Goal: Task Accomplishment & Management: Manage account settings

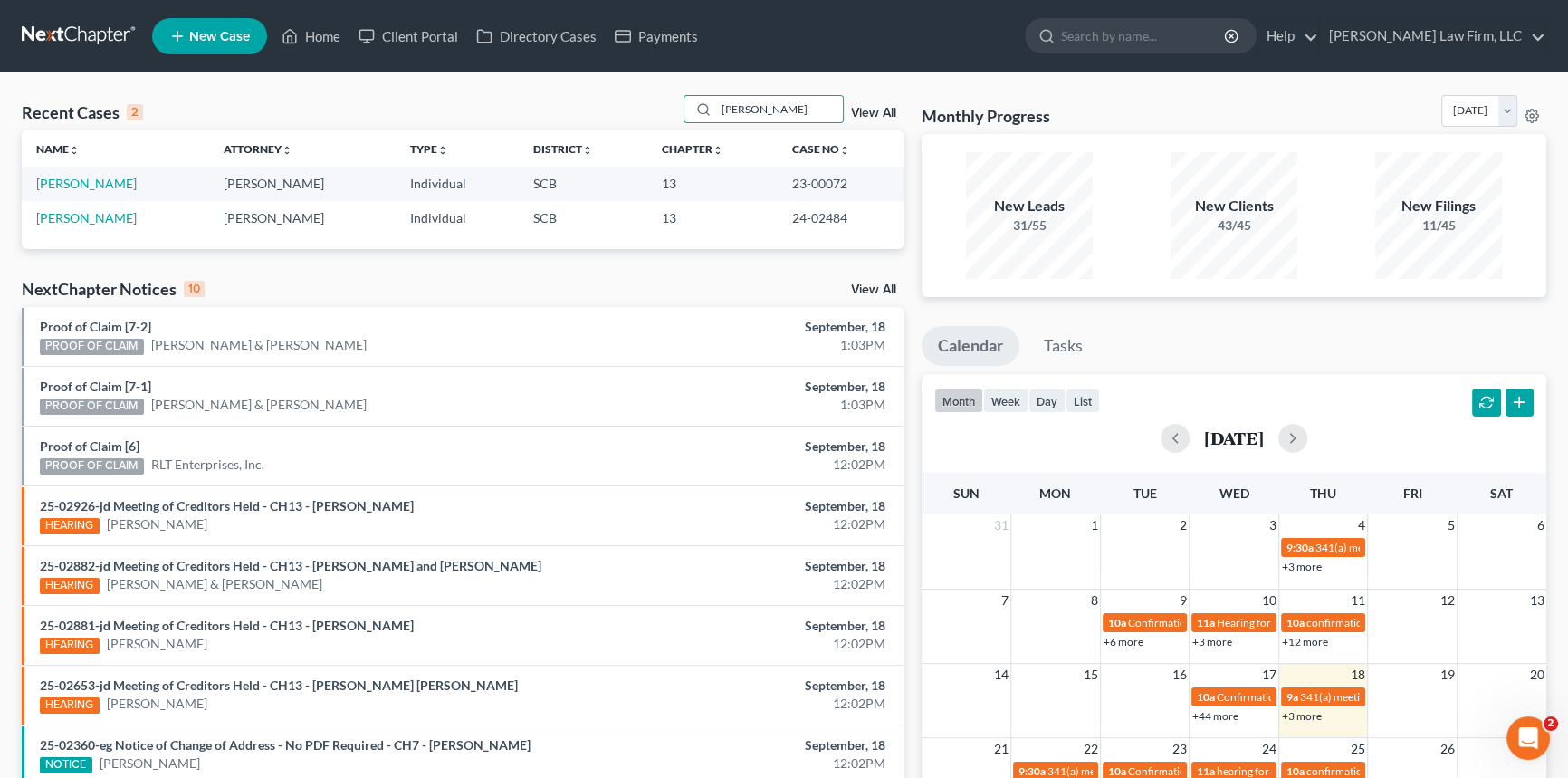
drag, startPoint x: 723, startPoint y: 105, endPoint x: 872, endPoint y: 76, distance: 151.8
click at [872, 76] on div "Recent Cases 2 [PERSON_NAME] View All Name unfold_more expand_more expand_less …" at bounding box center [784, 543] width 1568 height 940
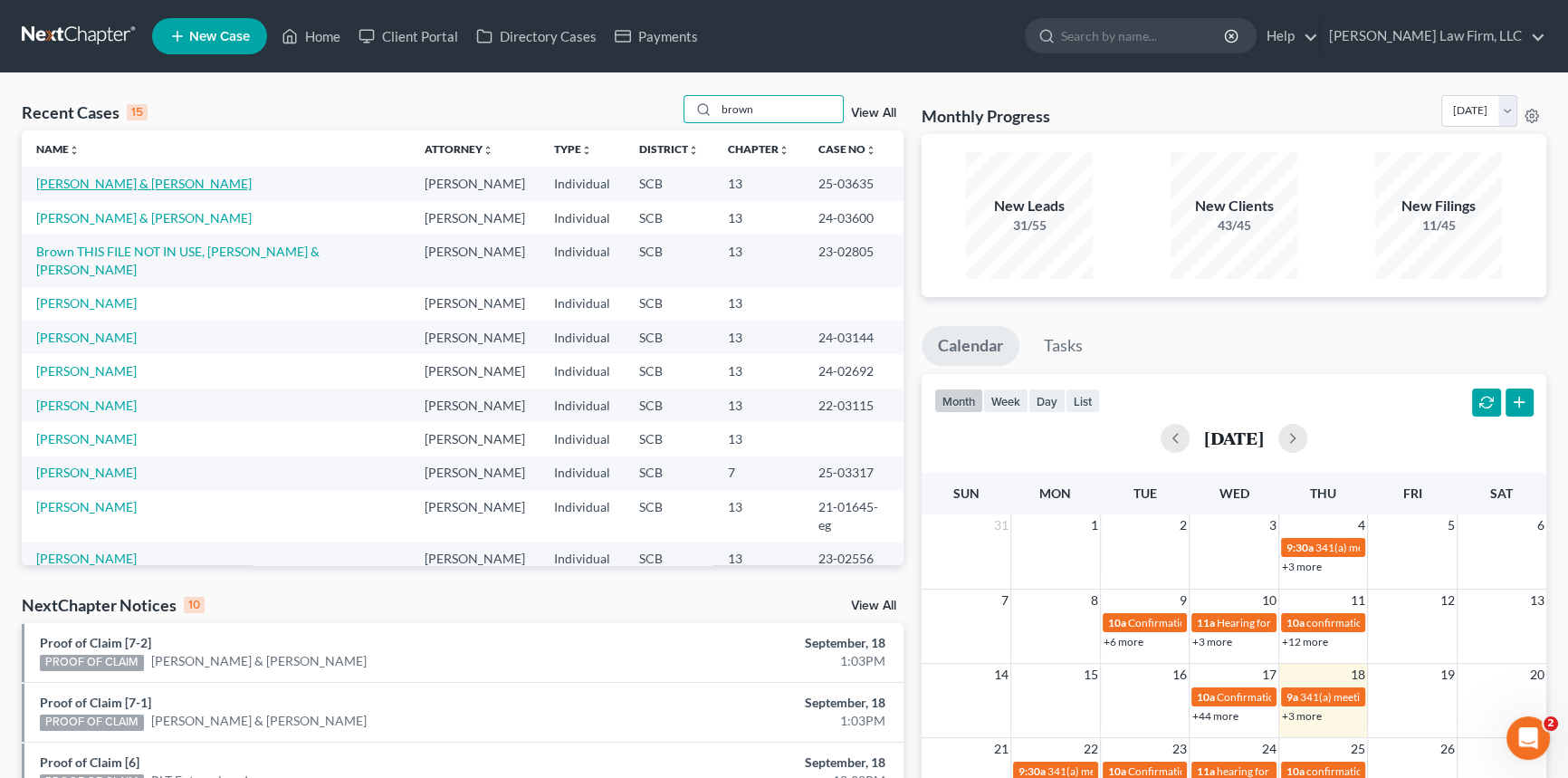
type input "brown"
click at [137, 176] on link "[PERSON_NAME] & [PERSON_NAME]" at bounding box center [144, 183] width 215 height 16
select select "1"
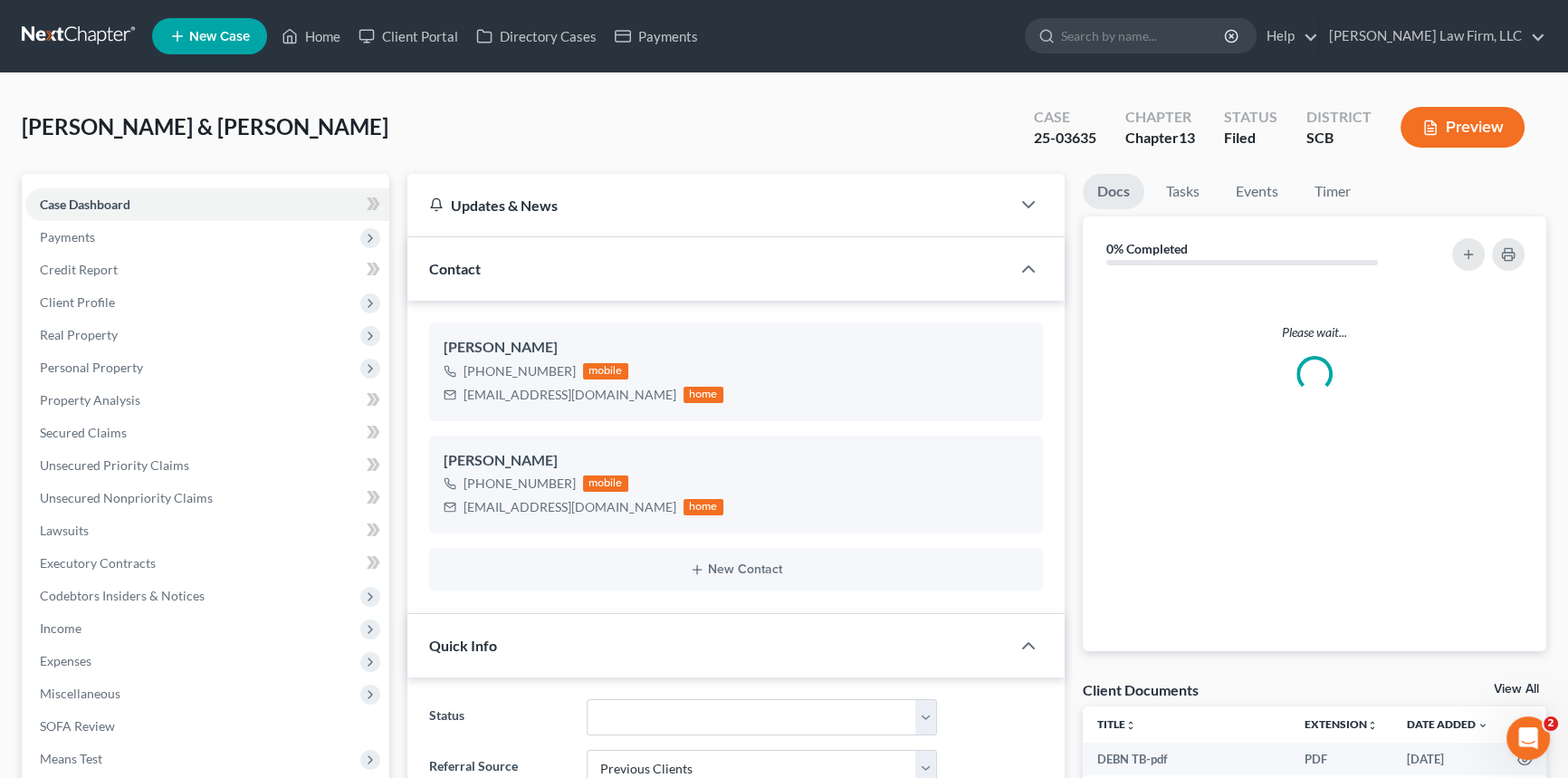
select select "0"
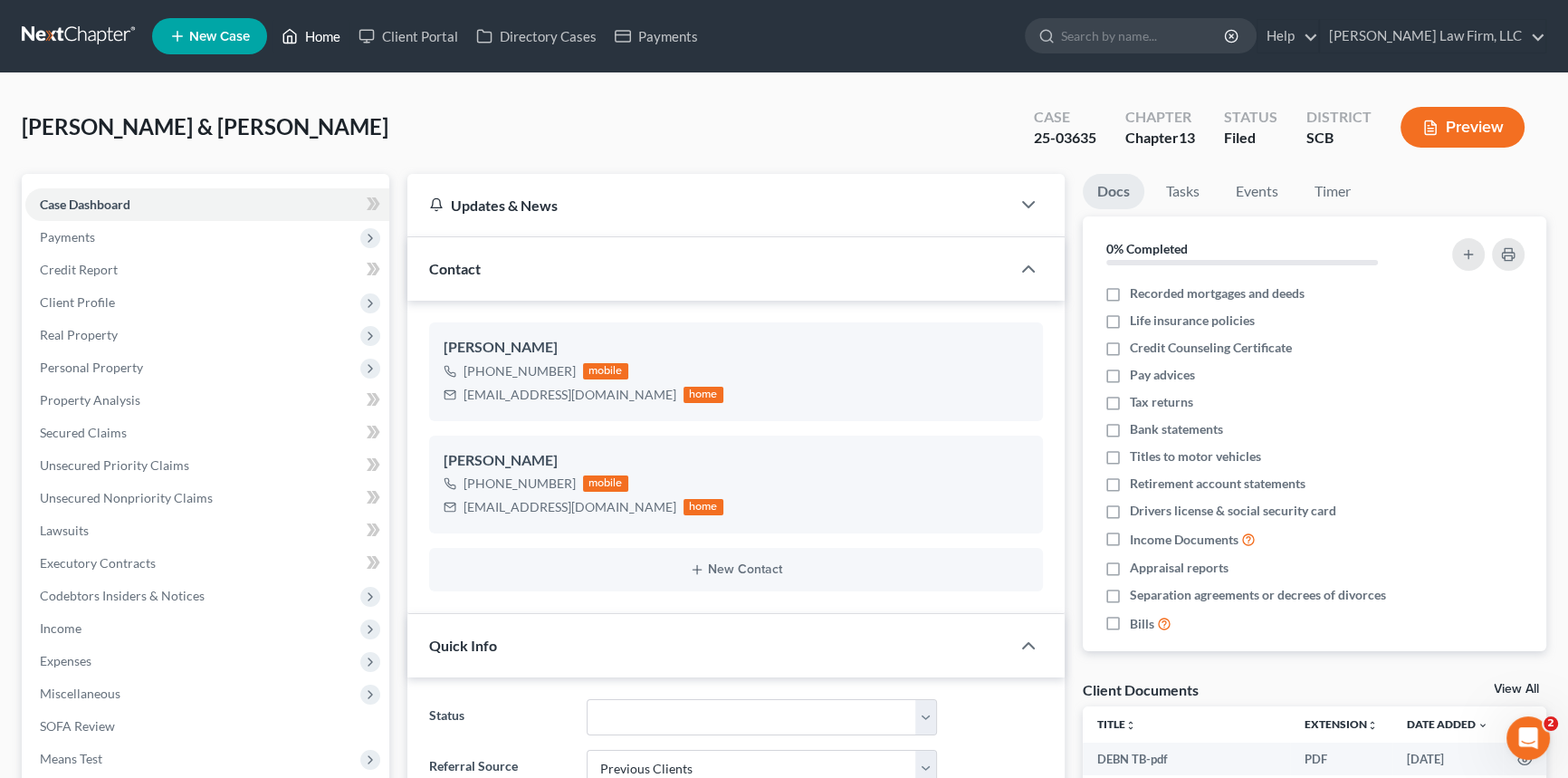
click at [317, 25] on link "Home" at bounding box center [310, 35] width 77 height 32
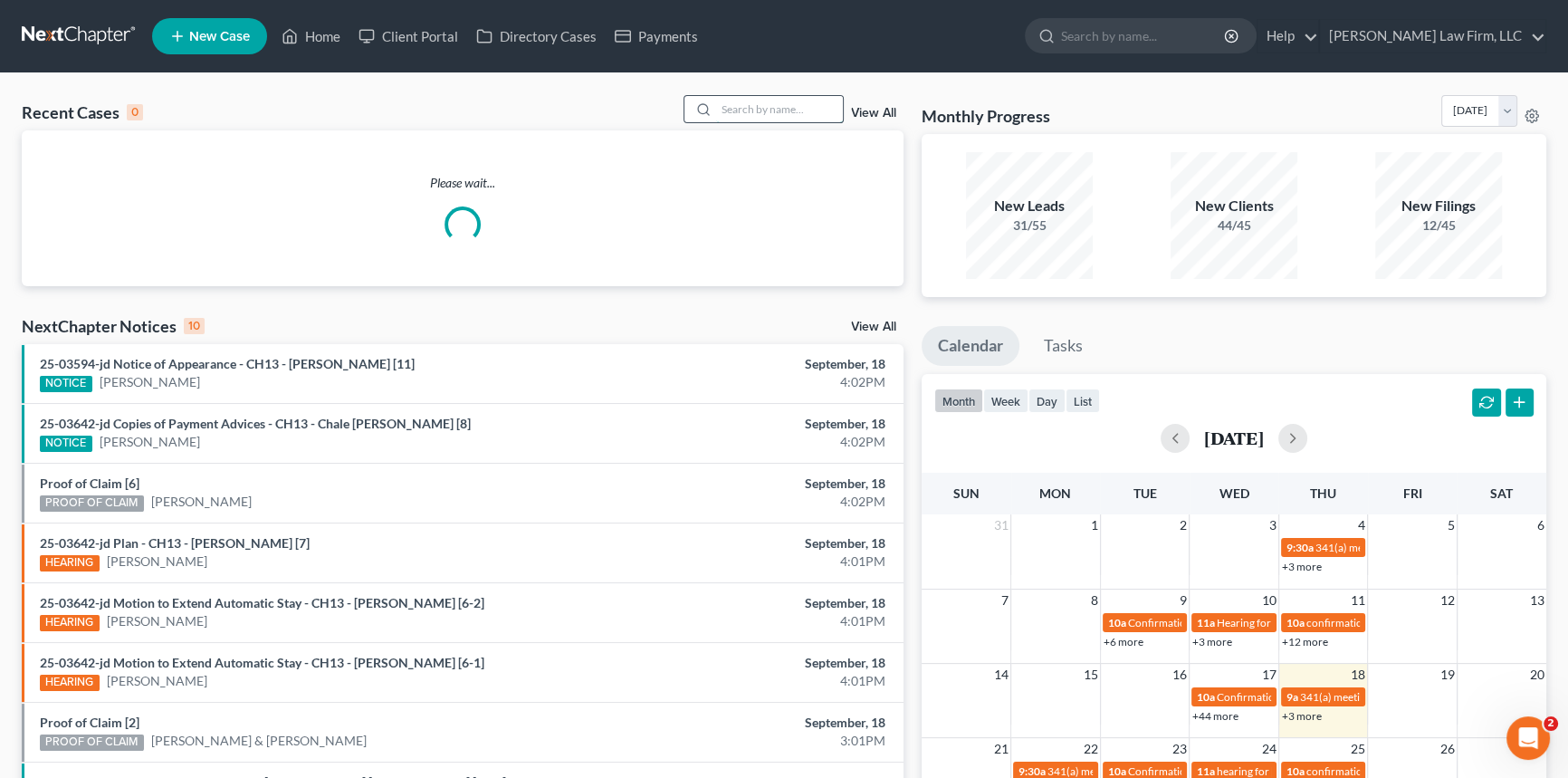
click at [734, 98] on input "search" at bounding box center [779, 109] width 126 height 26
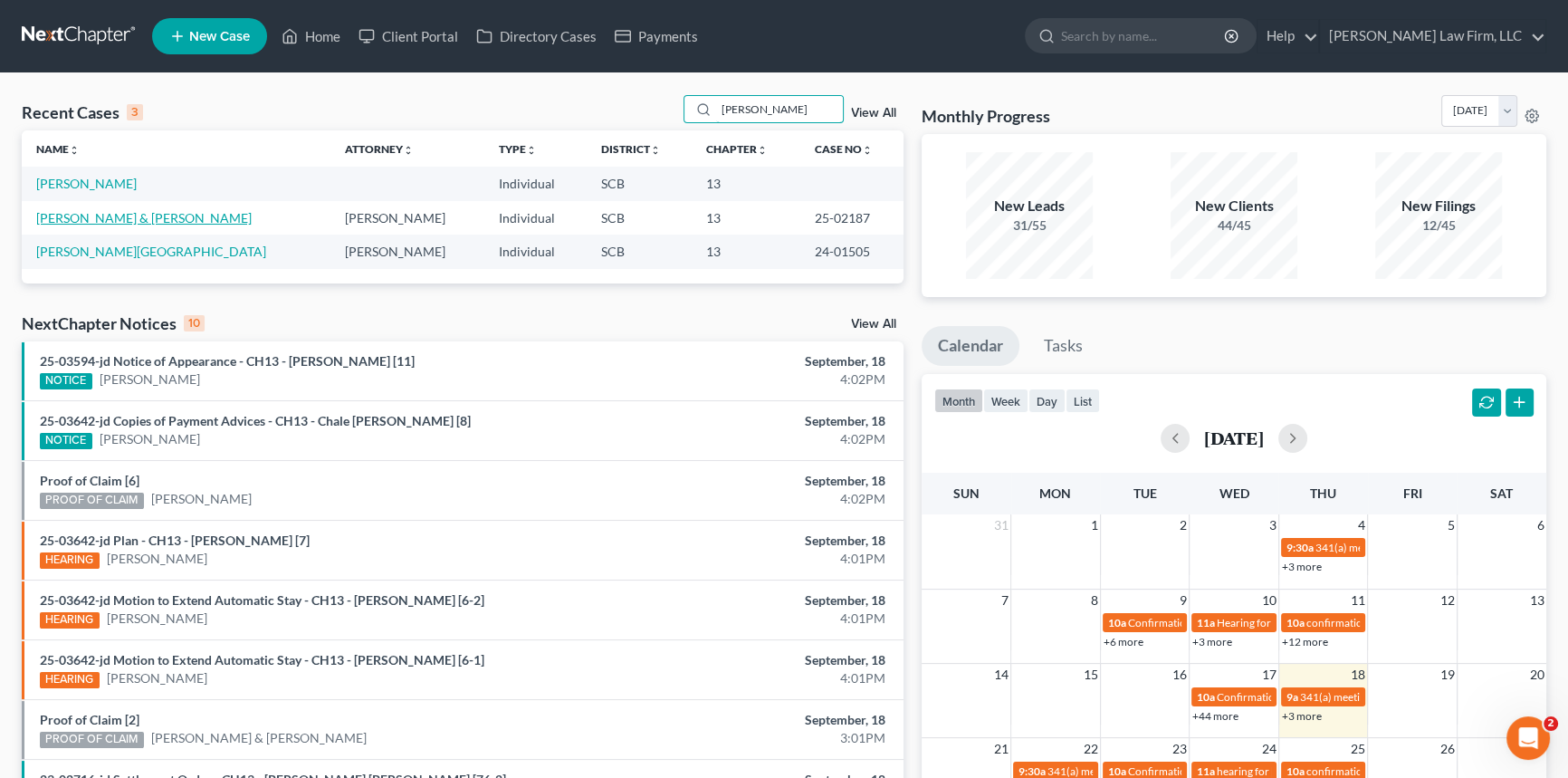
type input "[PERSON_NAME]"
click at [114, 212] on link "[PERSON_NAME] & [PERSON_NAME]" at bounding box center [144, 218] width 215 height 16
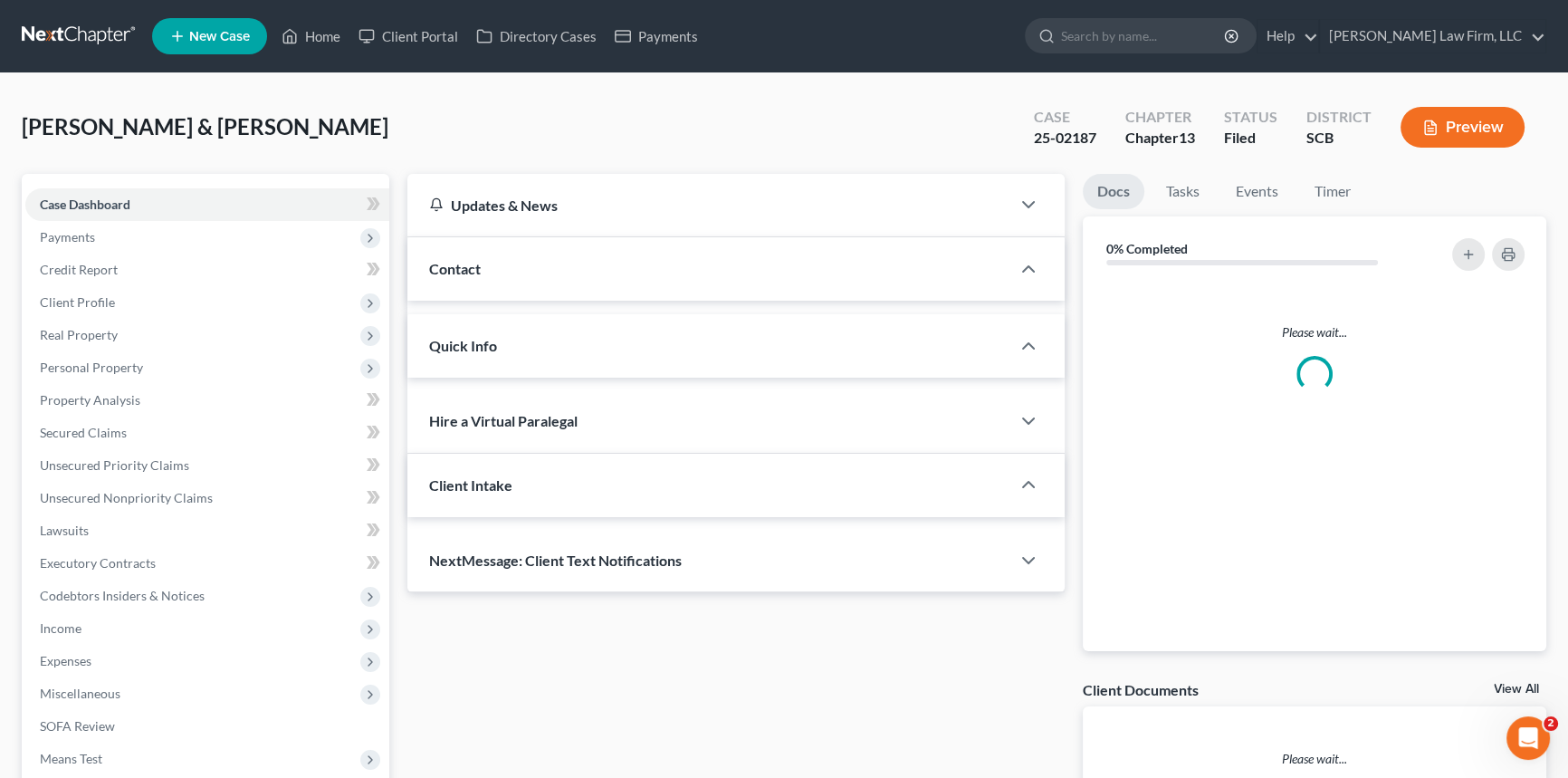
select select "1"
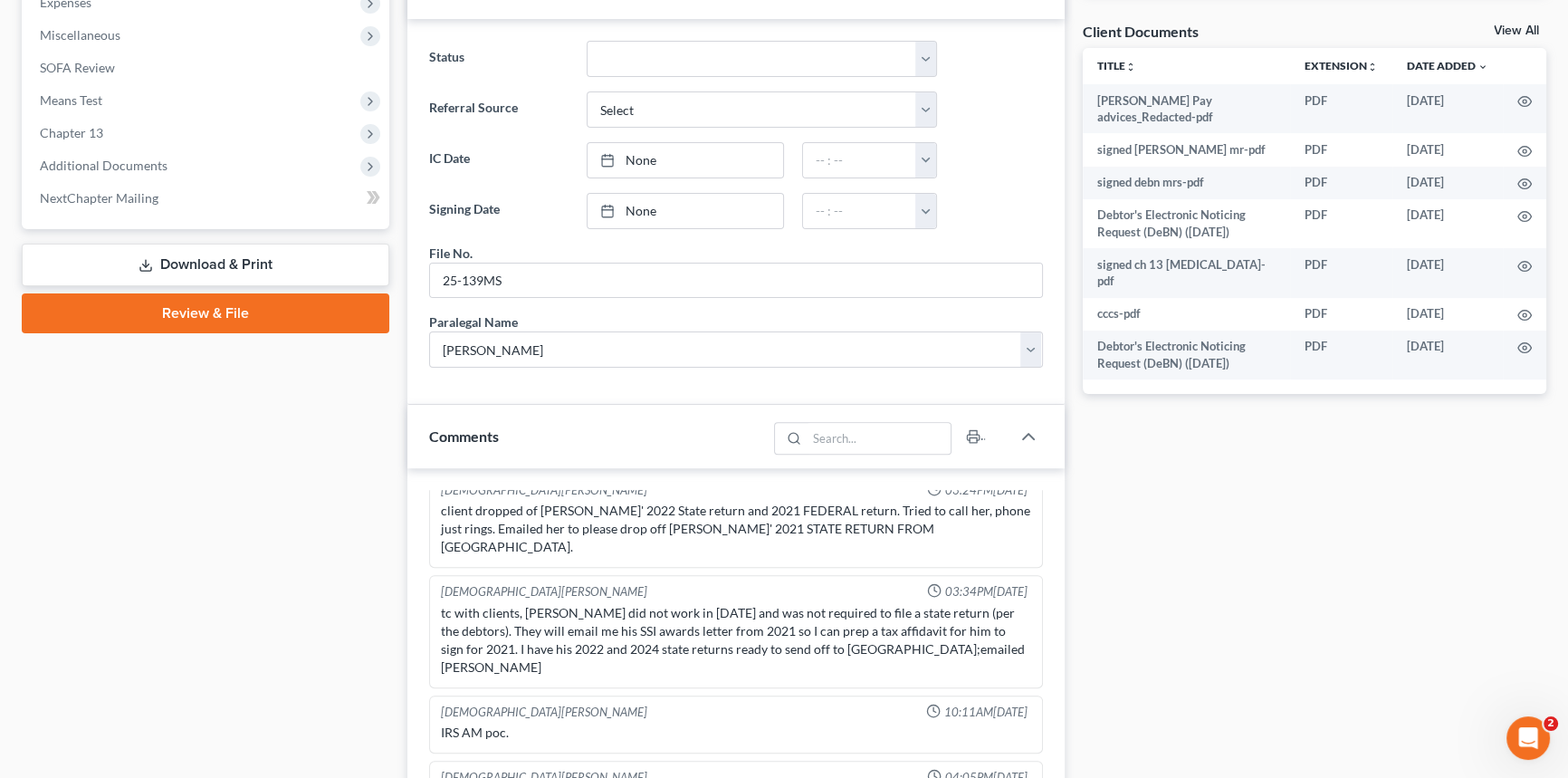
scroll to position [823, 0]
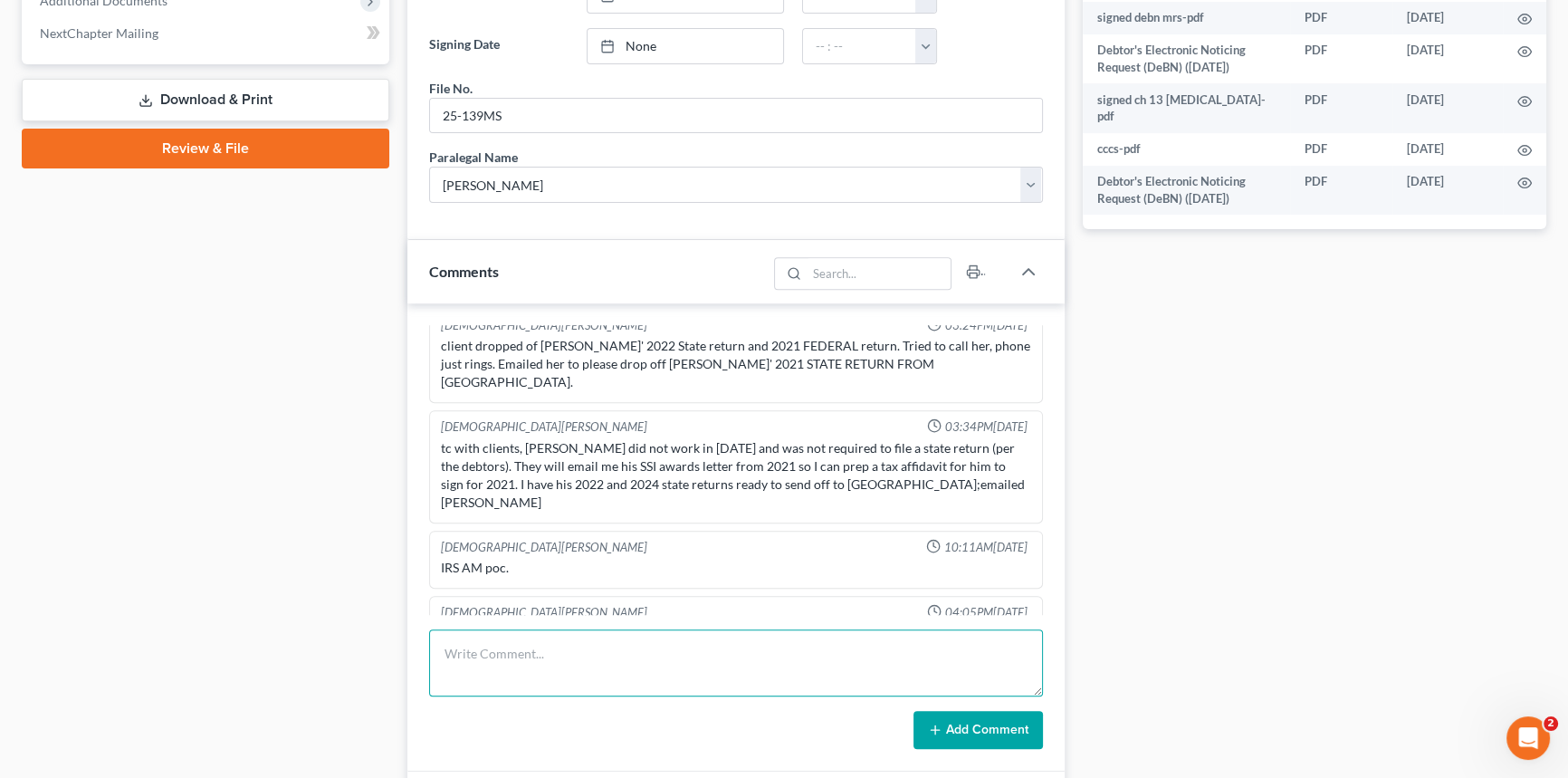
click at [489, 638] on textarea at bounding box center [736, 662] width 614 height 67
type textarea "[PERSON_NAME] dropped off a statement she got in the mail."
drag, startPoint x: 951, startPoint y: 730, endPoint x: 964, endPoint y: 721, distance: 15.8
click at [963, 722] on button "Add Comment" at bounding box center [978, 730] width 129 height 38
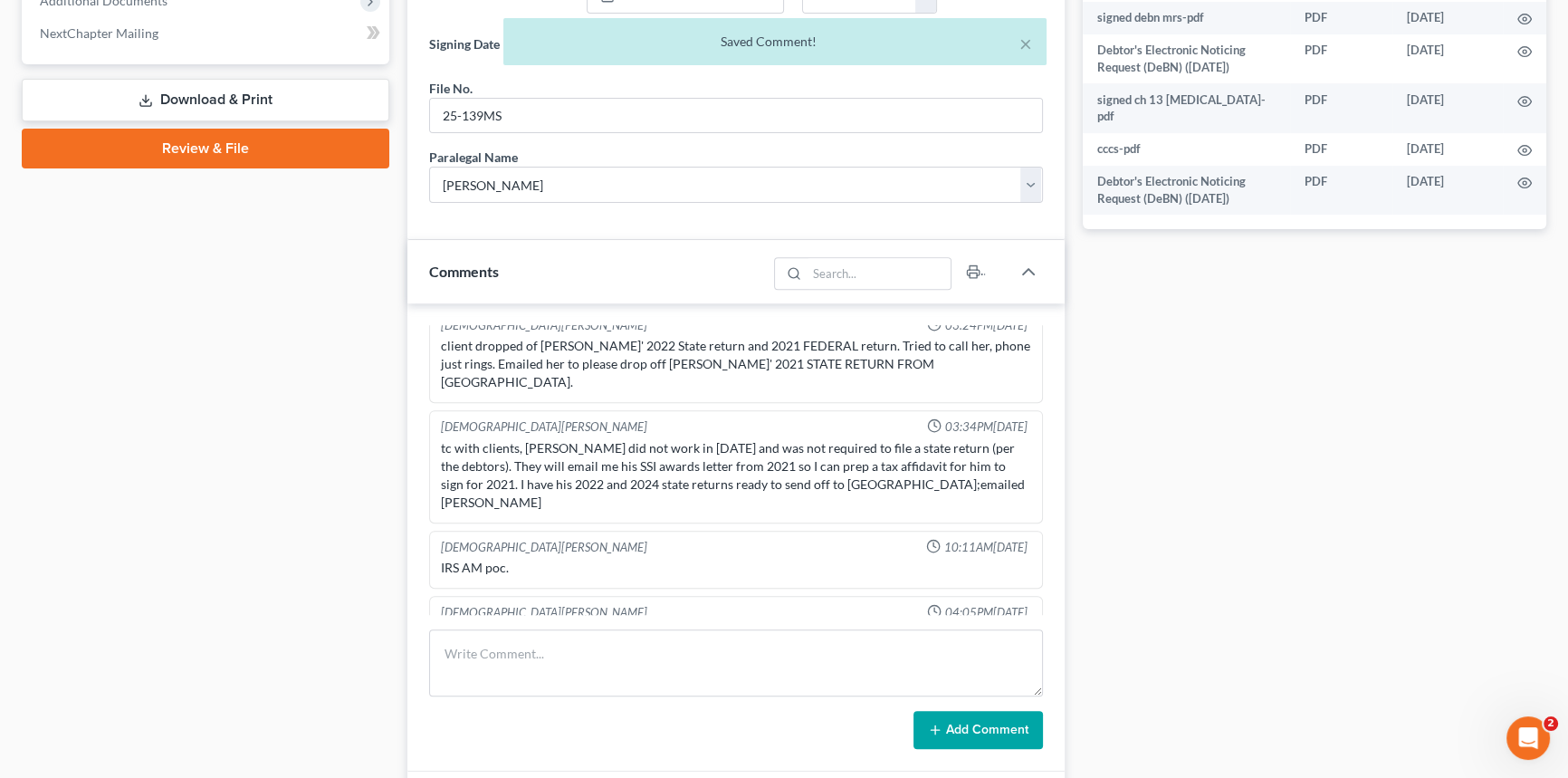
scroll to position [1020, 0]
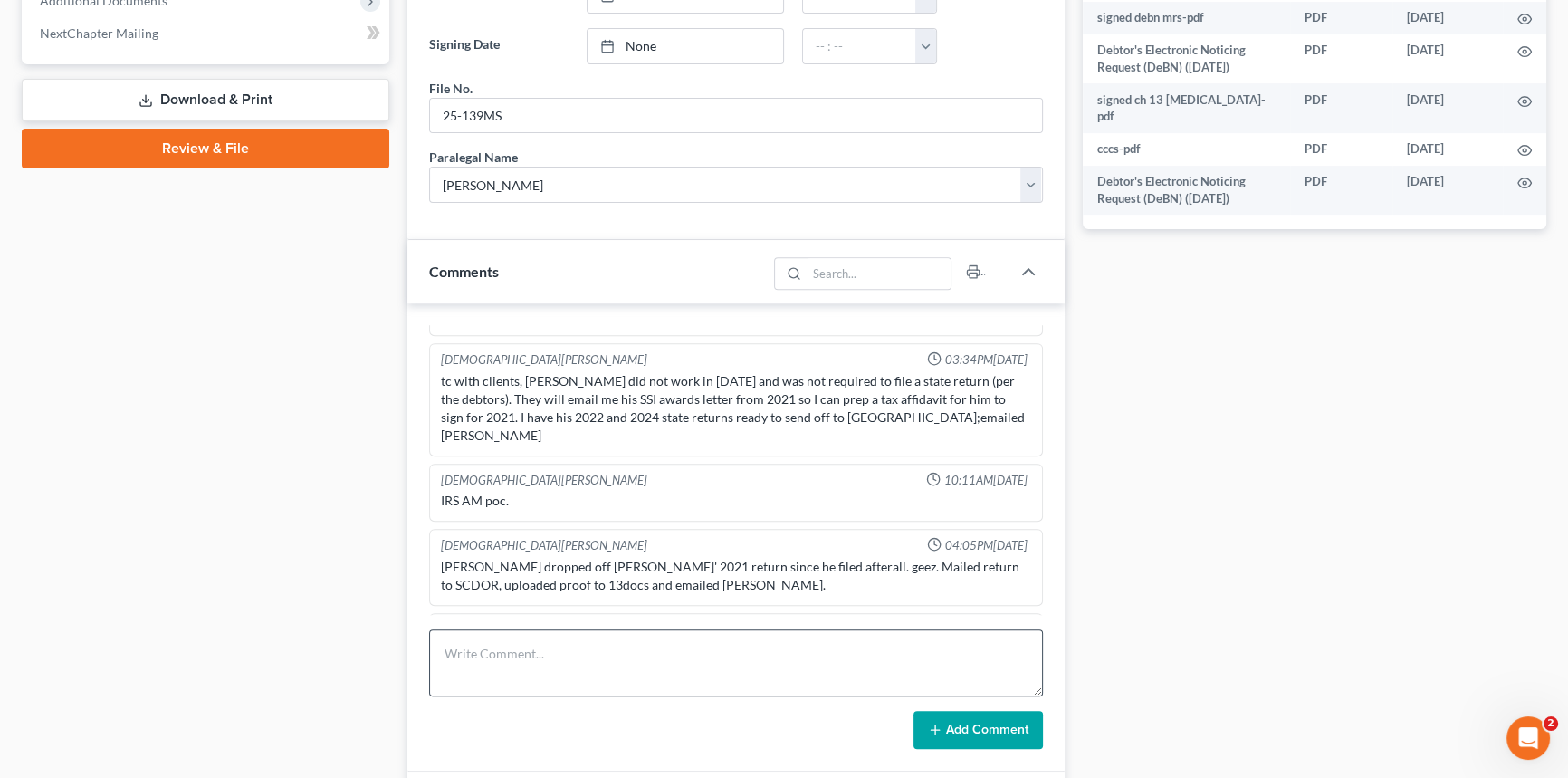
drag, startPoint x: 724, startPoint y: 593, endPoint x: 465, endPoint y: 643, distance: 263.8
click at [724, 643] on div "[PERSON_NAME] dropped off a statement she got in the mail." at bounding box center [736, 652] width 591 height 18
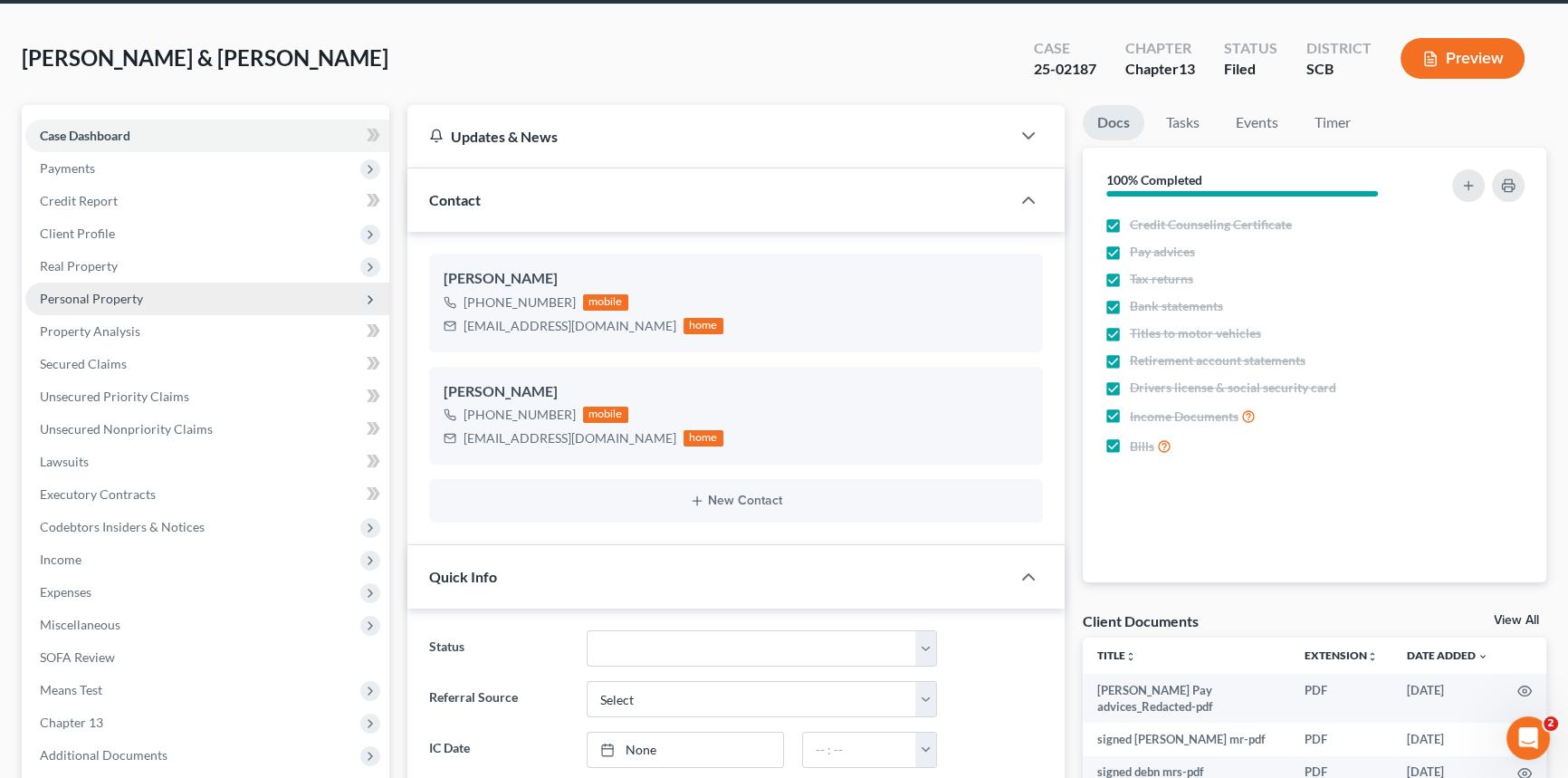
scroll to position [0, 0]
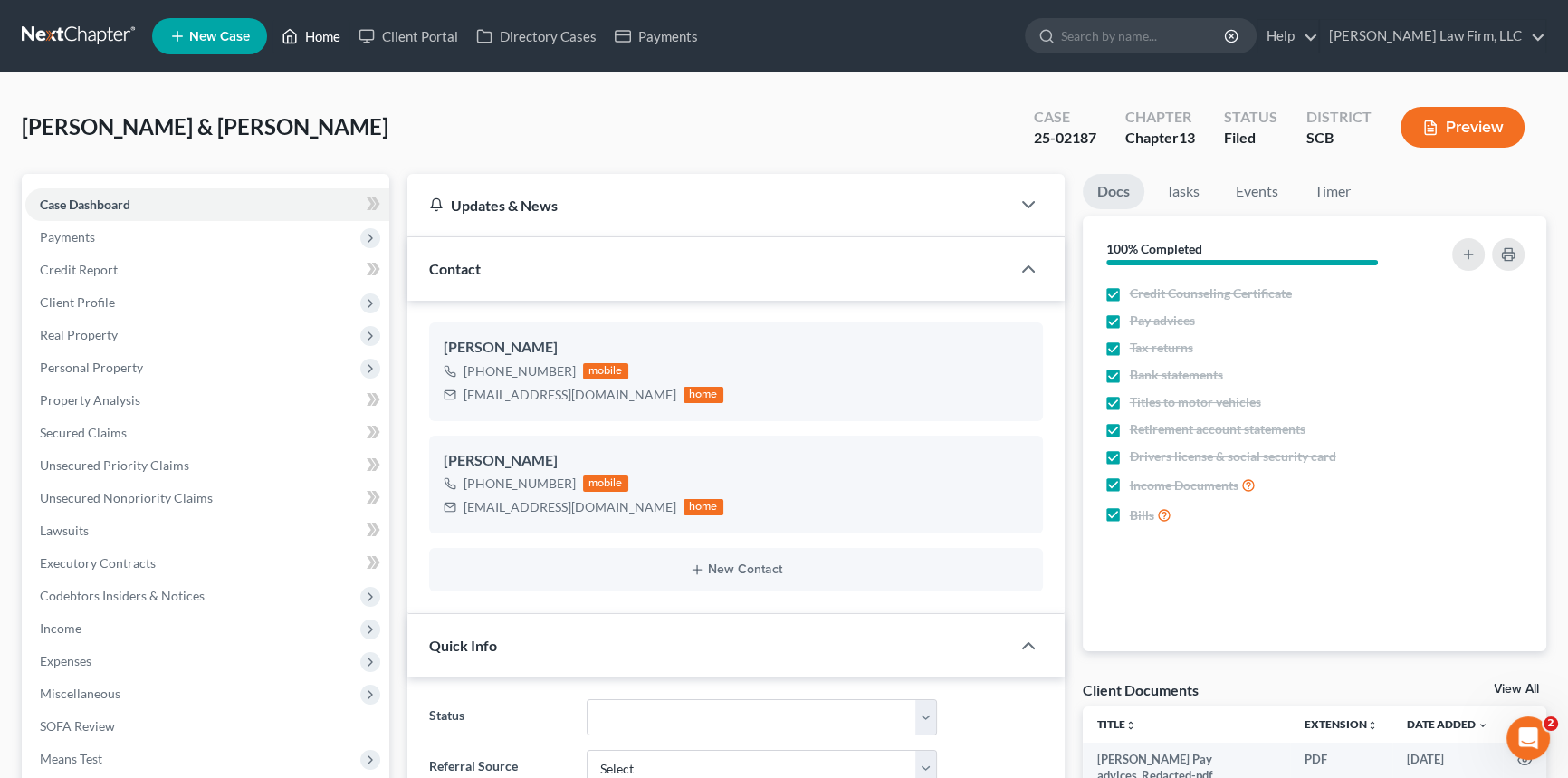
click at [321, 30] on link "Home" at bounding box center [310, 35] width 77 height 32
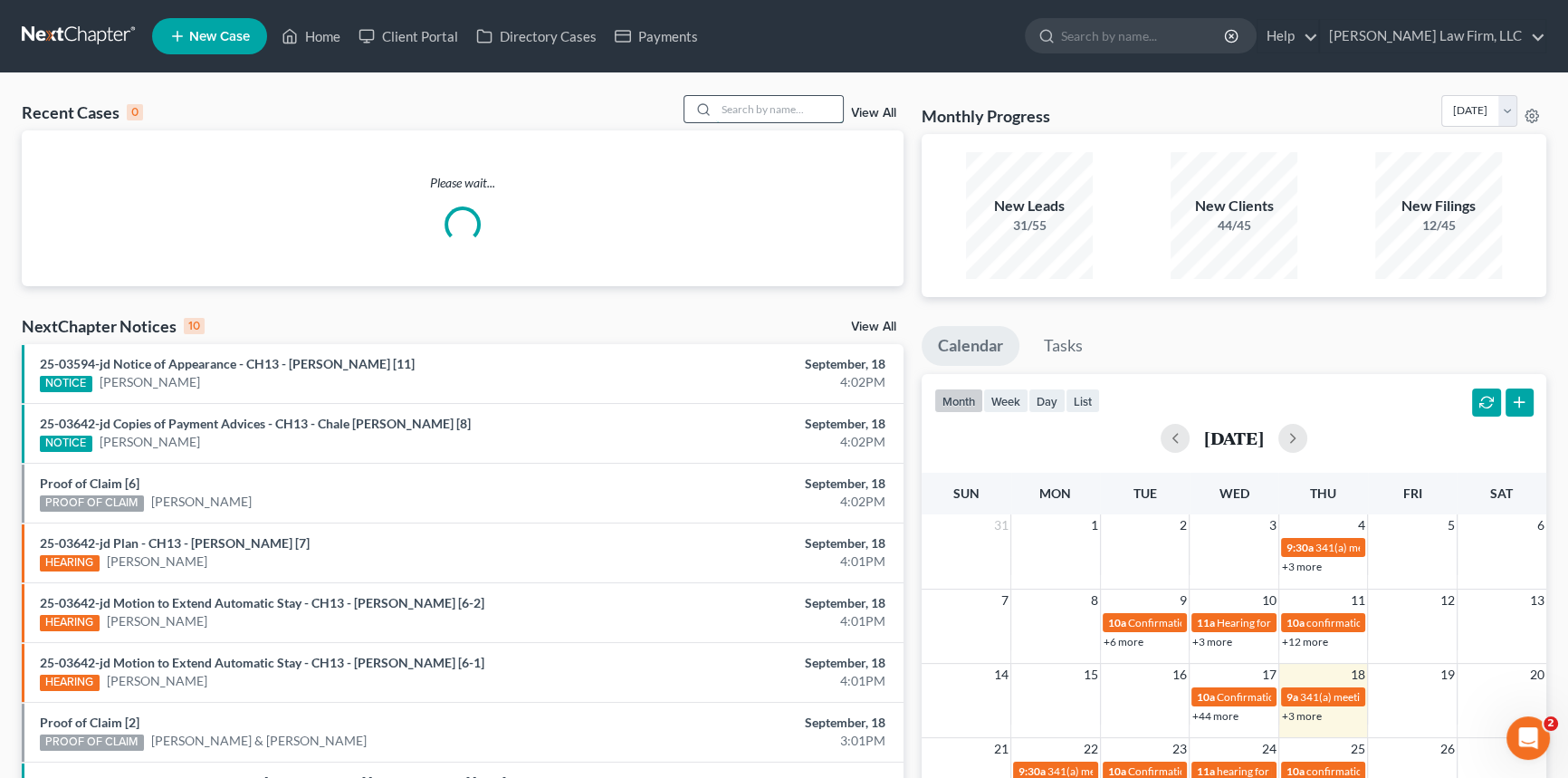
click at [723, 106] on input "search" at bounding box center [779, 109] width 126 height 26
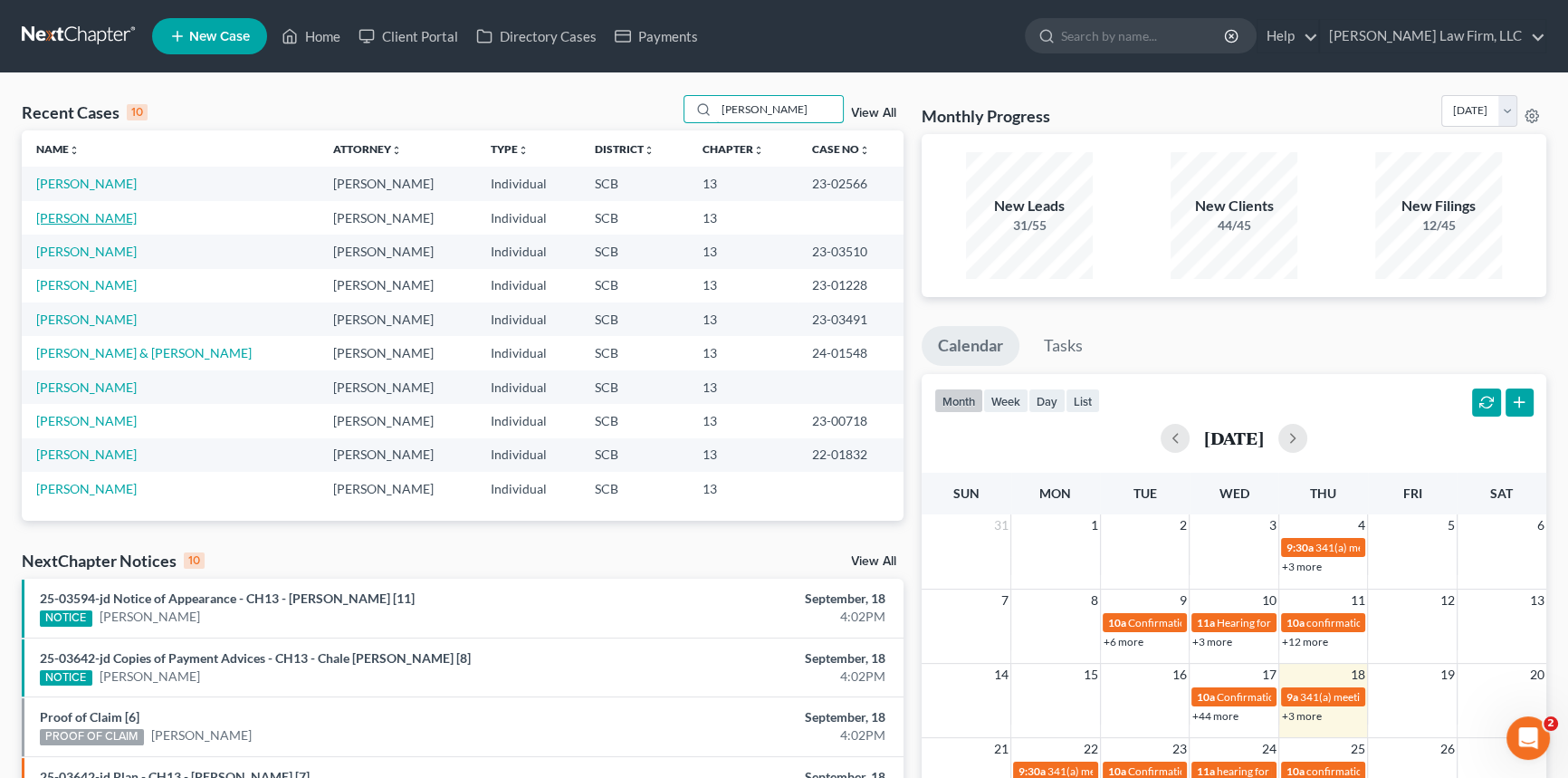
type input "[PERSON_NAME]"
click at [93, 213] on link "[PERSON_NAME]" at bounding box center [86, 218] width 101 height 16
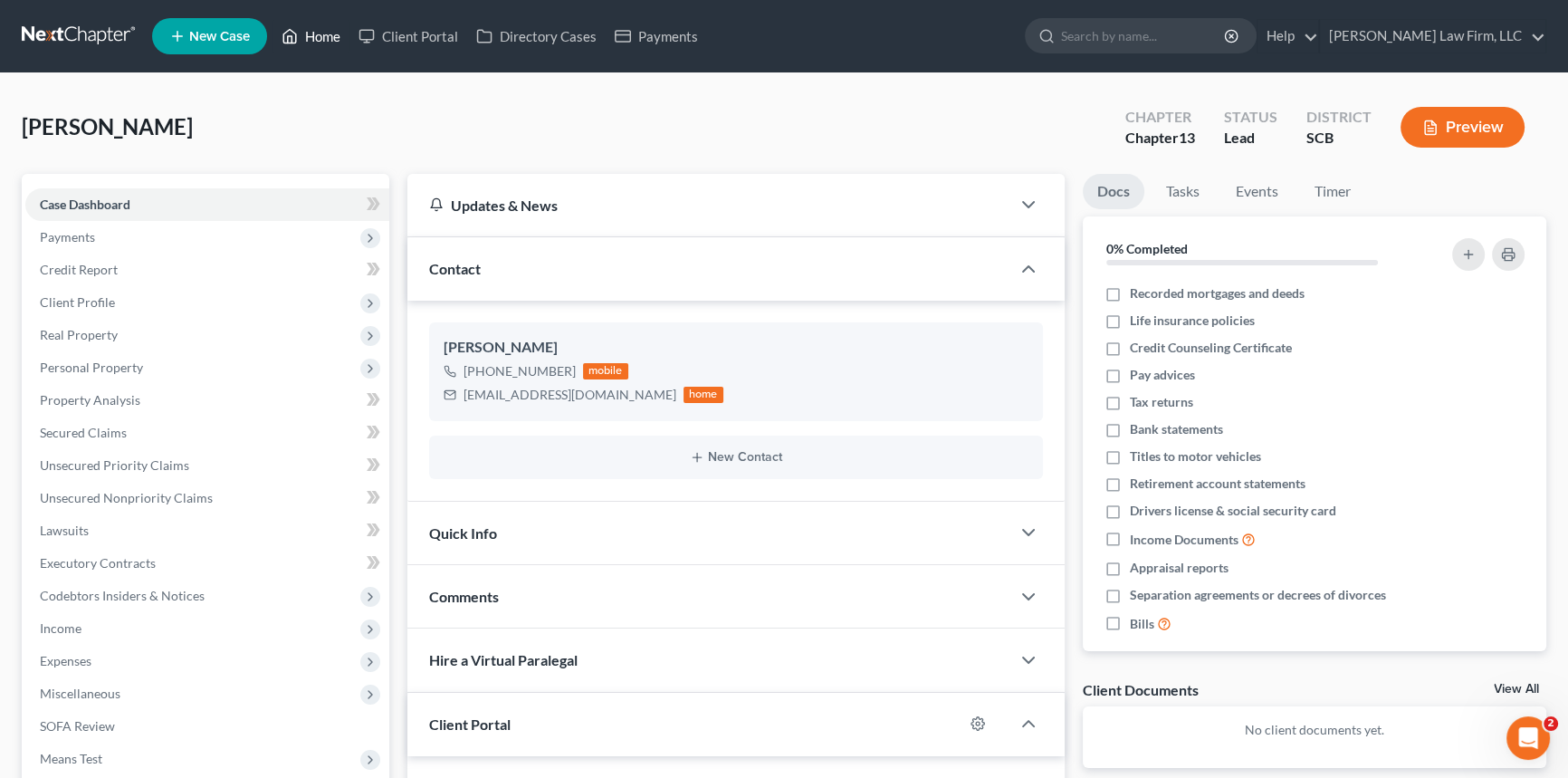
click at [314, 28] on link "Home" at bounding box center [310, 35] width 77 height 32
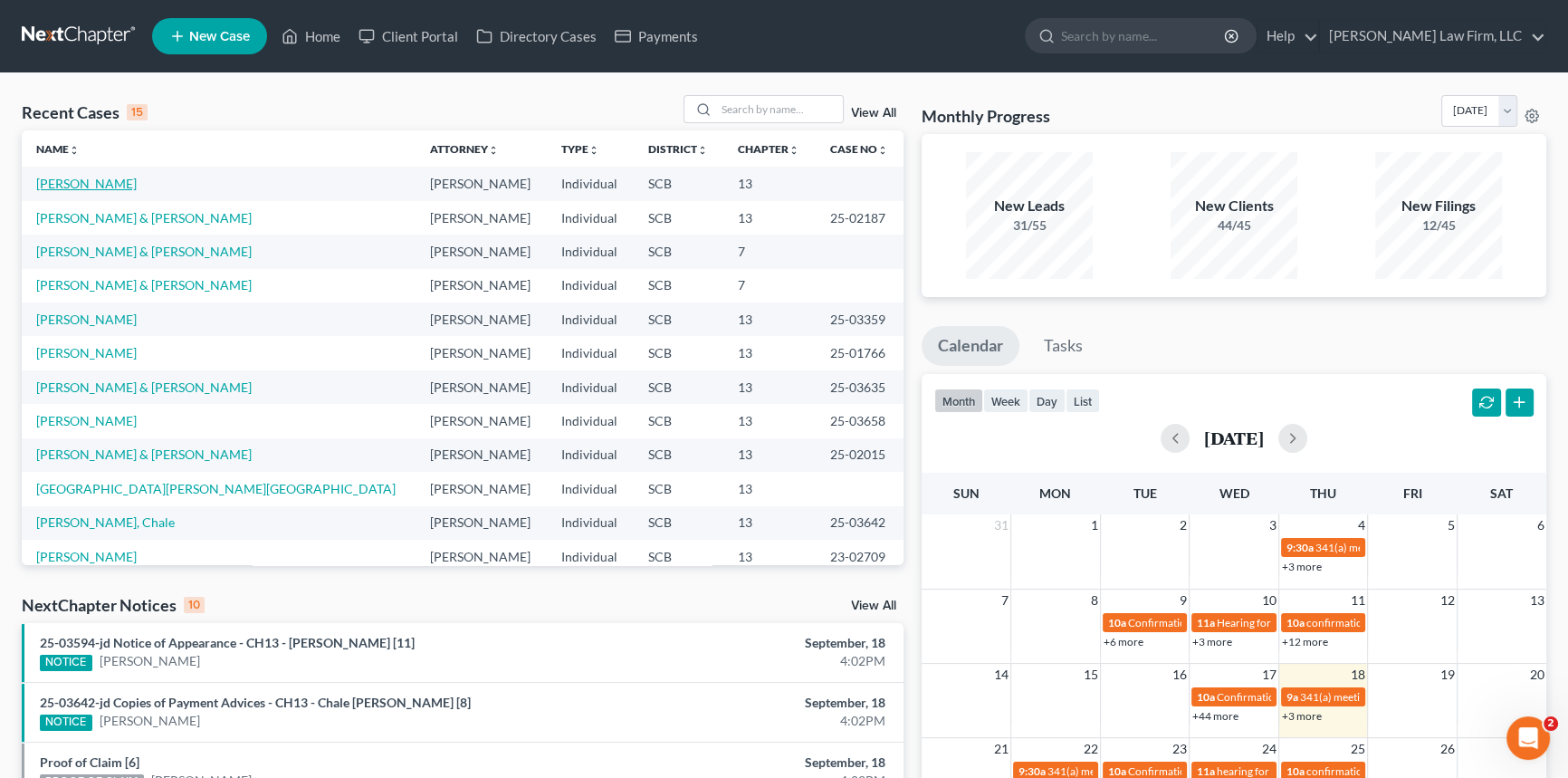
click at [114, 177] on link "[PERSON_NAME]" at bounding box center [86, 183] width 101 height 16
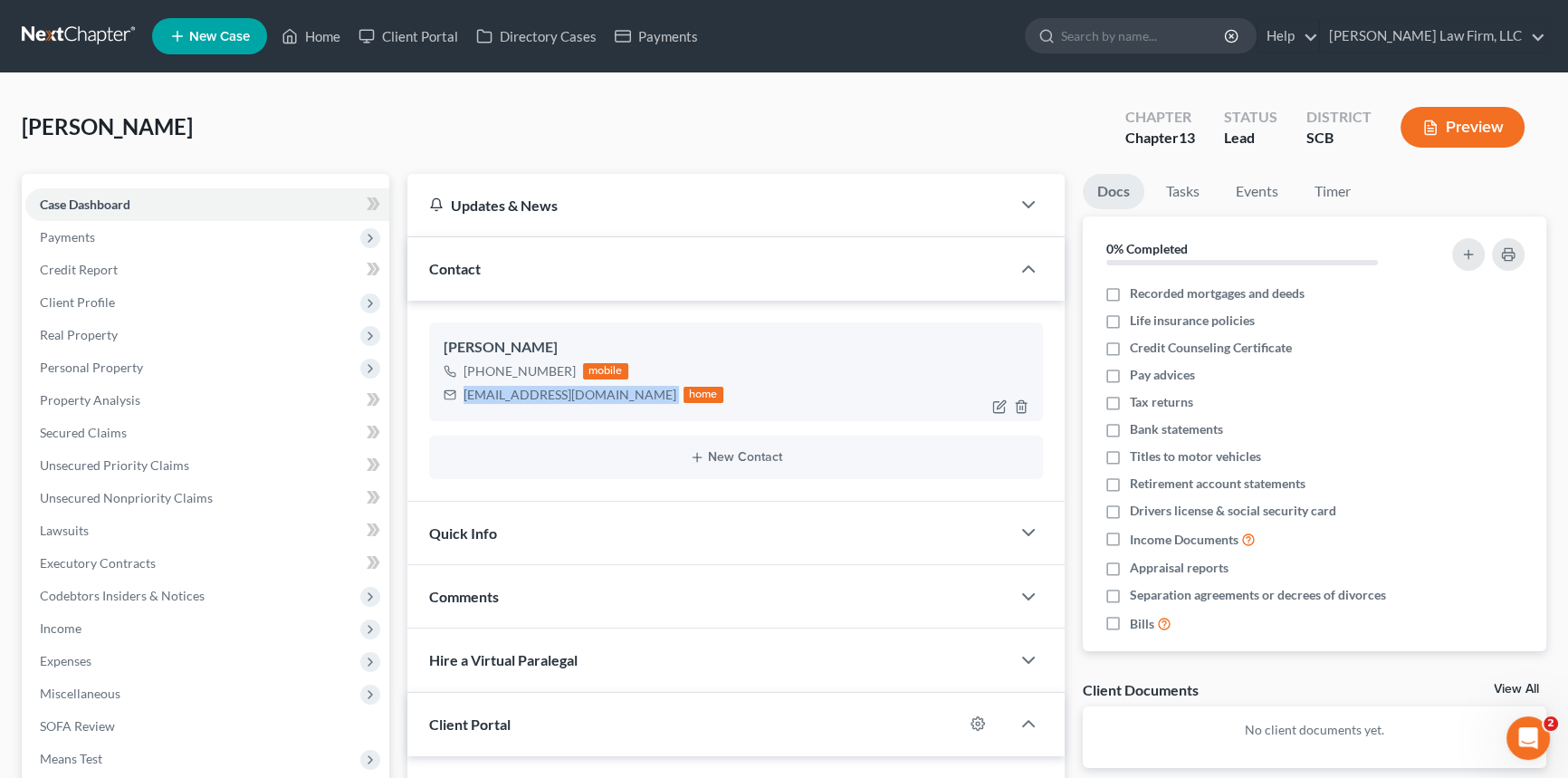
drag, startPoint x: 462, startPoint y: 395, endPoint x: 661, endPoint y: 383, distance: 199.4
click at [661, 383] on div "[EMAIL_ADDRESS][DOMAIN_NAME] home" at bounding box center [584, 395] width 280 height 24
copy div "[EMAIL_ADDRESS][DOMAIN_NAME]"
click at [324, 30] on link "Home" at bounding box center [310, 35] width 77 height 32
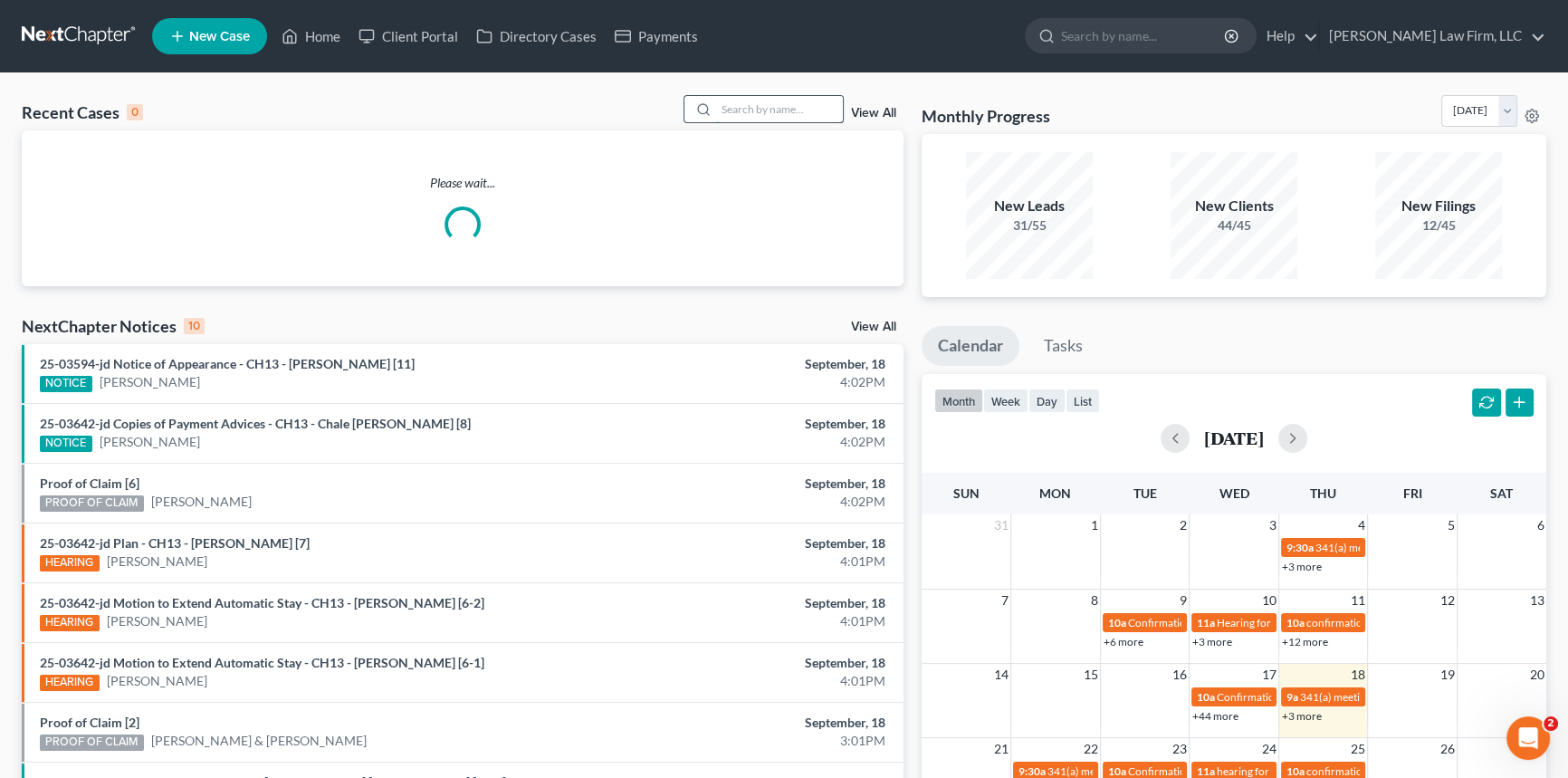
click at [742, 109] on input "search" at bounding box center [779, 109] width 126 height 26
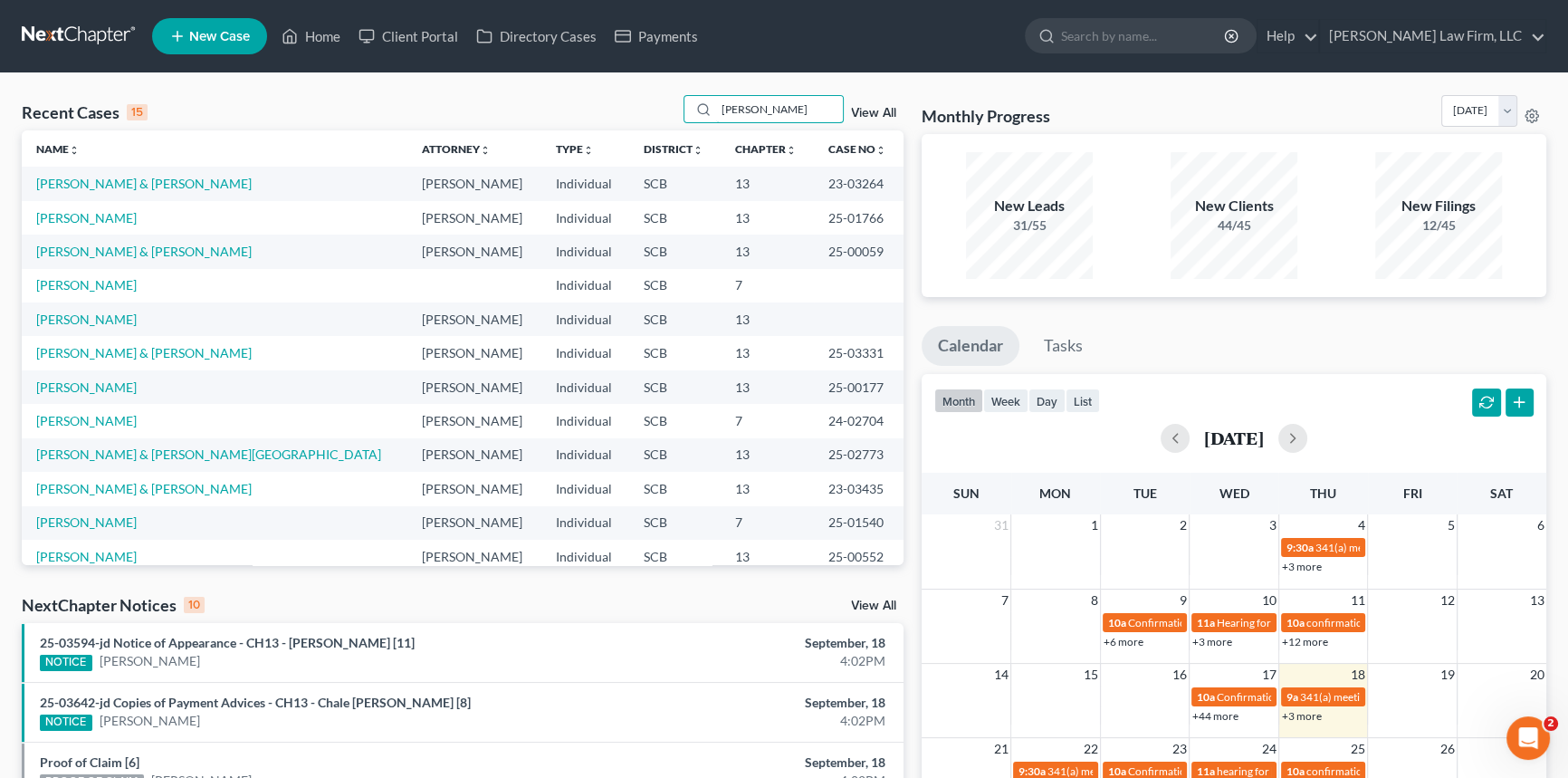
type input "[PERSON_NAME]"
click at [332, 30] on link "Home" at bounding box center [310, 35] width 77 height 32
drag, startPoint x: 313, startPoint y: 28, endPoint x: 840, endPoint y: 66, distance: 528.4
click at [314, 28] on link "Home" at bounding box center [310, 35] width 77 height 32
drag, startPoint x: 715, startPoint y: 108, endPoint x: 859, endPoint y: 93, distance: 144.8
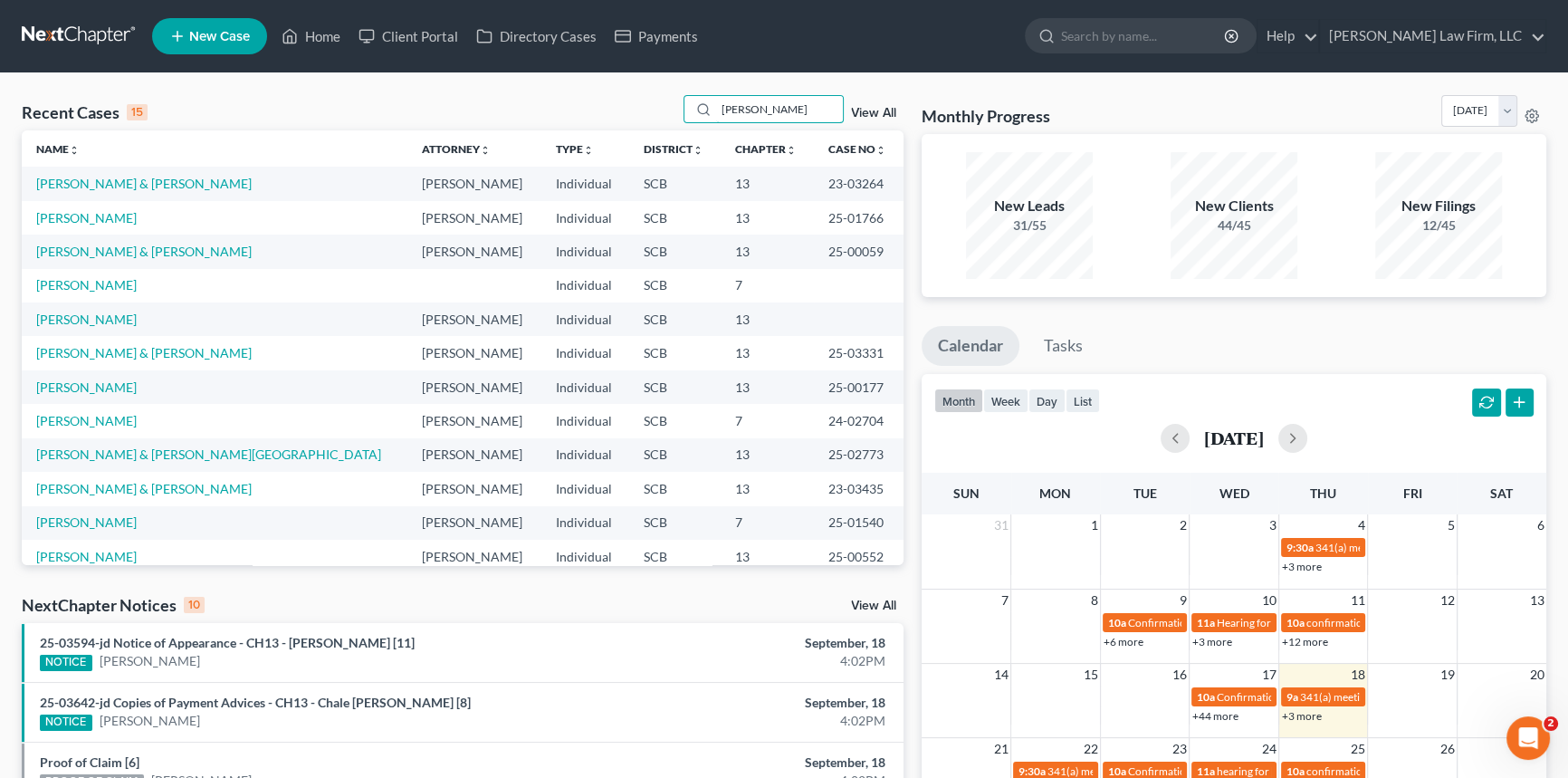
click at [860, 90] on div "Recent Cases 15 [PERSON_NAME] View All Name unfold_more expand_more expand_less…" at bounding box center [784, 672] width 1568 height 1197
type input "[PERSON_NAME]"
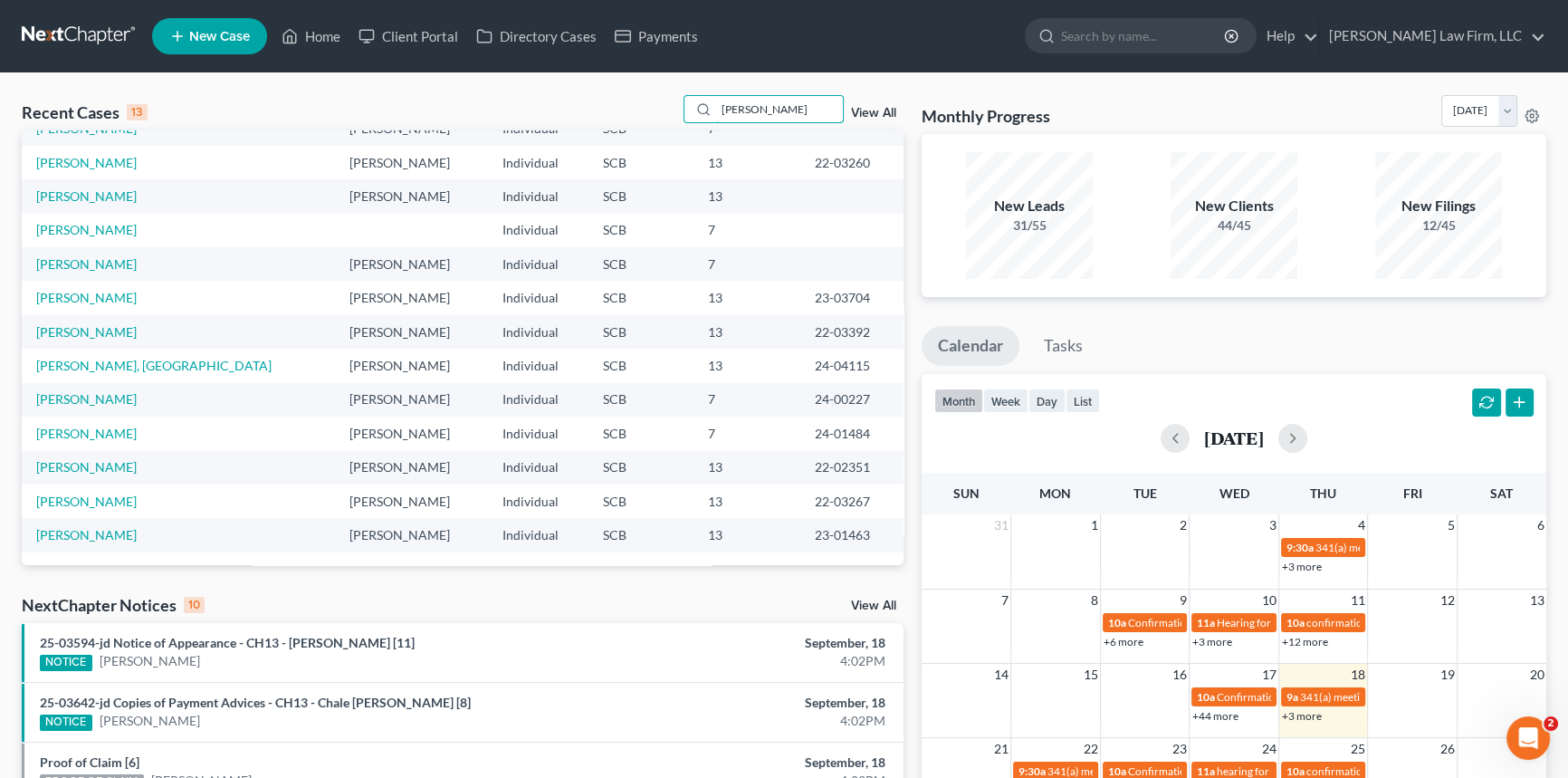
drag, startPoint x: 785, startPoint y: 108, endPoint x: 686, endPoint y: 125, distance: 100.4
click at [686, 125] on div "Recent Cases 13 [PERSON_NAME] View All" at bounding box center [462, 113] width 881 height 35
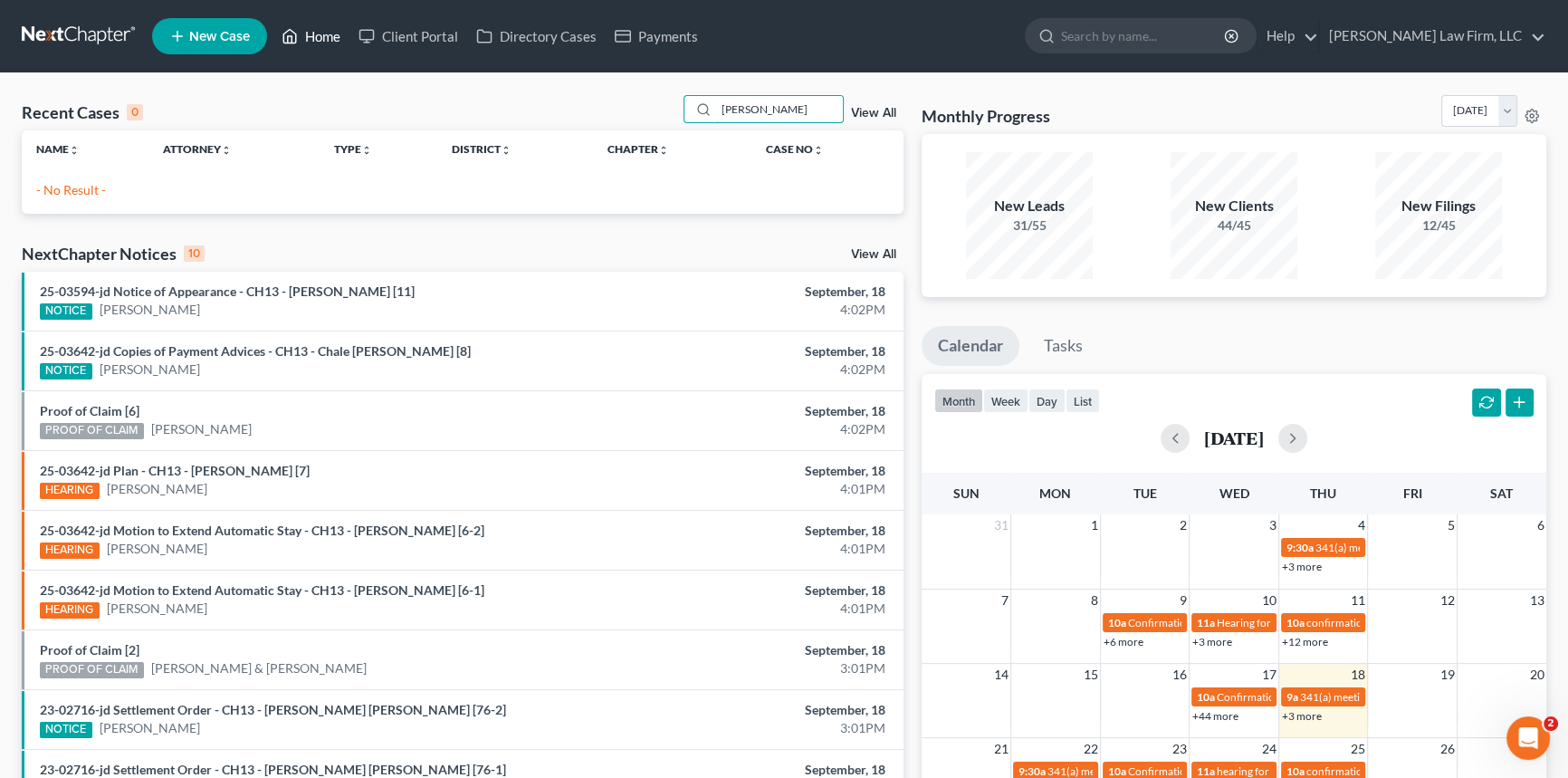
type input "[PERSON_NAME]"
click at [317, 31] on link "Home" at bounding box center [310, 35] width 77 height 32
drag, startPoint x: 717, startPoint y: 108, endPoint x: 820, endPoint y: 108, distance: 103.0
click at [818, 107] on input "[PERSON_NAME]" at bounding box center [779, 109] width 126 height 26
drag, startPoint x: 734, startPoint y: 110, endPoint x: 747, endPoint y: 107, distance: 13.3
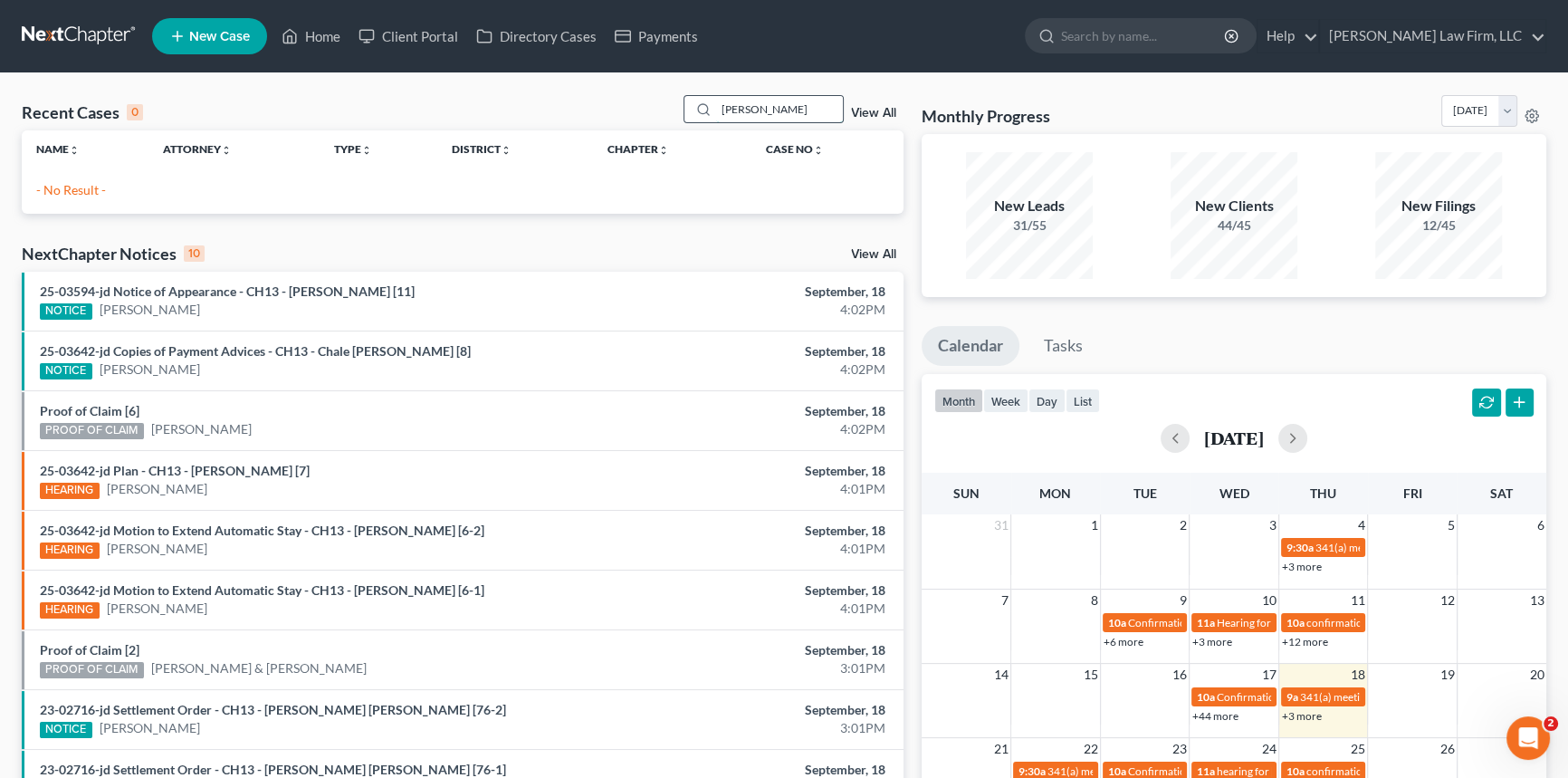
click at [745, 107] on input "[PERSON_NAME]" at bounding box center [779, 109] width 126 height 26
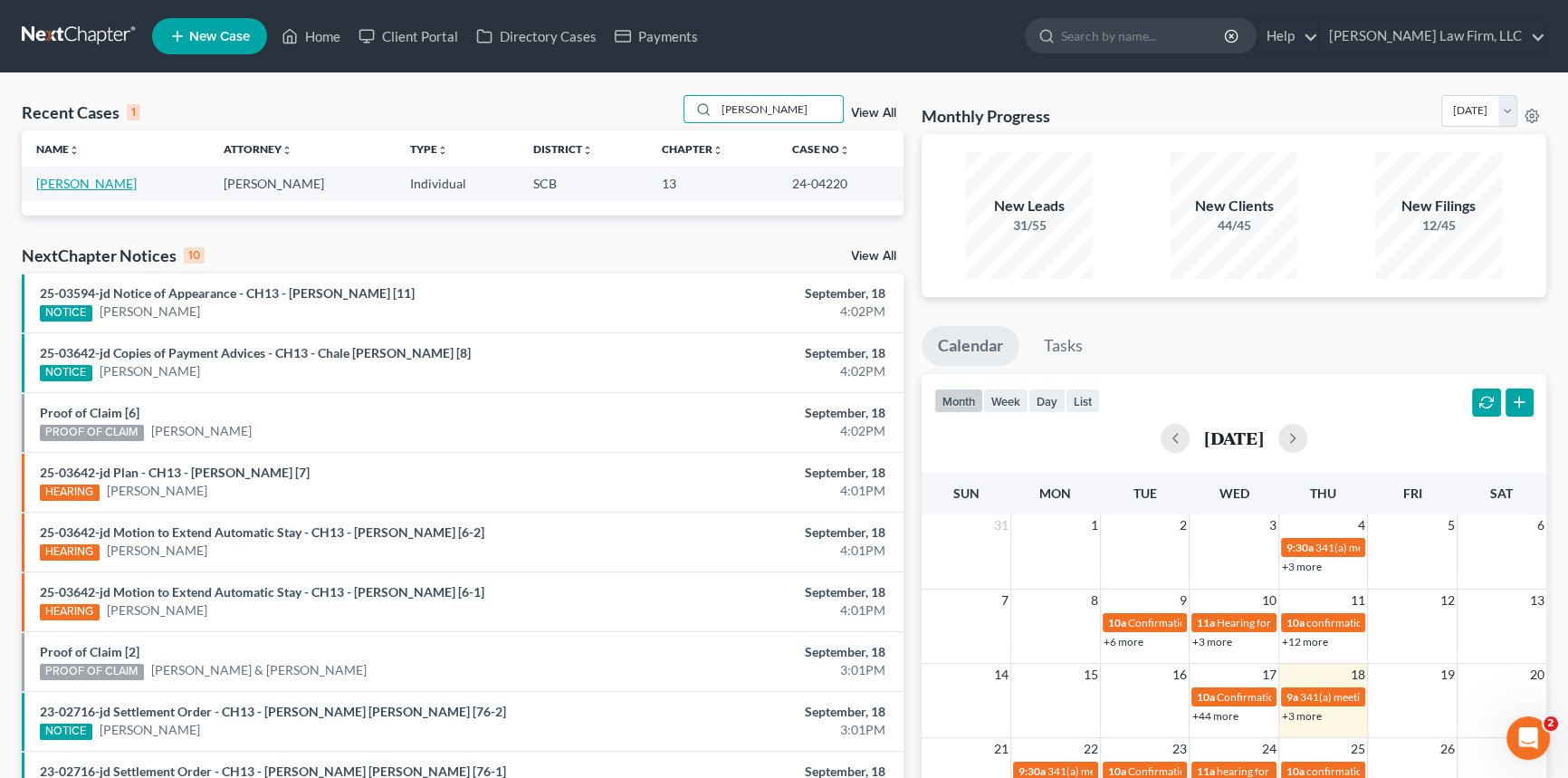
type input "[PERSON_NAME]"
click at [93, 181] on link "[PERSON_NAME]" at bounding box center [86, 183] width 101 height 16
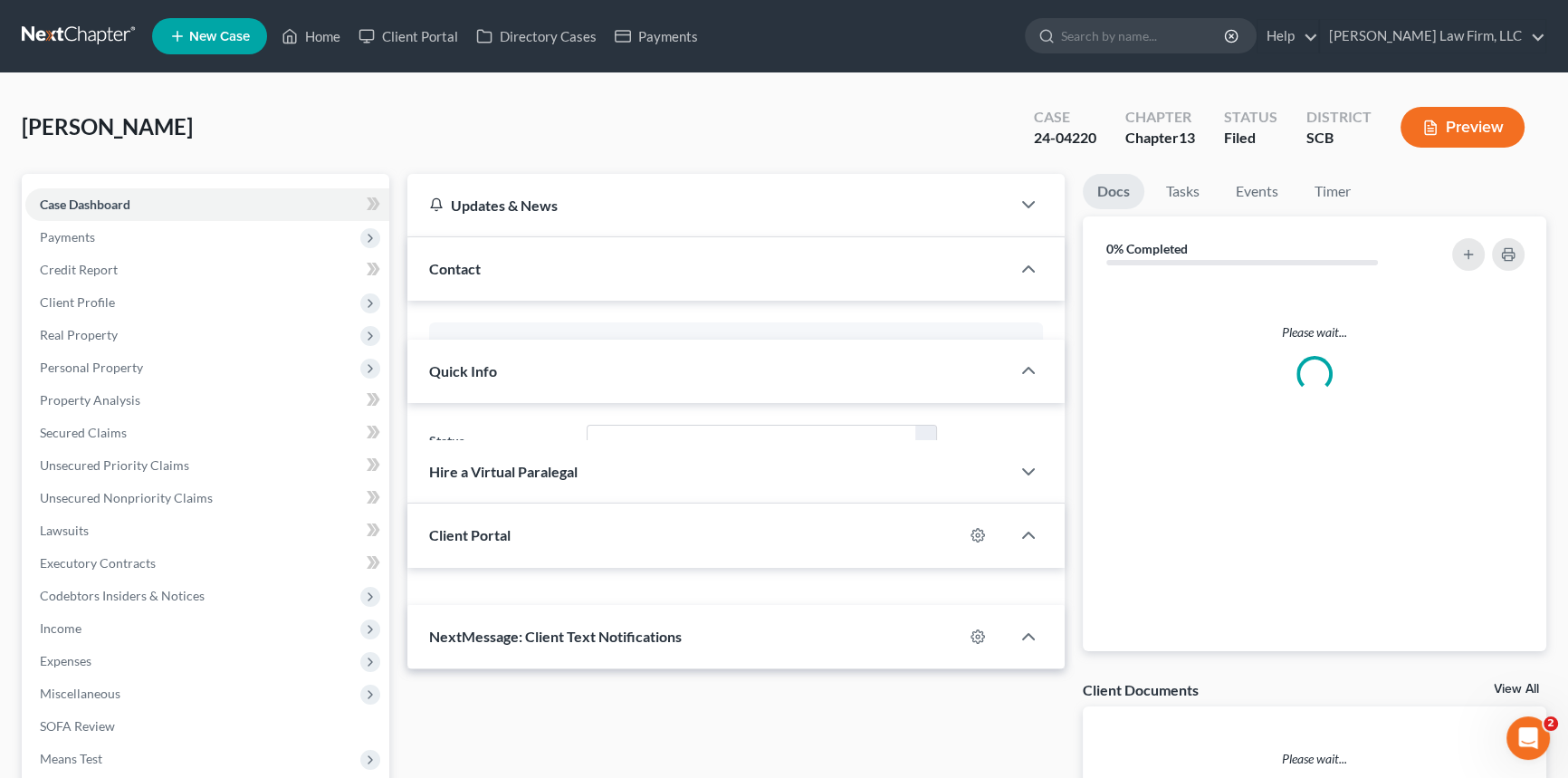
select select "0"
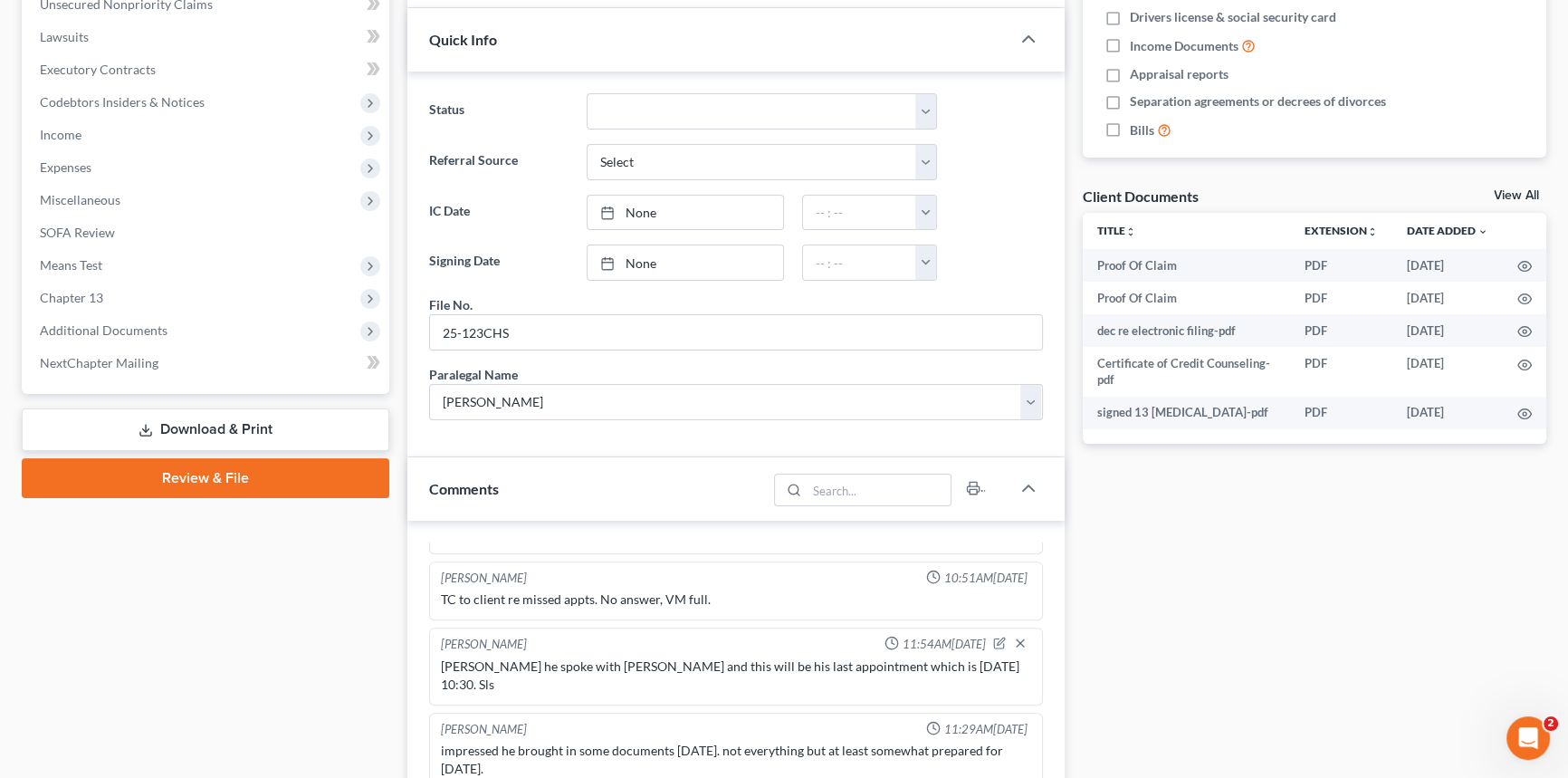
scroll to position [81, 0]
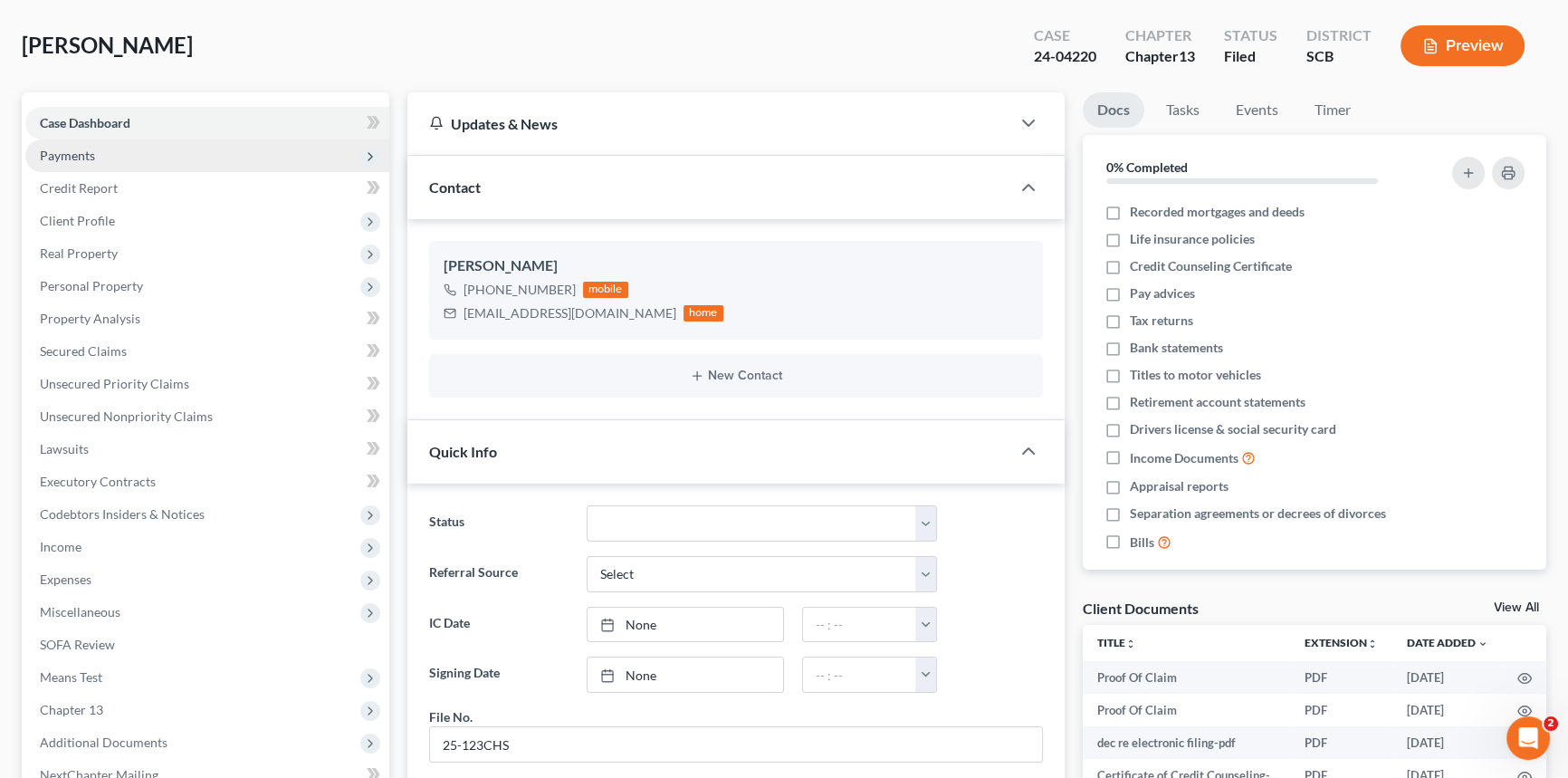
click at [60, 148] on span "Payments" at bounding box center [68, 156] width 55 height 16
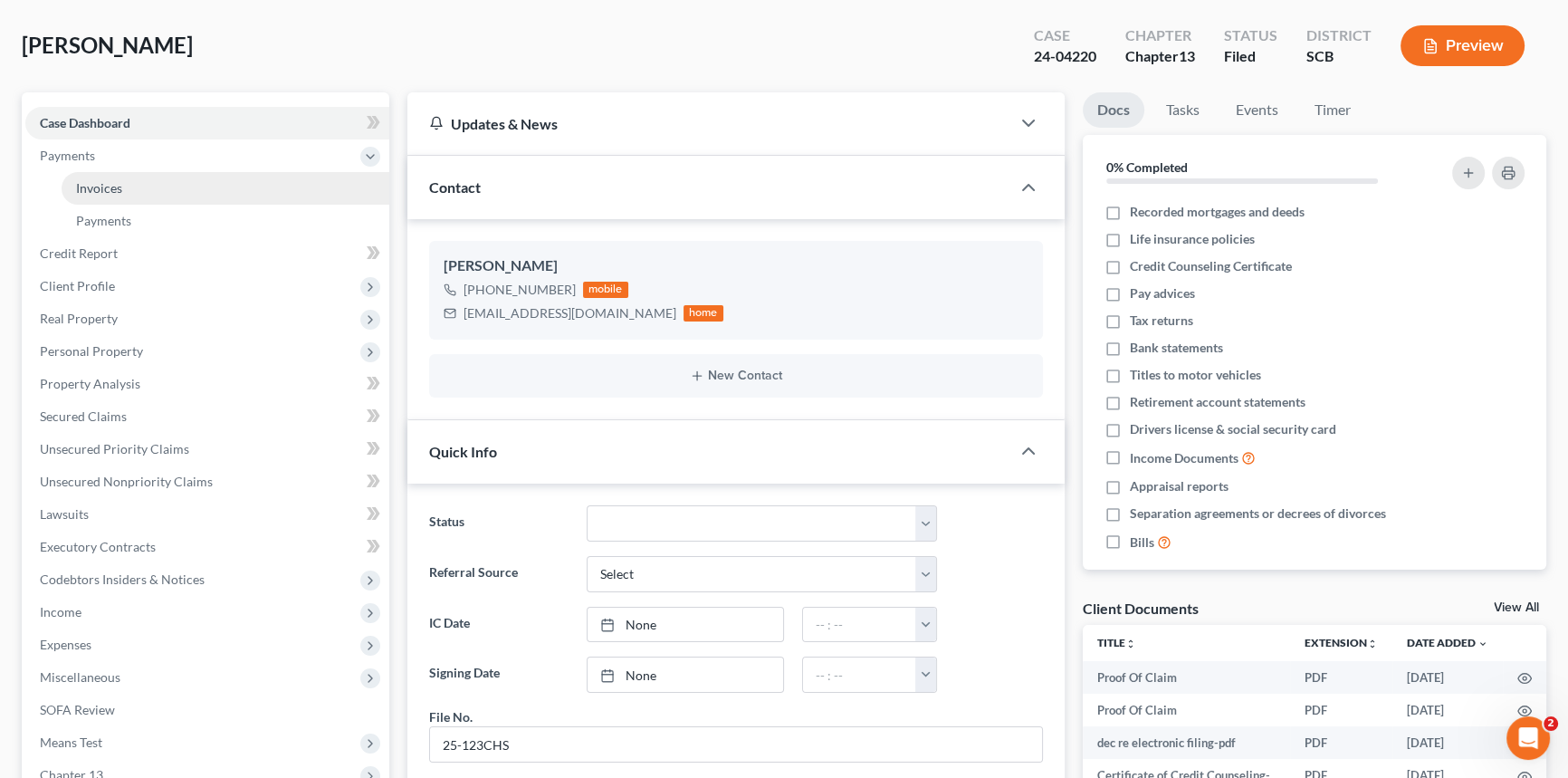
click at [110, 175] on link "Invoices" at bounding box center [225, 188] width 328 height 32
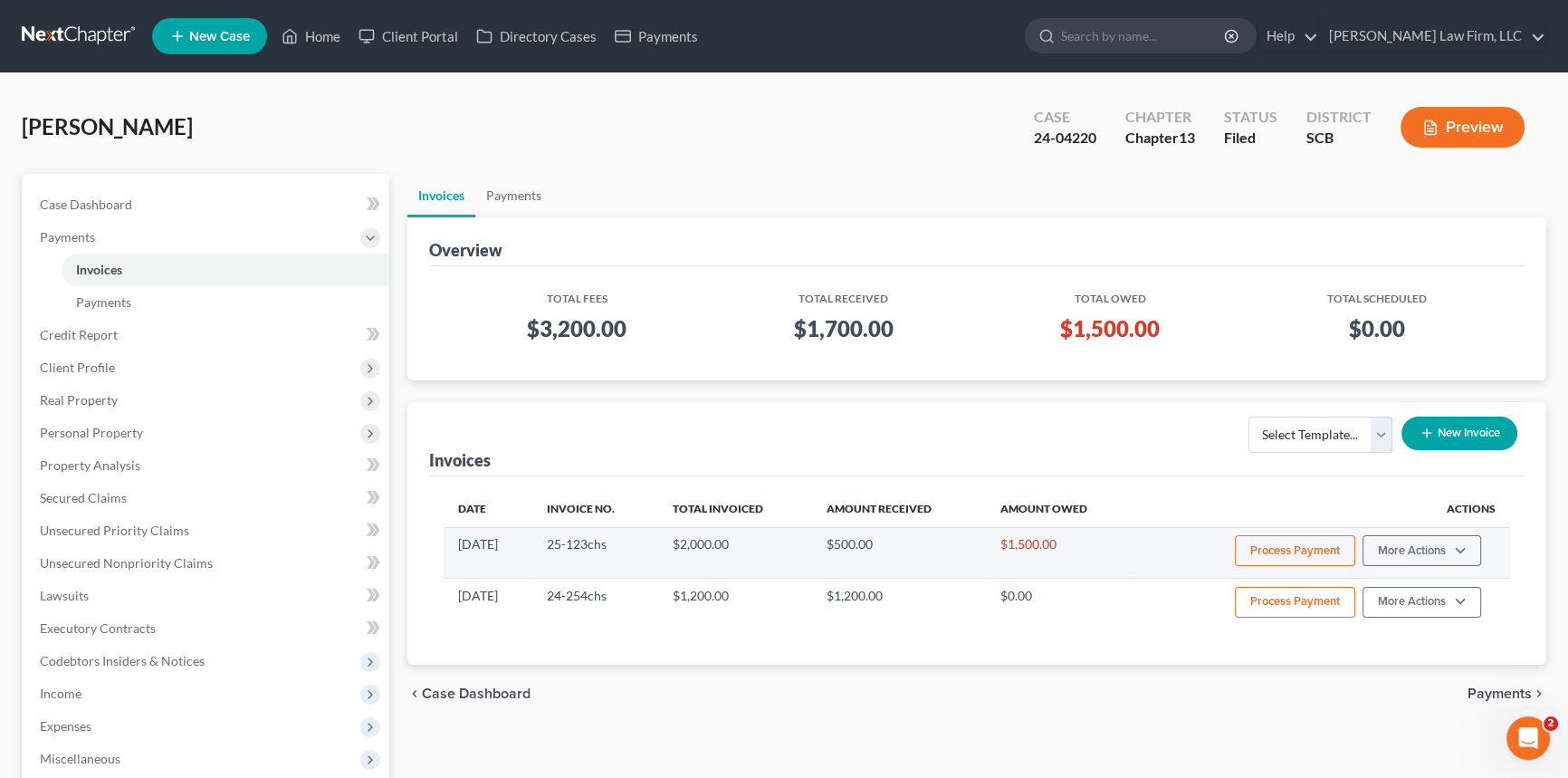
click at [1281, 540] on button "Process Payment" at bounding box center [1295, 550] width 120 height 30
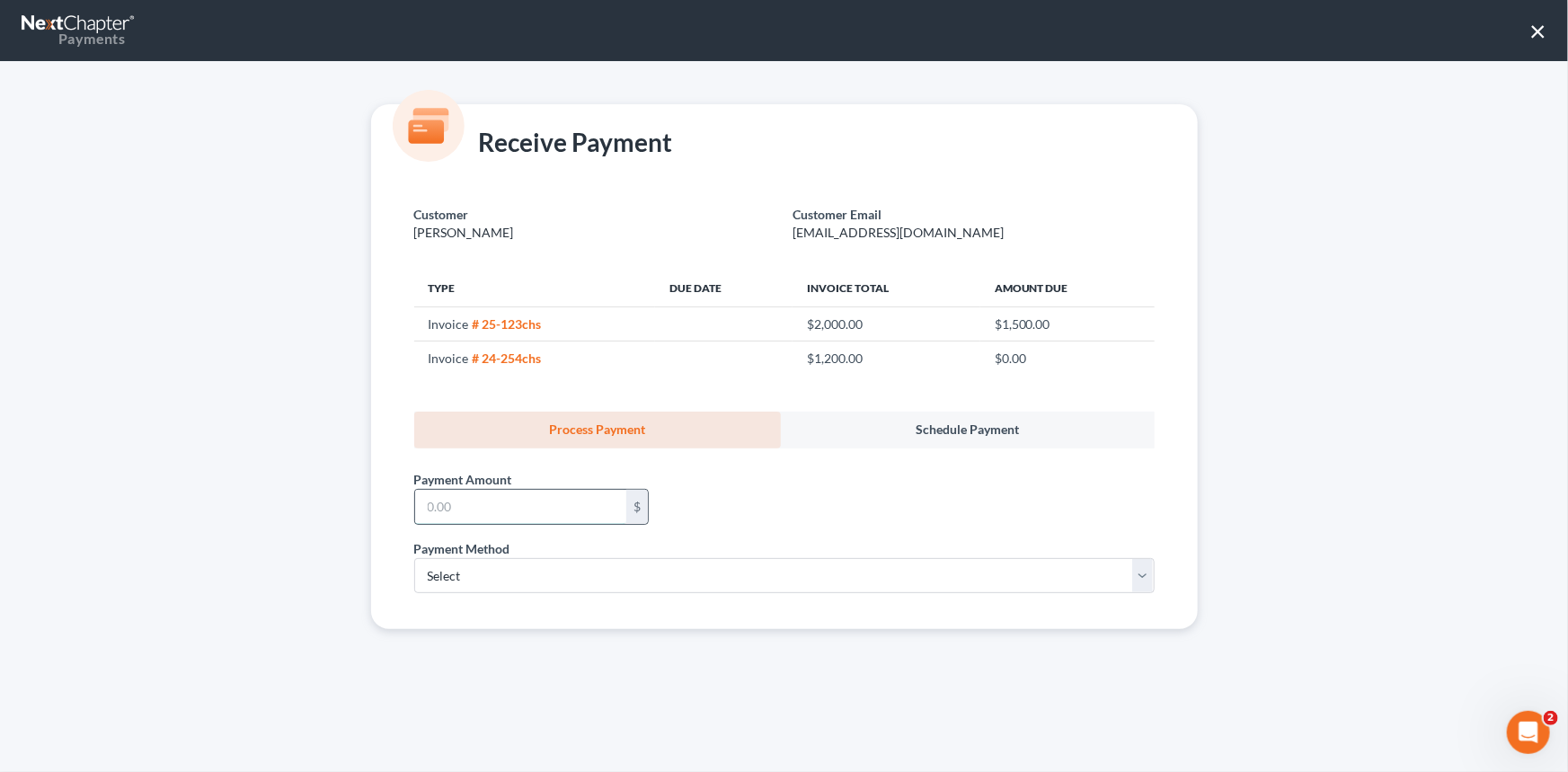
drag, startPoint x: 434, startPoint y: 505, endPoint x: 445, endPoint y: 501, distance: 11.7
click at [444, 501] on input "text" at bounding box center [520, 507] width 211 height 34
type input "500.00"
click at [452, 577] on select "Select ACH Credit Card" at bounding box center [784, 576] width 741 height 36
select select "1"
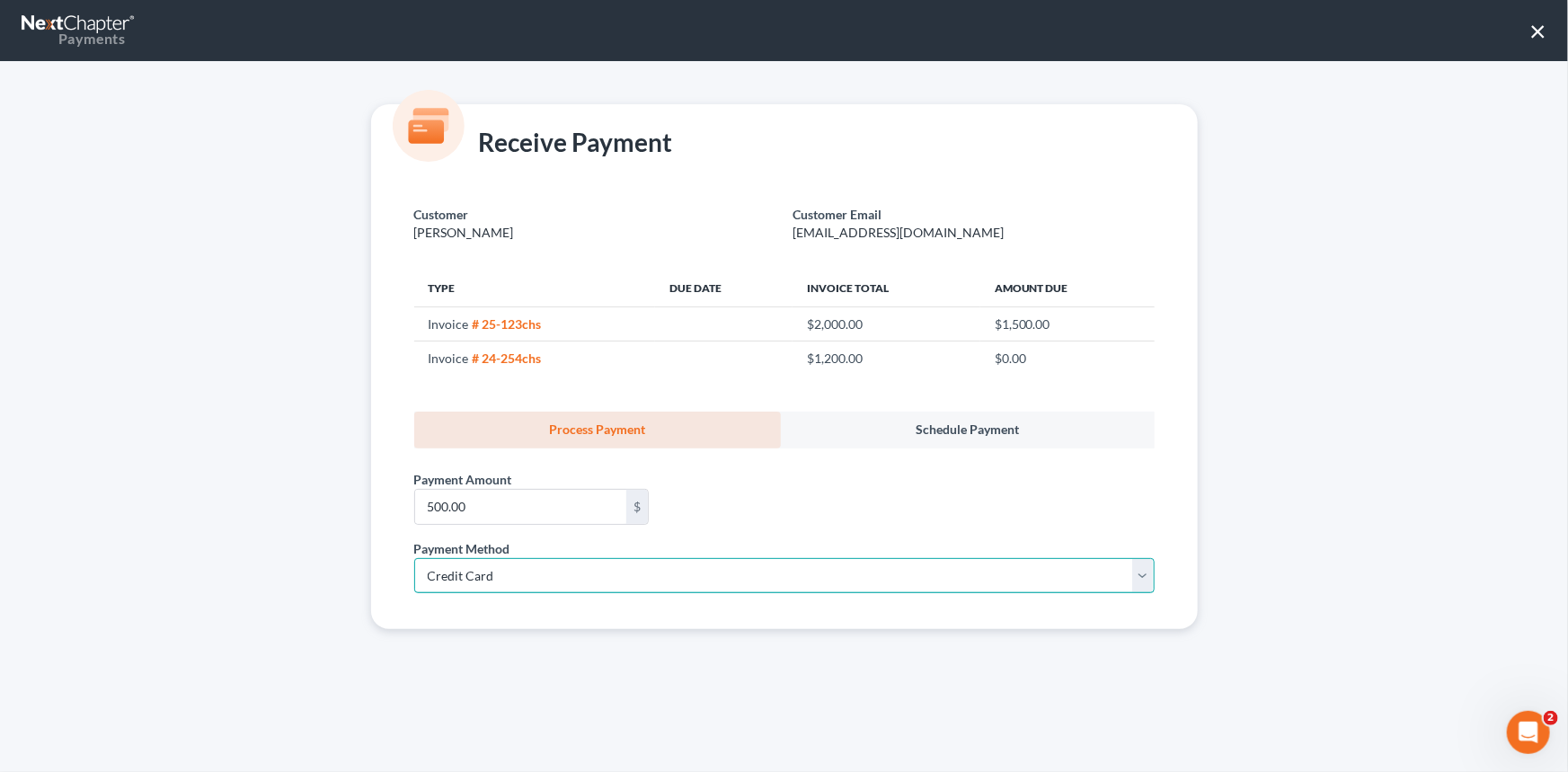
click at [414, 558] on select "Select ACH Credit Card" at bounding box center [784, 576] width 741 height 36
select select "42"
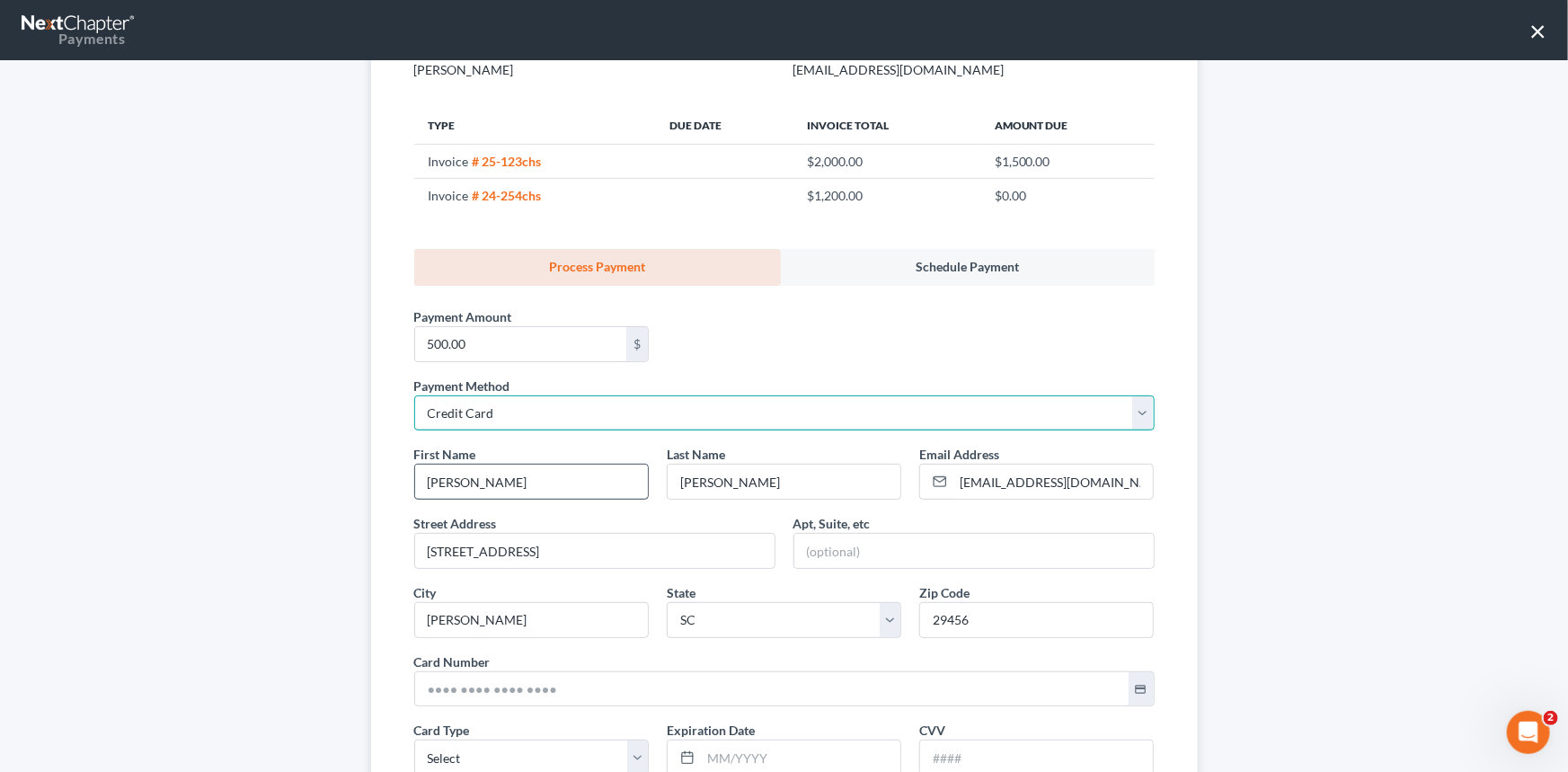
scroll to position [244, 0]
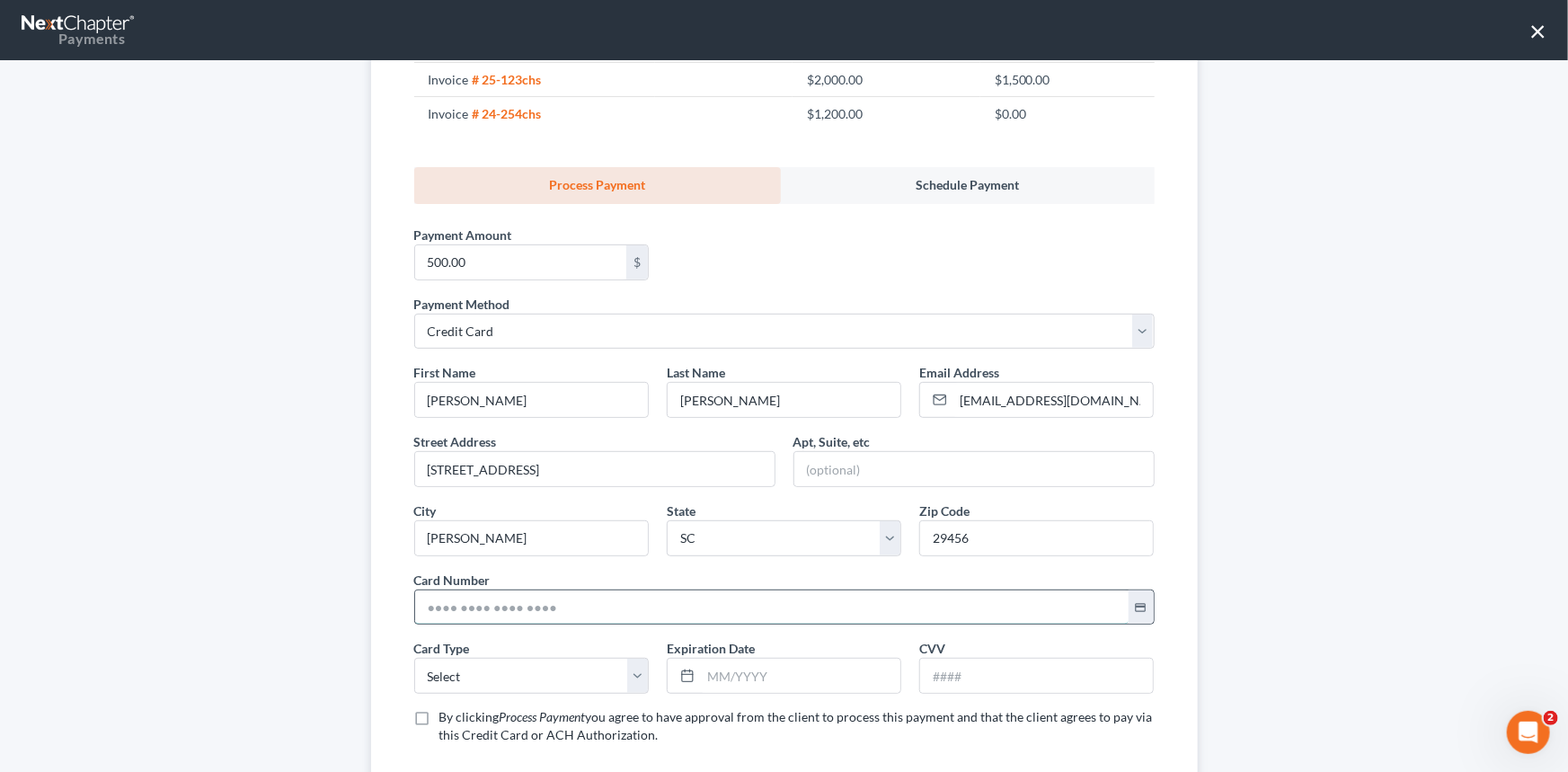
click at [418, 602] on input "text" at bounding box center [772, 607] width 714 height 34
type input "[CREDIT_CARD_NUMBER]"
click at [718, 676] on input "text" at bounding box center [800, 676] width 199 height 34
type input "08/2029"
click at [478, 674] on select "Select Visa MasterCard Discover American Express" at bounding box center [531, 676] width 234 height 36
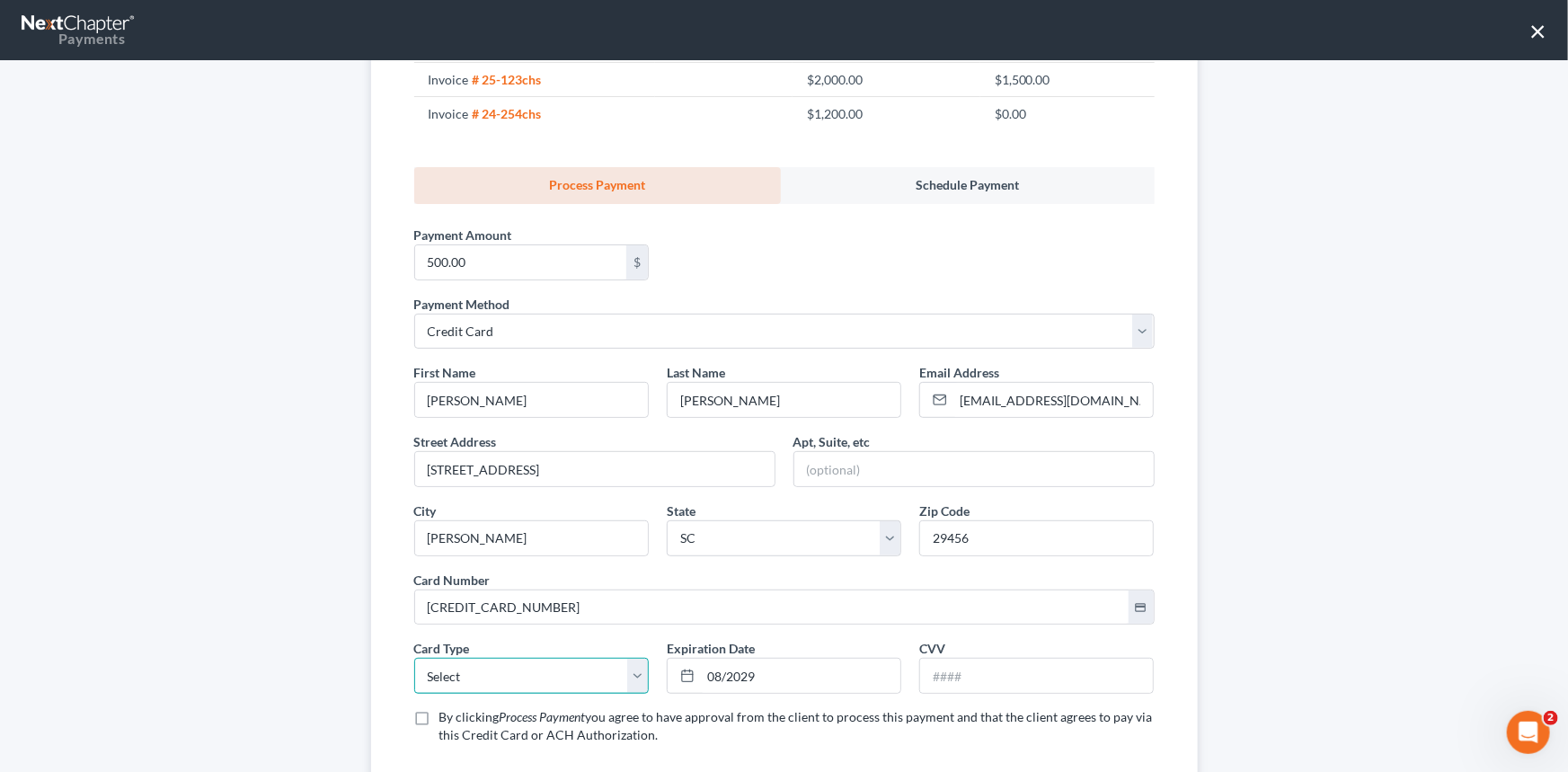
select select "0"
click at [414, 658] on select "Select Visa MasterCard Discover American Express" at bounding box center [531, 676] width 234 height 36
click at [925, 679] on input "text" at bounding box center [1036, 676] width 232 height 34
type input "151"
click at [439, 718] on label "By clicking Process Payment you agree to have approval from the client to proce…" at bounding box center [797, 725] width 715 height 36
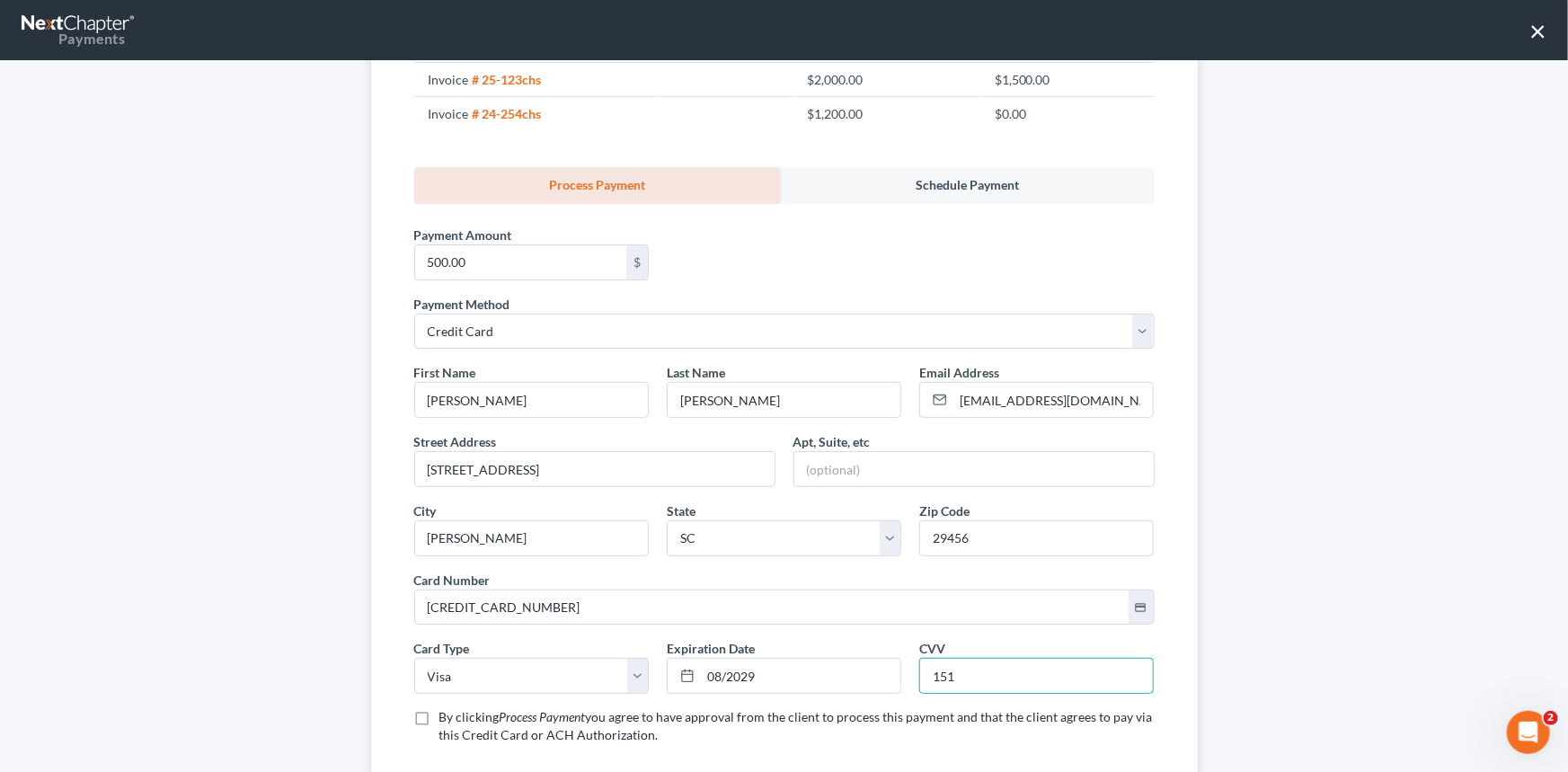
click at [446, 718] on input "By clicking Process Payment you agree to have approval from the client to proce…" at bounding box center [452, 714] width 12 height 12
checkbox input "true"
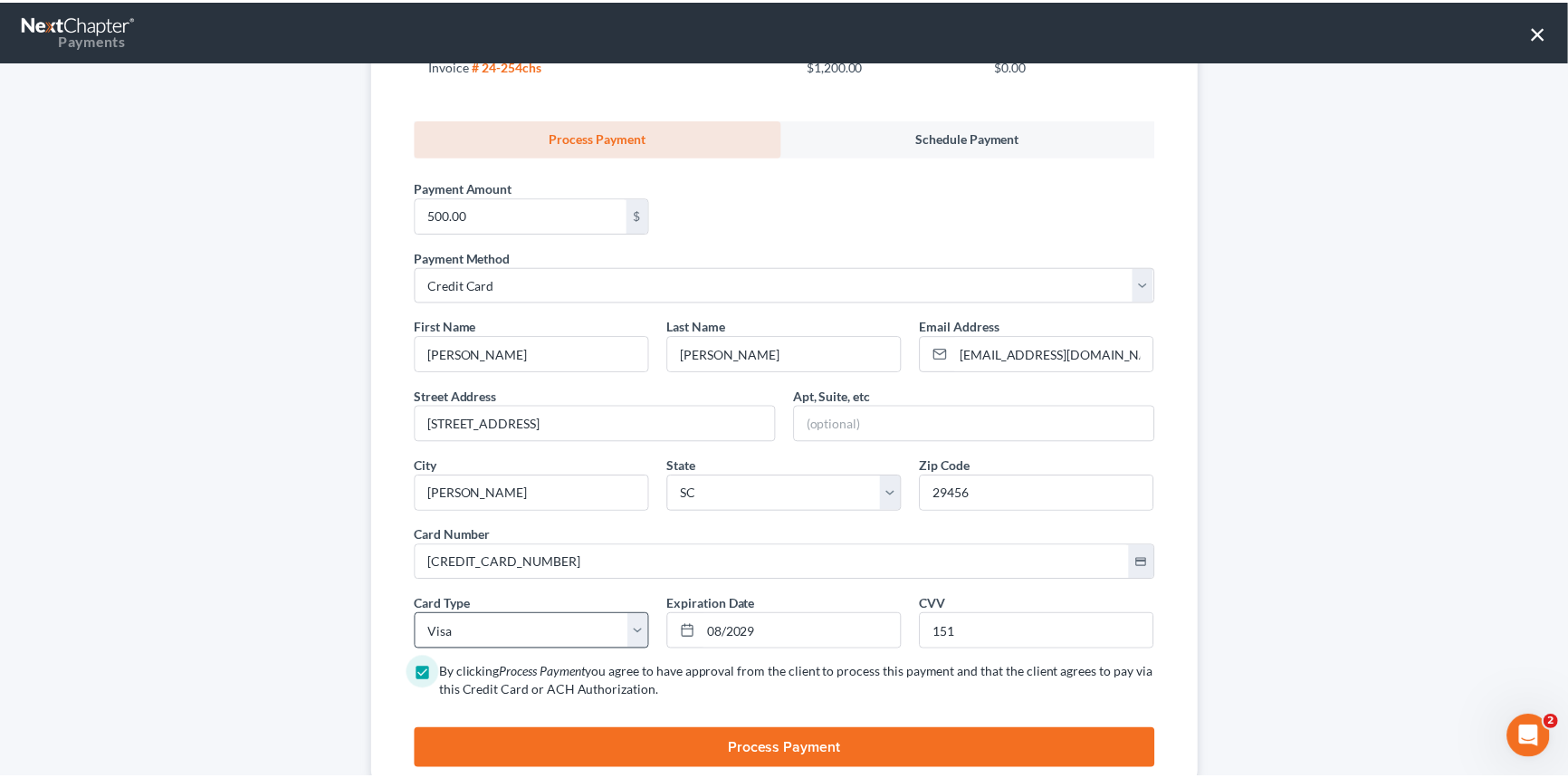
scroll to position [351, 0]
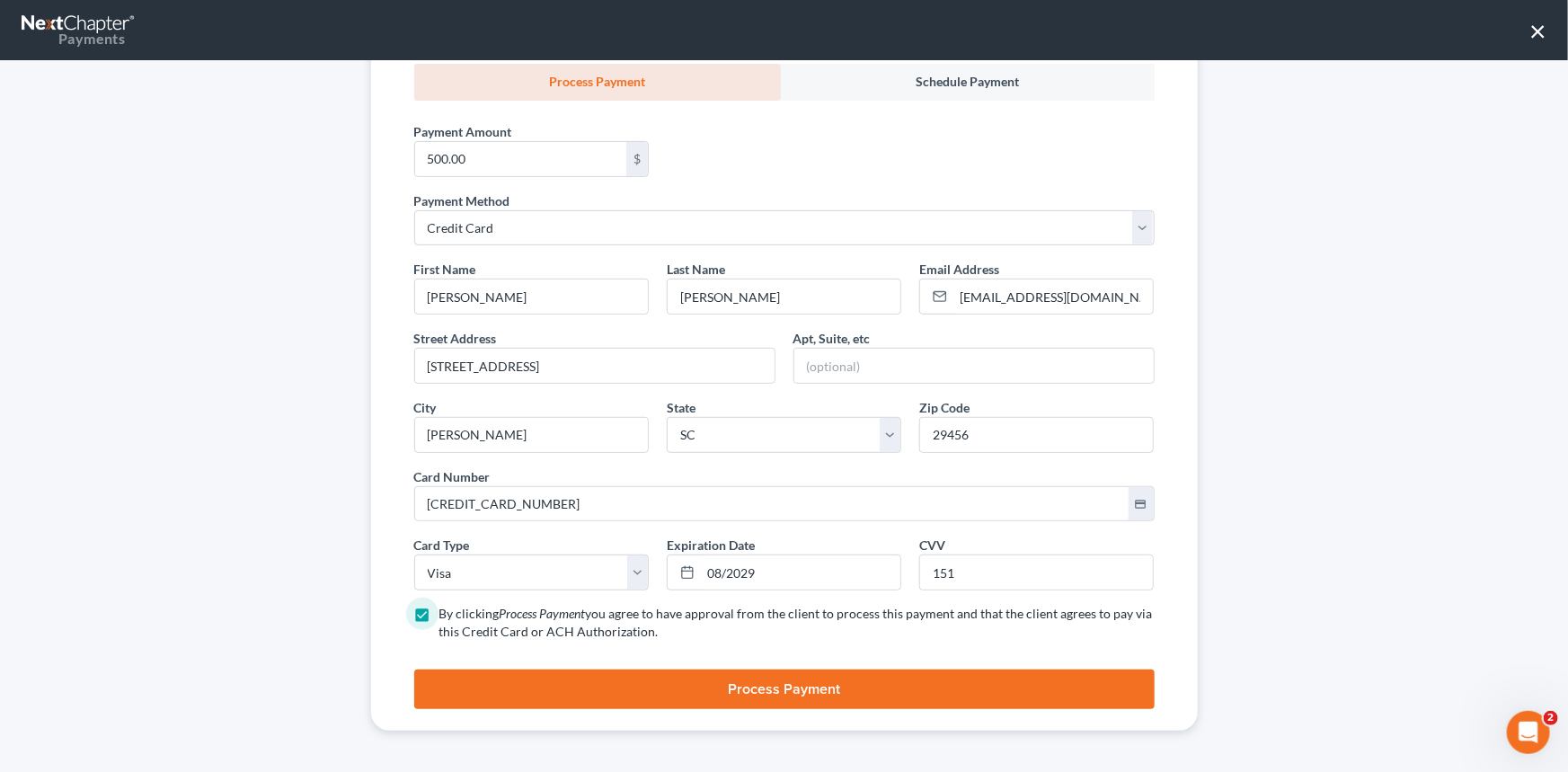
click at [799, 683] on button "Process Payment" at bounding box center [784, 689] width 741 height 40
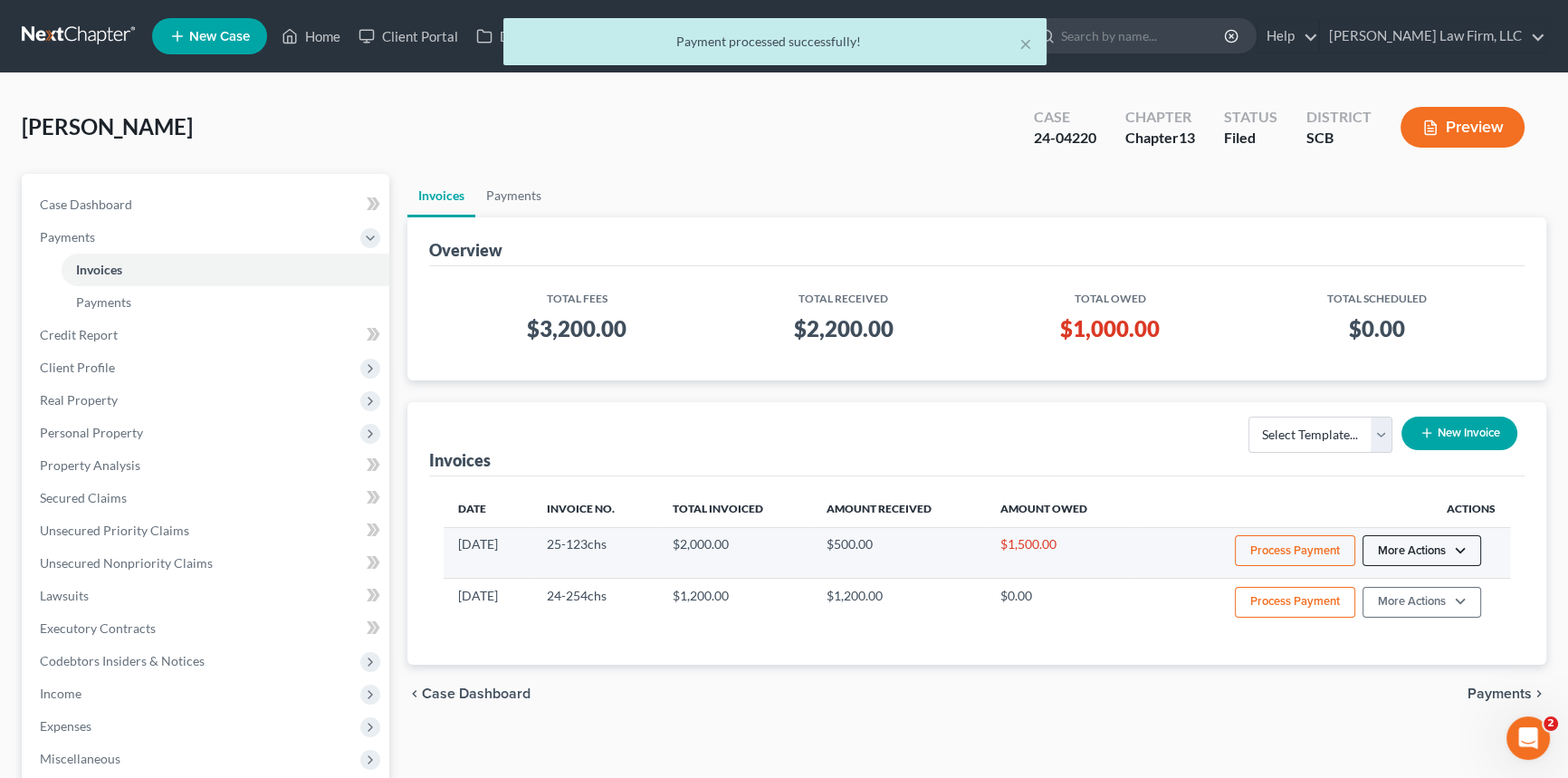
click at [1417, 544] on button "More Actions" at bounding box center [1421, 550] width 119 height 30
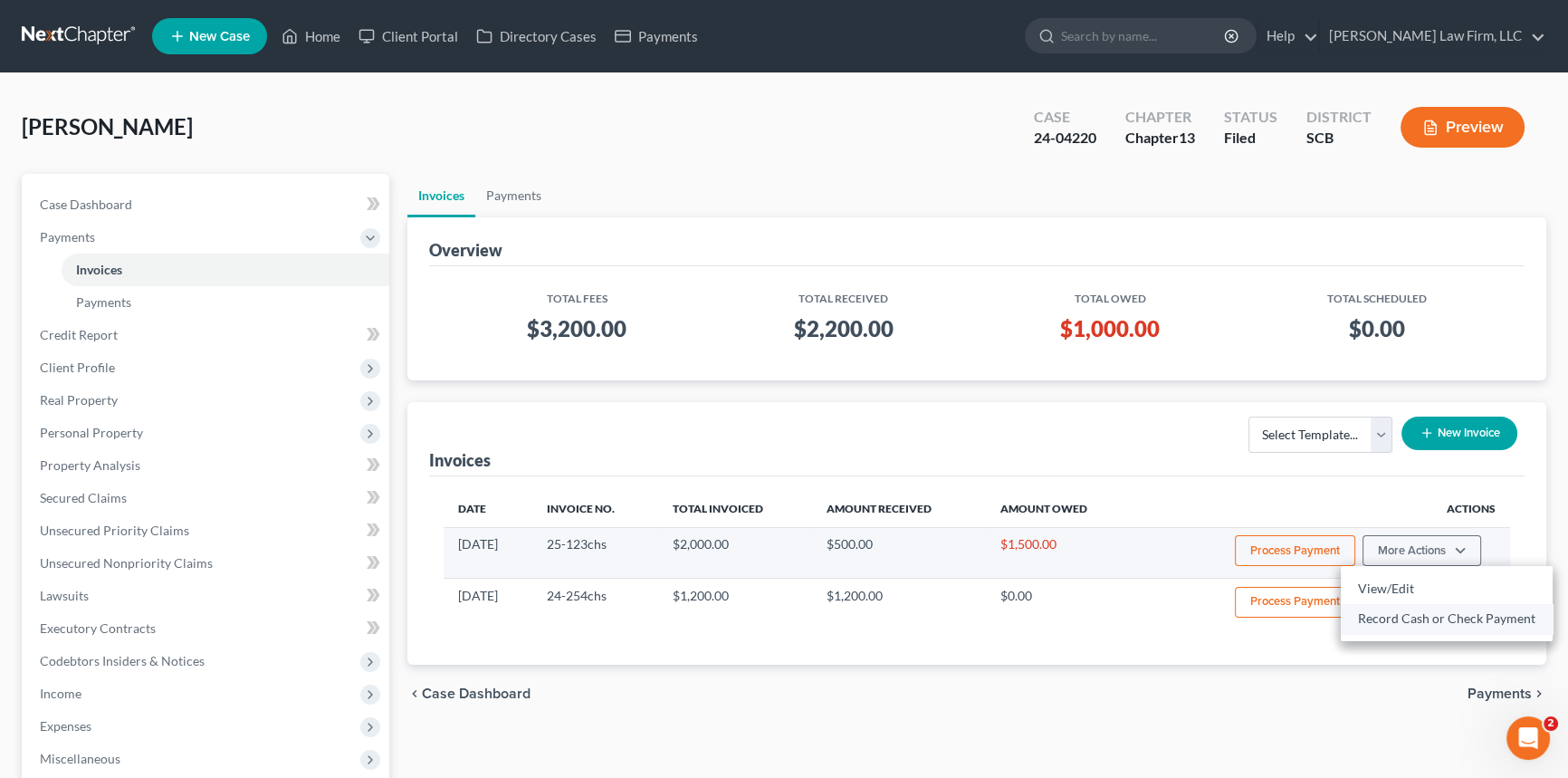
click at [1391, 615] on link "Record Cash or Check Payment" at bounding box center [1447, 618] width 212 height 30
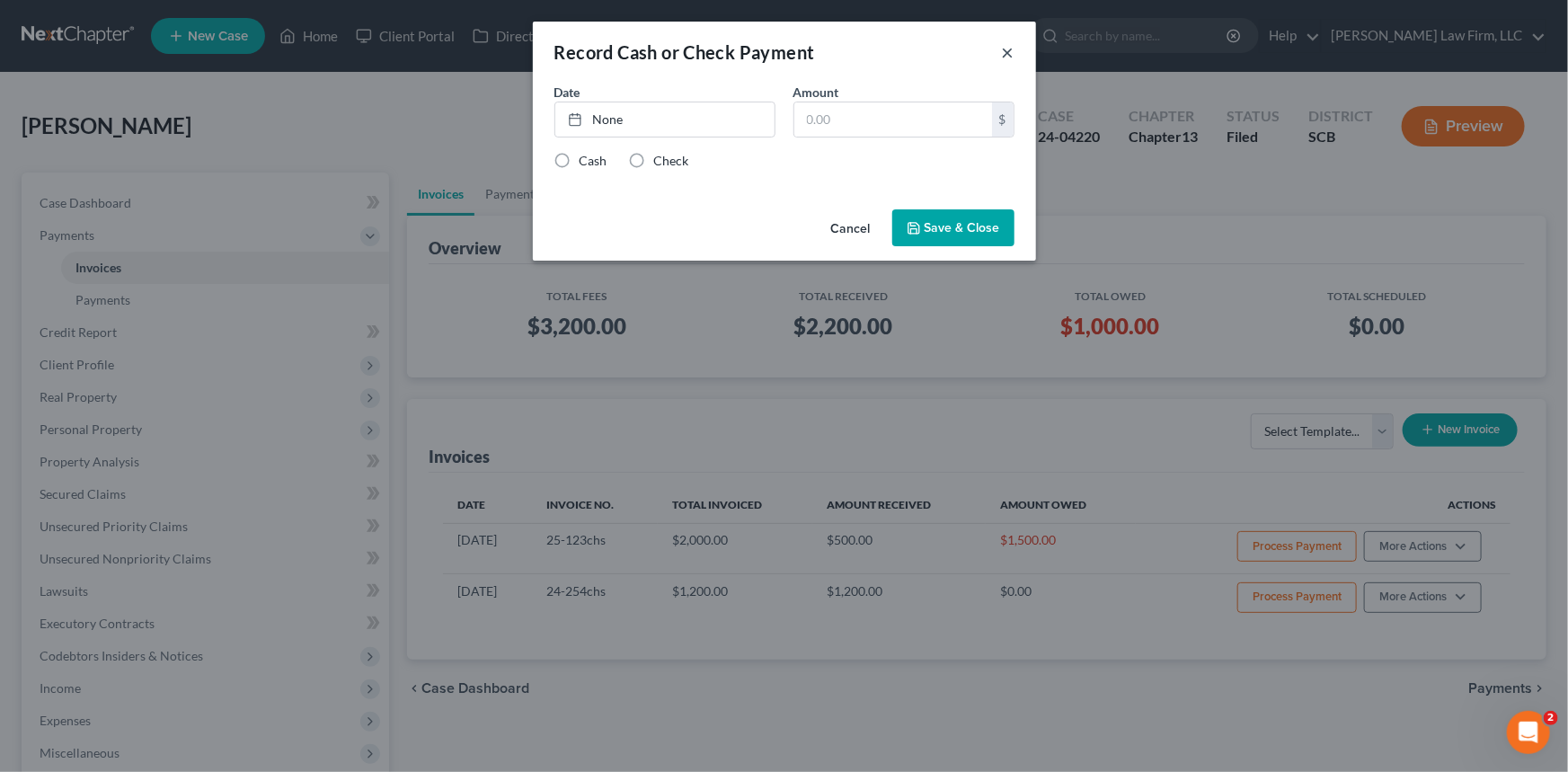
drag, startPoint x: 1006, startPoint y: 53, endPoint x: 1127, endPoint y: 127, distance: 141.8
click at [1008, 53] on button "×" at bounding box center [1008, 53] width 13 height 21
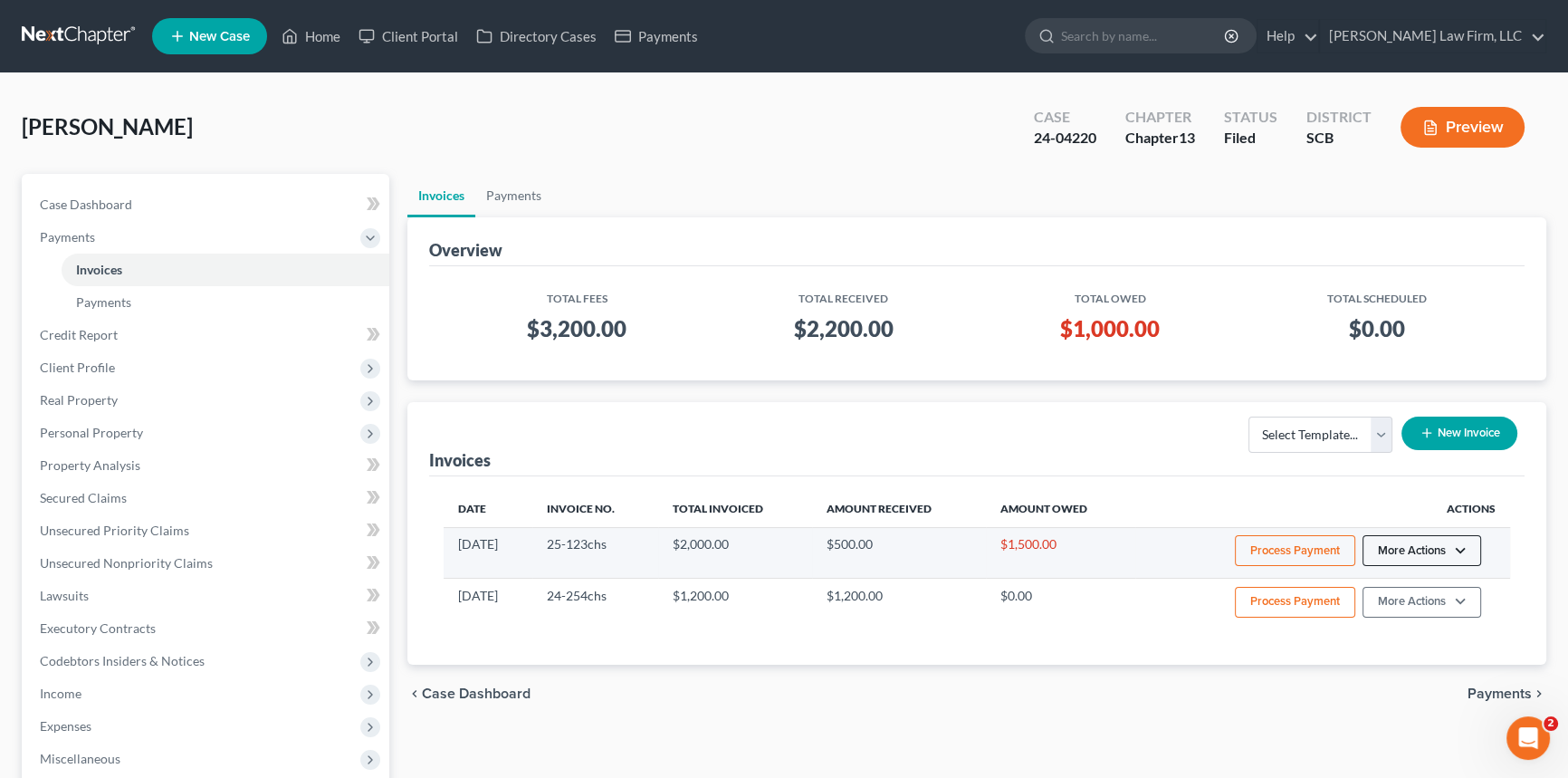
click at [1385, 537] on button "More Actions" at bounding box center [1421, 550] width 119 height 30
click at [1382, 574] on link "View/Edit" at bounding box center [1447, 588] width 212 height 30
select select "1"
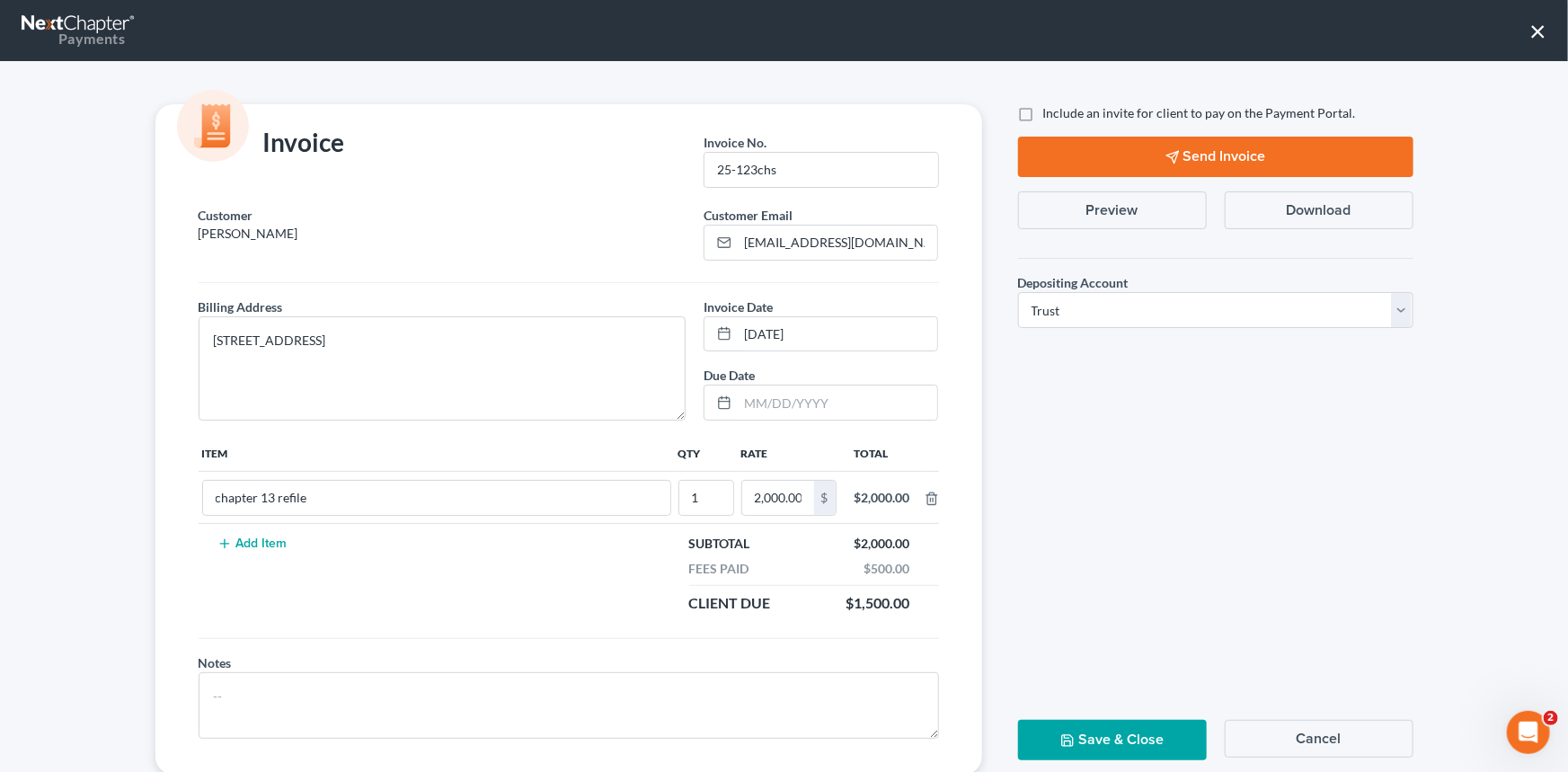
click at [1195, 149] on button "Send Invoice" at bounding box center [1215, 157] width 396 height 41
click at [1098, 723] on button "Save & Close" at bounding box center [1112, 740] width 189 height 41
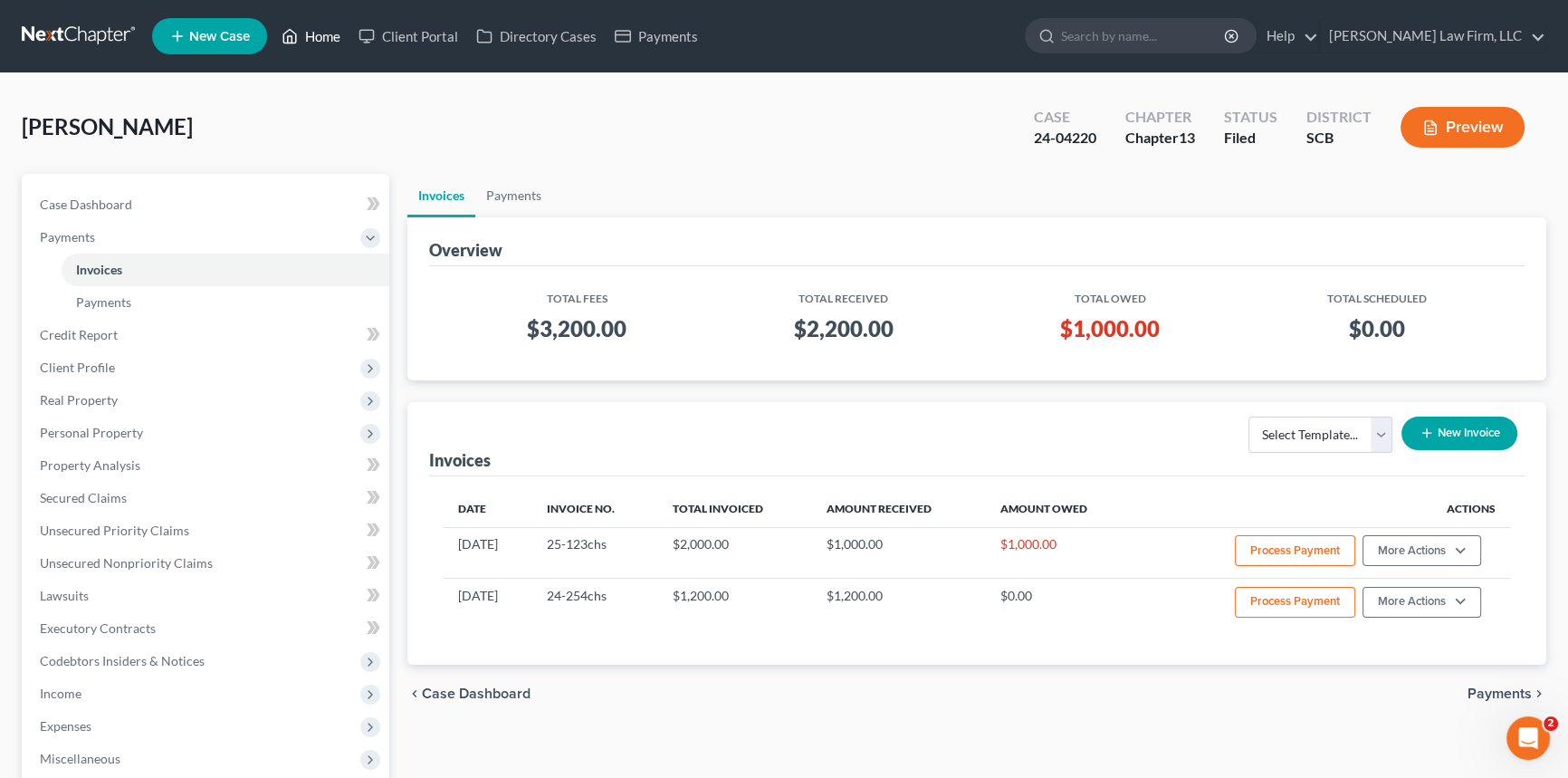
click at [313, 30] on link "Home" at bounding box center [310, 35] width 77 height 32
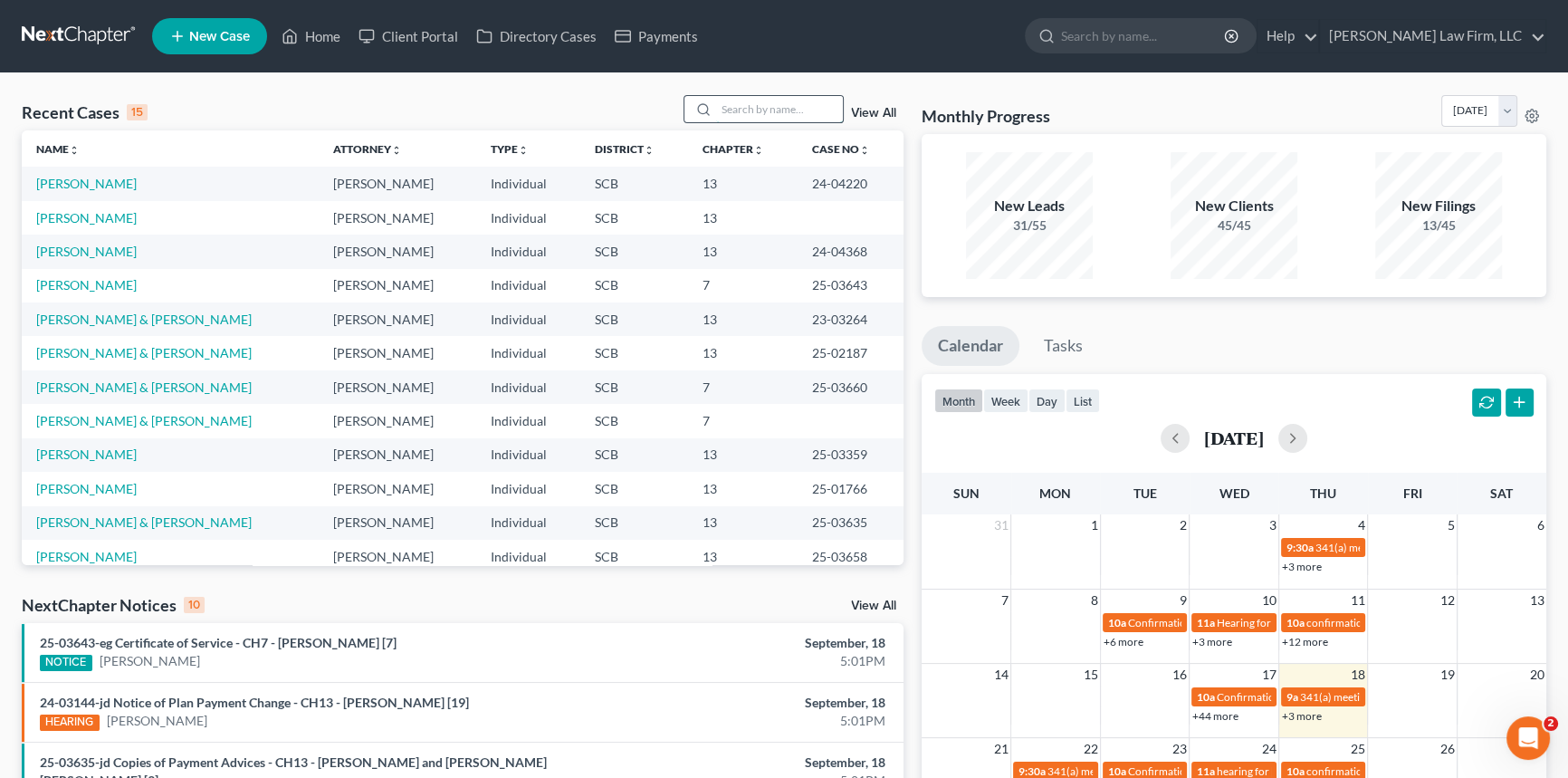
drag, startPoint x: 742, startPoint y: 108, endPoint x: 775, endPoint y: 99, distance: 34.2
click at [775, 99] on input "search" at bounding box center [779, 109] width 126 height 26
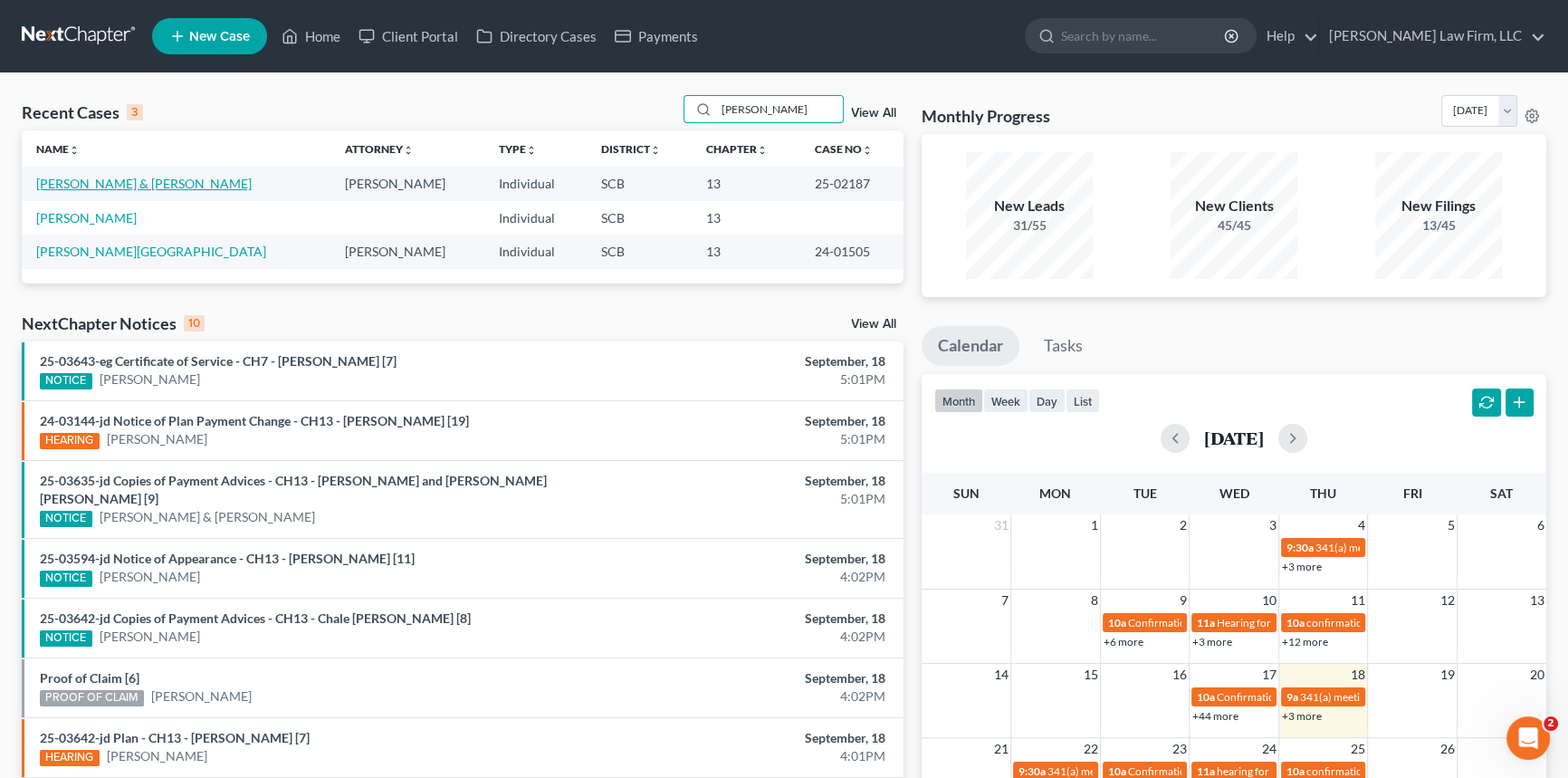
type input "[PERSON_NAME]"
click at [103, 185] on link "[PERSON_NAME] & [PERSON_NAME]" at bounding box center [144, 183] width 215 height 16
select select "1"
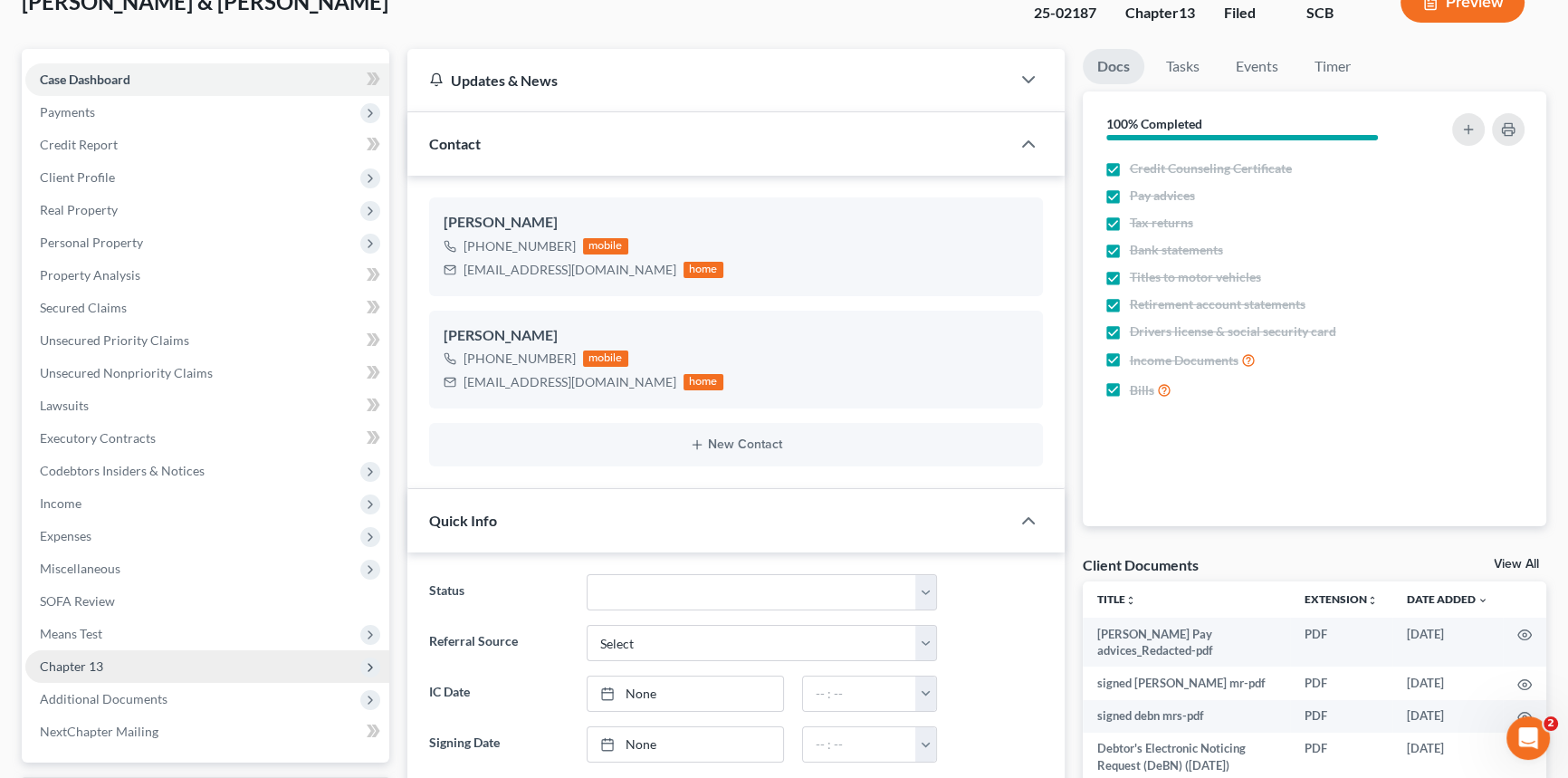
scroll to position [164, 0]
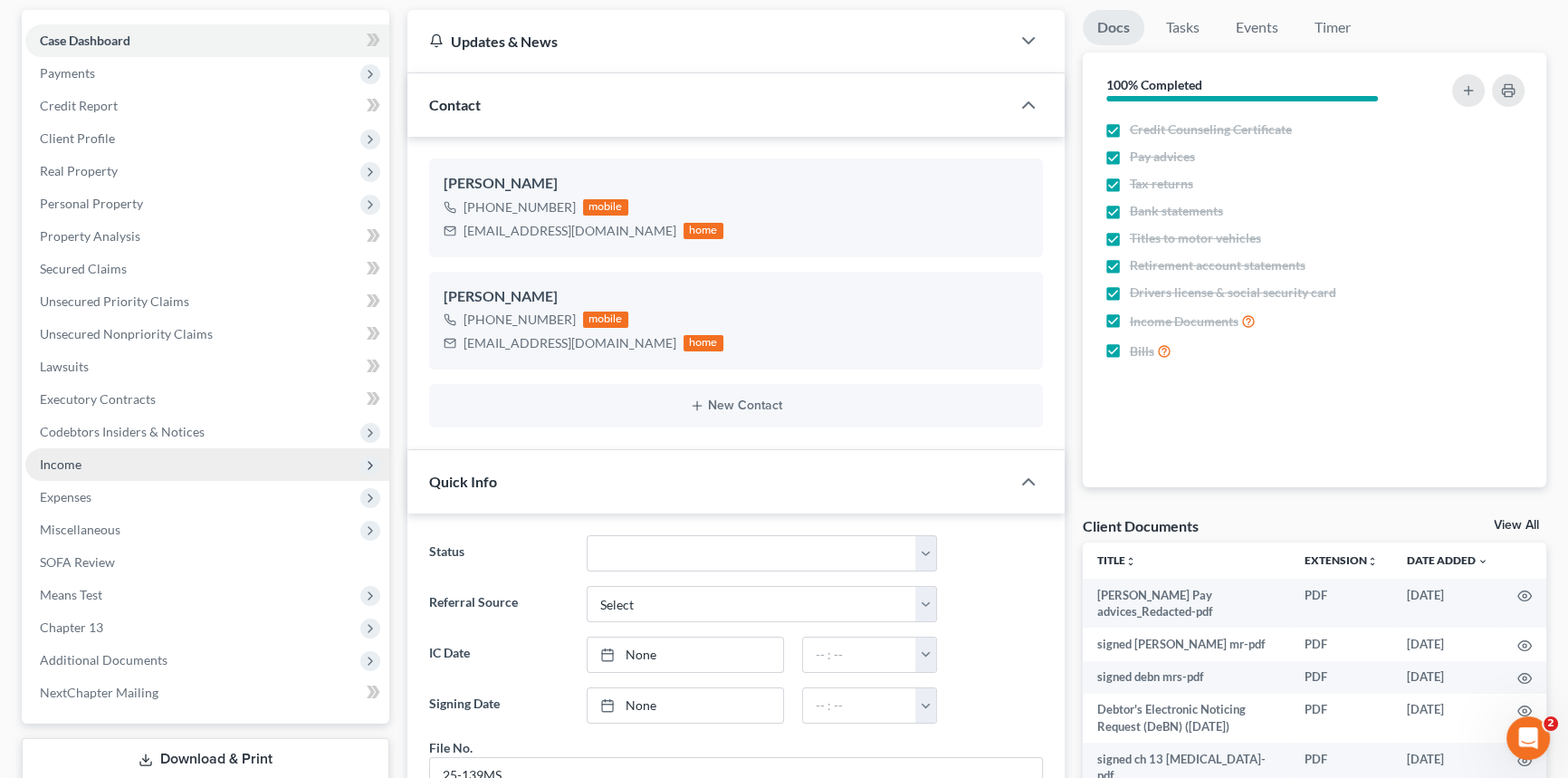
click at [60, 457] on span "Income" at bounding box center [61, 464] width 42 height 16
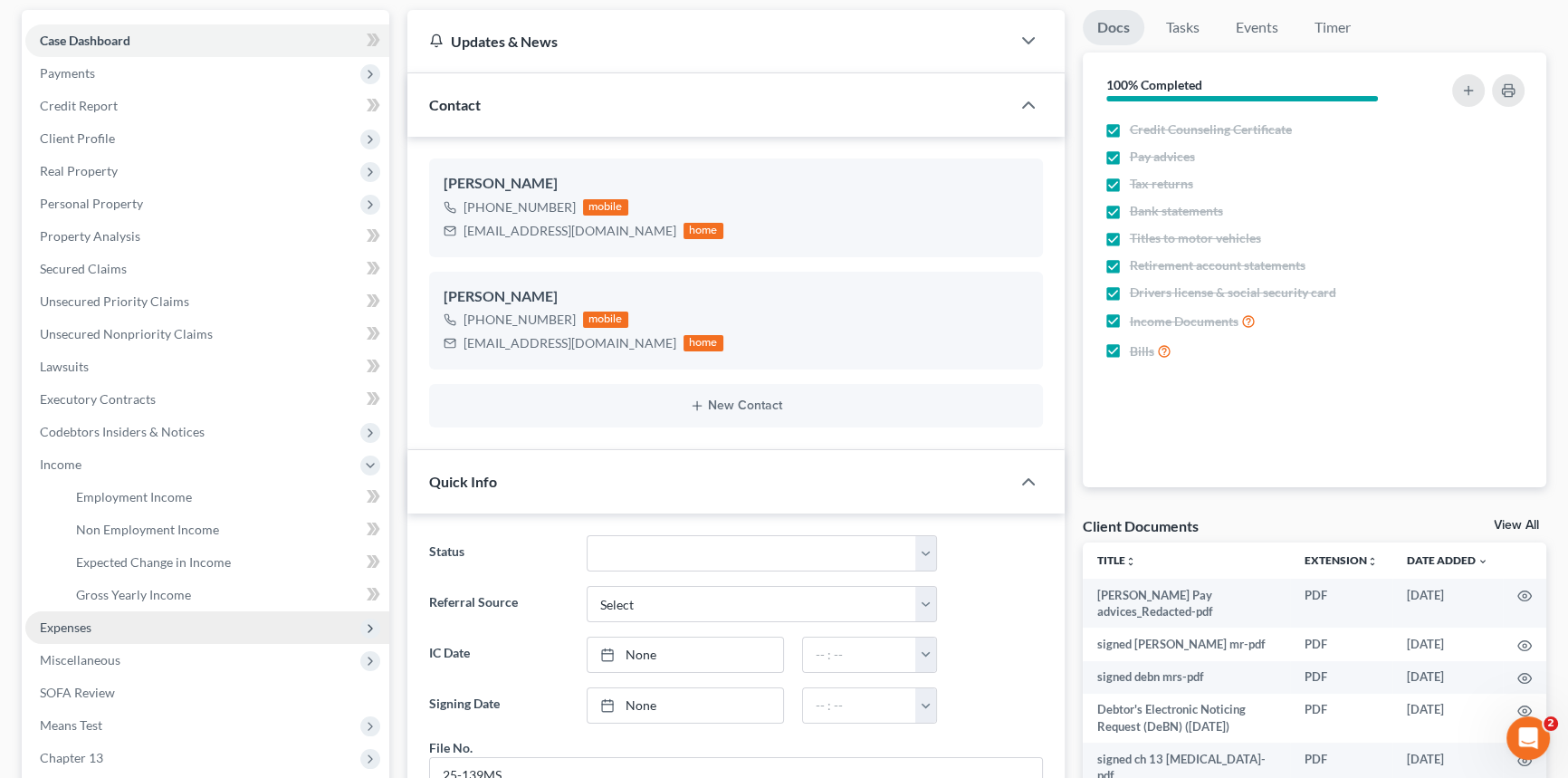
click at [70, 619] on span "Expenses" at bounding box center [66, 627] width 52 height 16
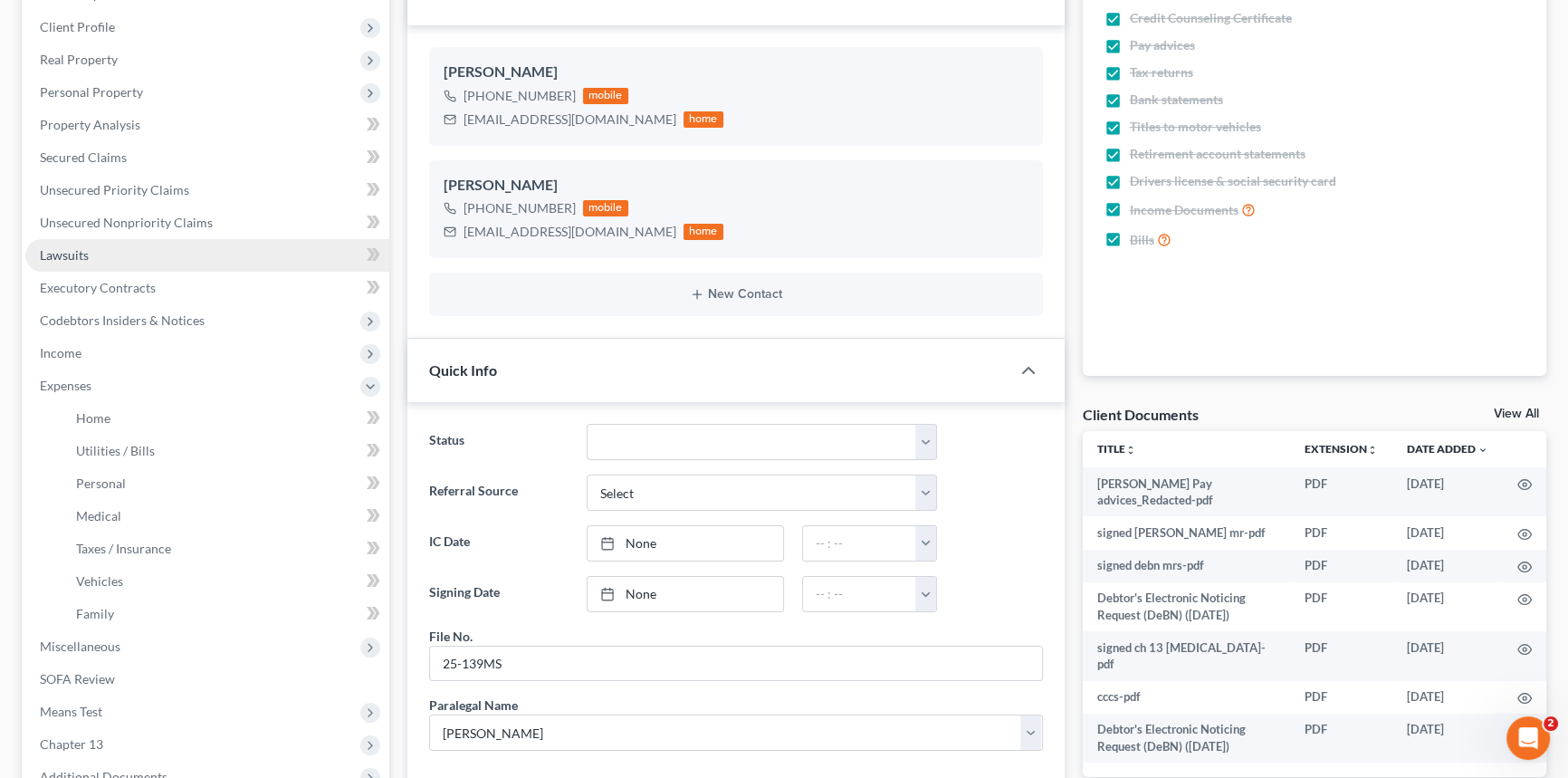
scroll to position [246, 0]
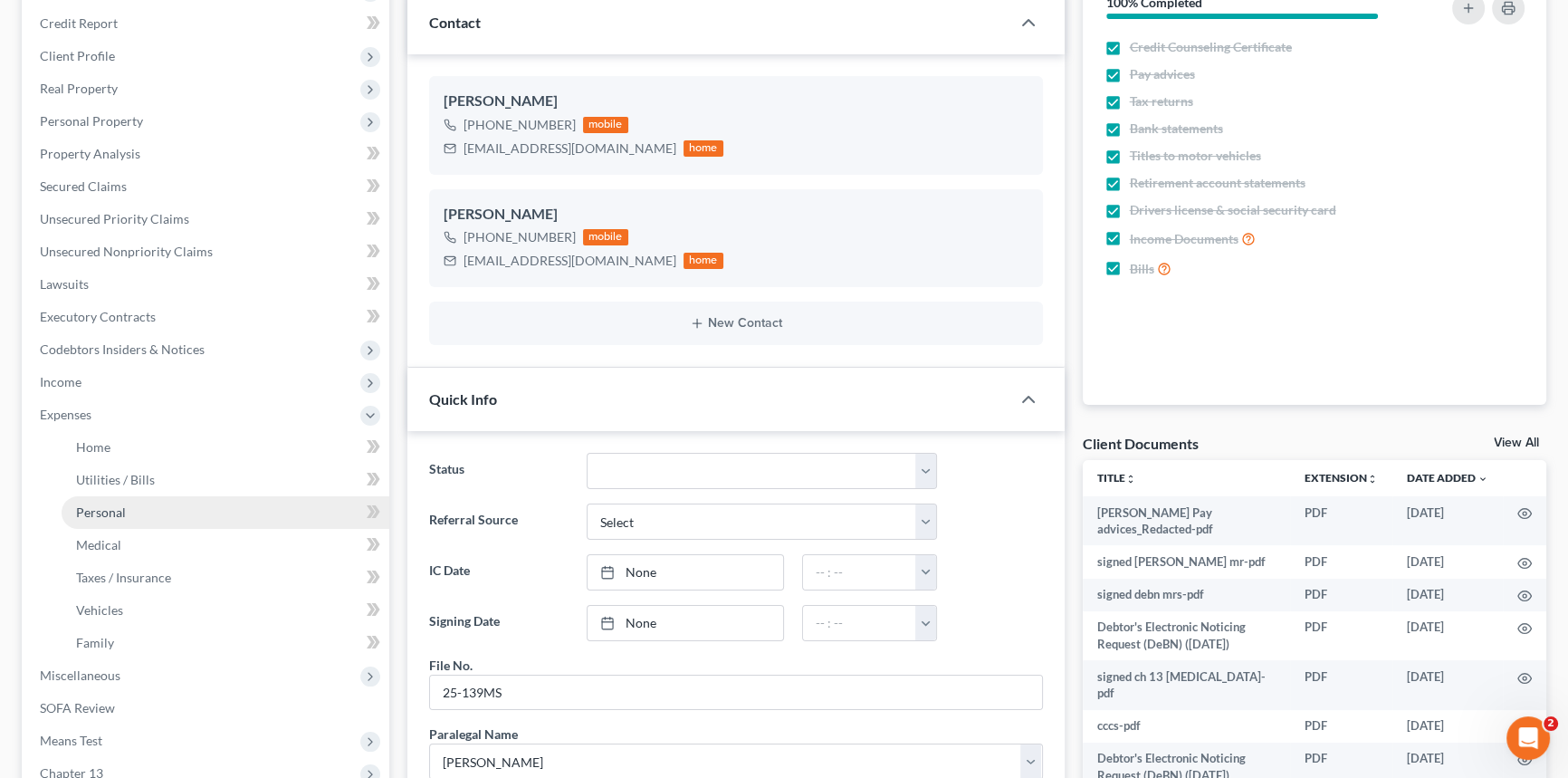
click at [109, 509] on span "Personal" at bounding box center [101, 512] width 50 height 16
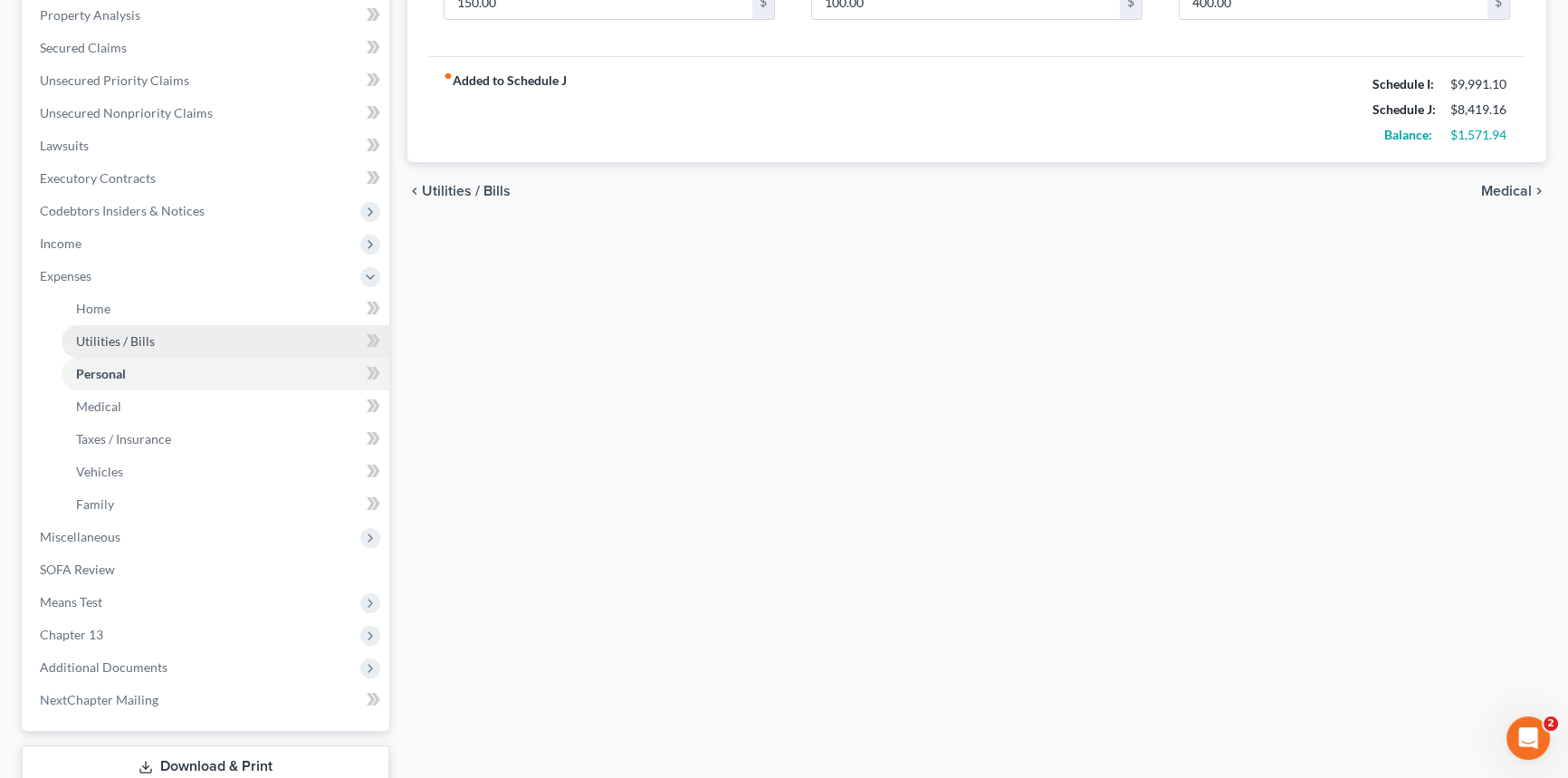
scroll to position [412, 0]
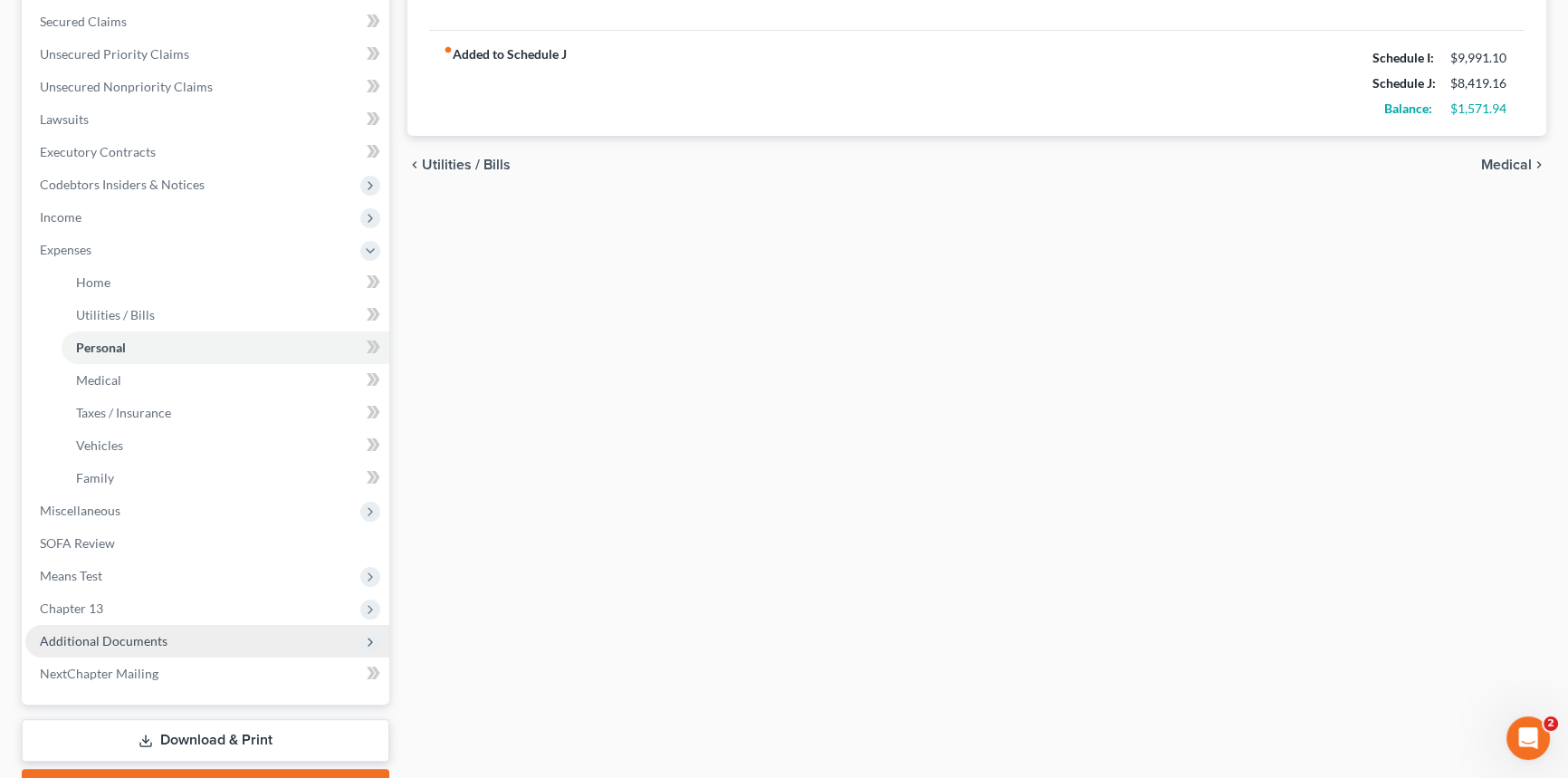
click at [102, 636] on span "Additional Documents" at bounding box center [104, 641] width 127 height 16
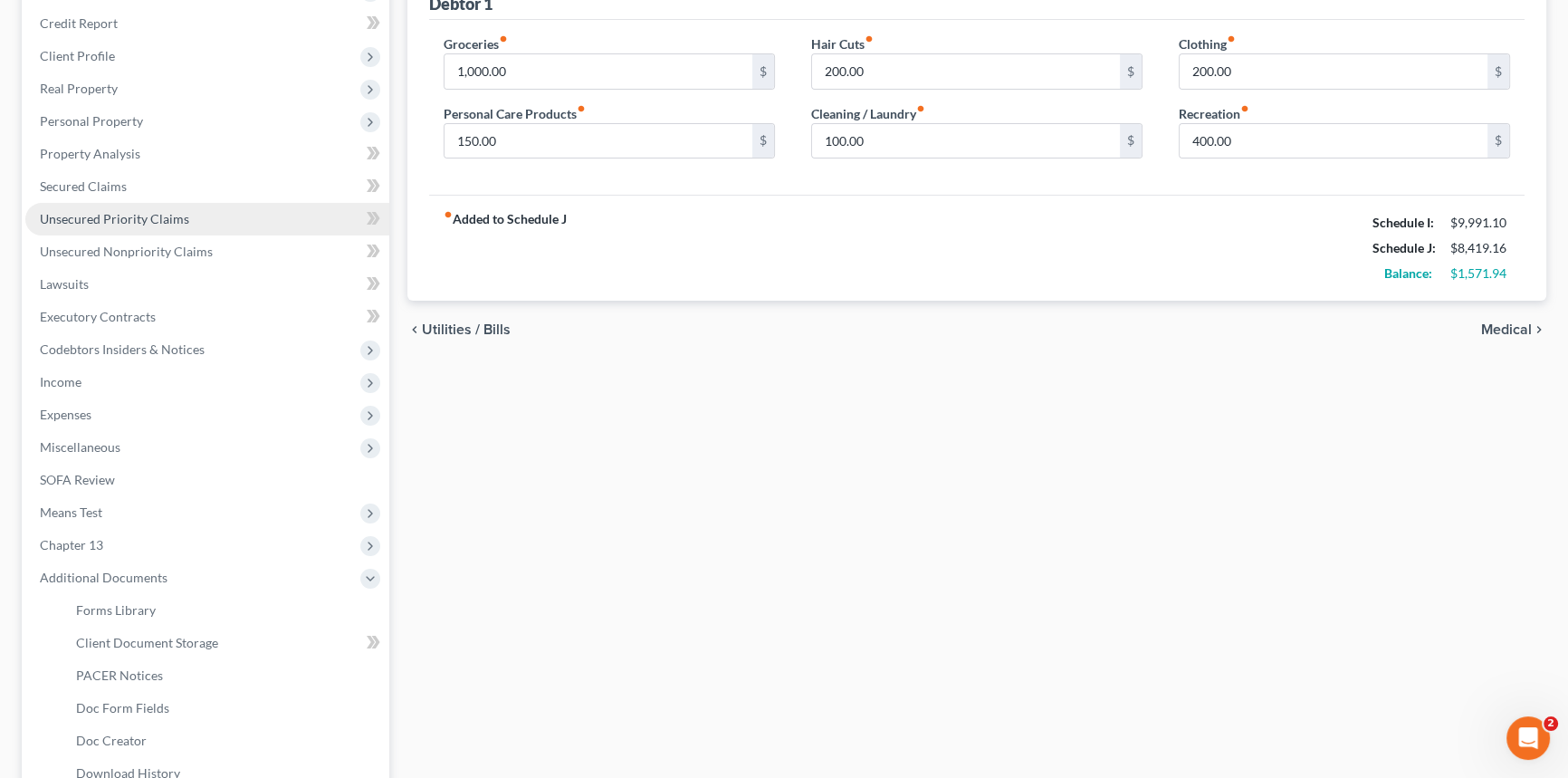
scroll to position [164, 0]
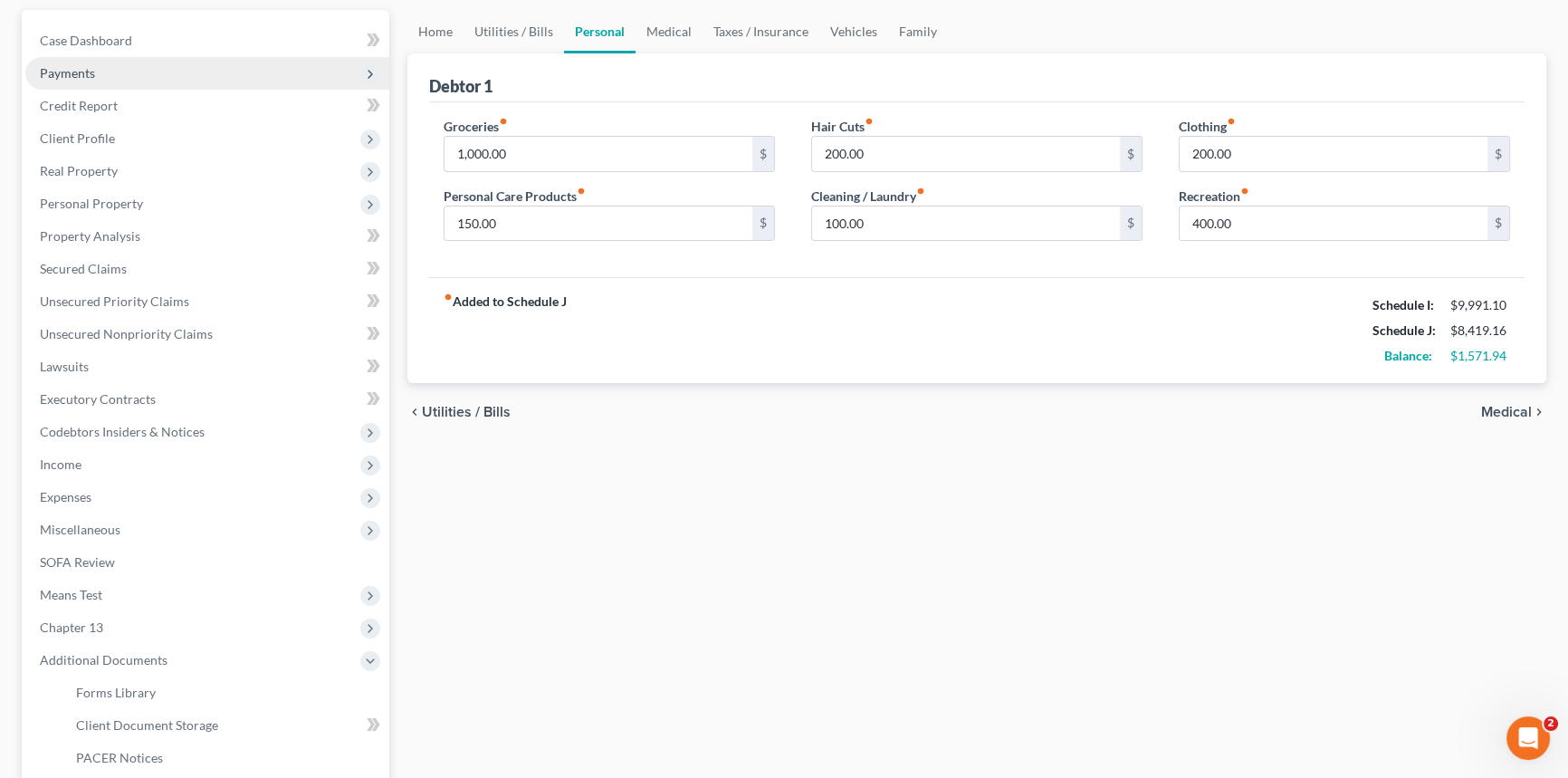
click at [70, 70] on span "Payments" at bounding box center [68, 73] width 55 height 16
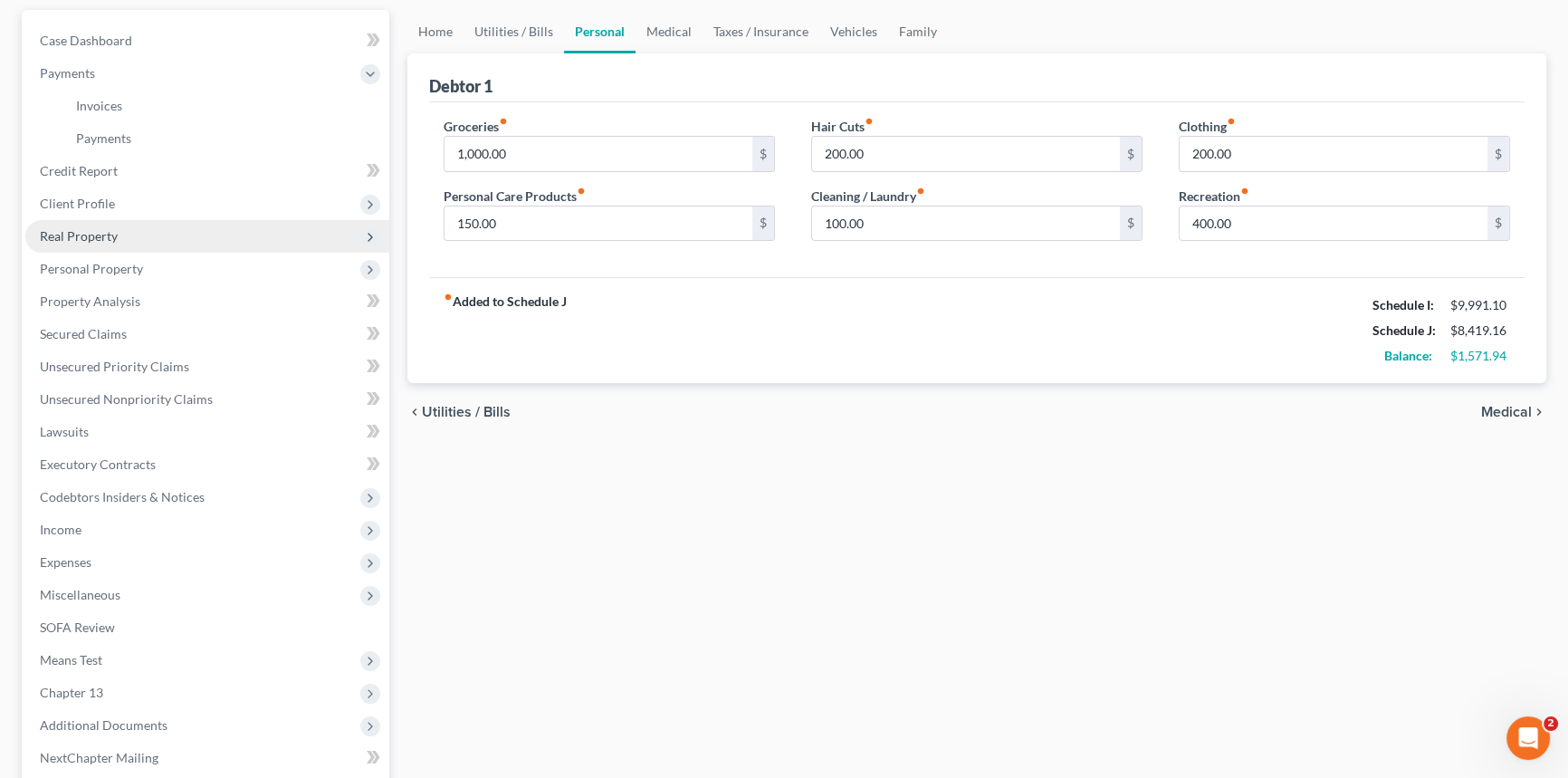
click at [69, 231] on span "Real Property" at bounding box center [78, 236] width 77 height 16
click at [100, 228] on span "Personal Property" at bounding box center [91, 236] width 103 height 16
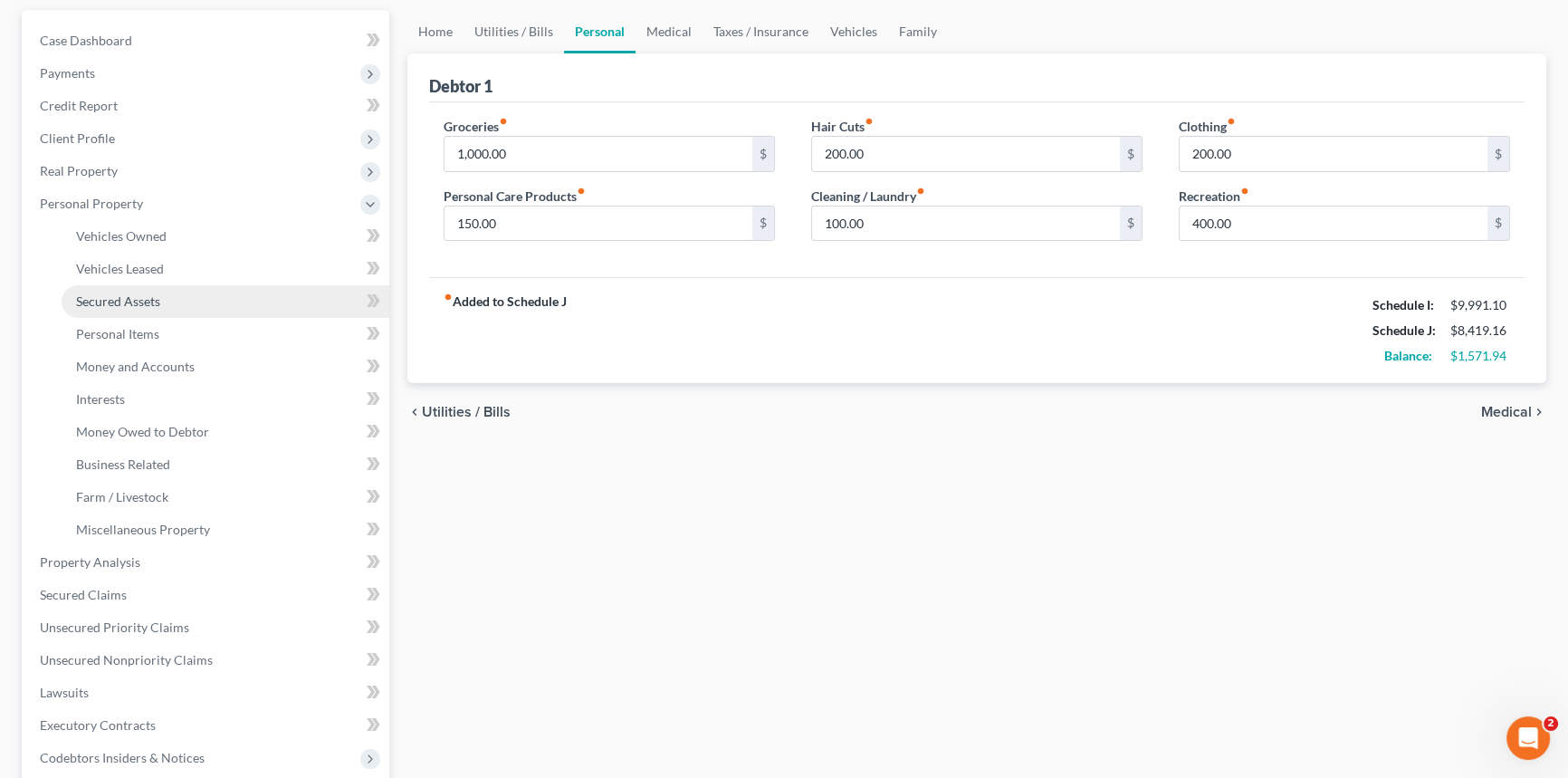
click at [132, 297] on span "Secured Assets" at bounding box center [119, 301] width 84 height 16
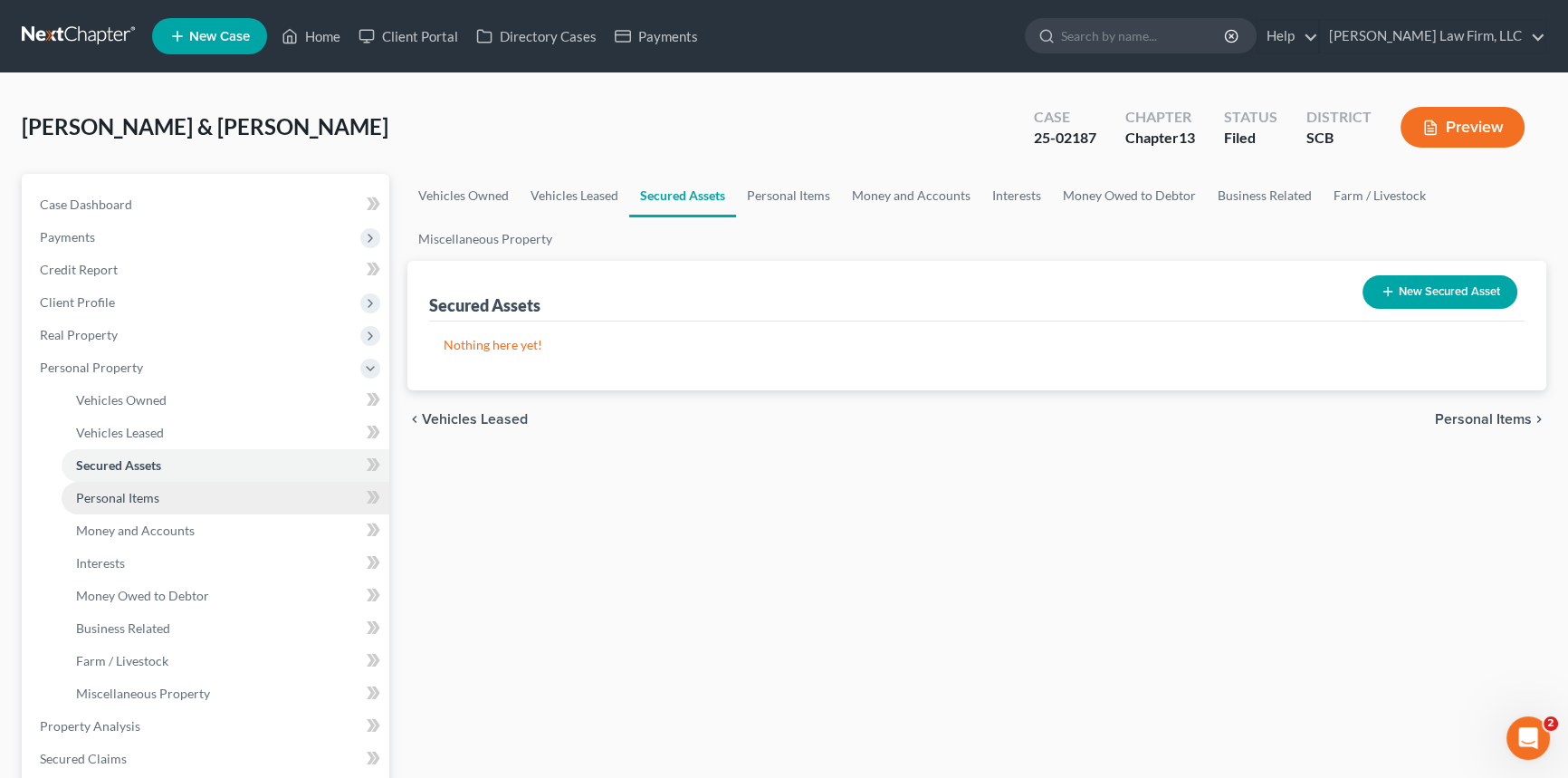
click at [104, 496] on span "Personal Items" at bounding box center [118, 498] width 83 height 16
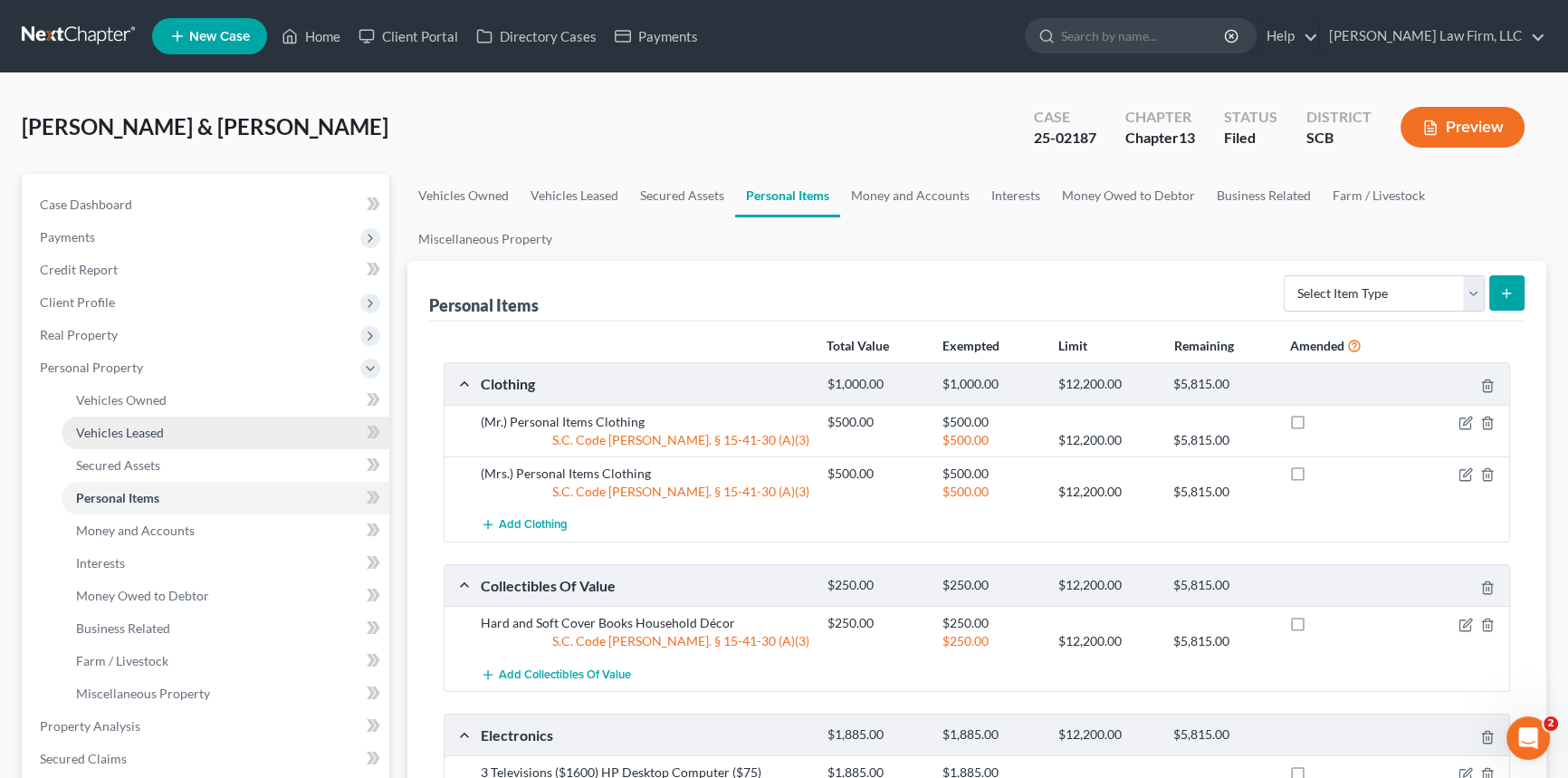
scroll to position [81, 0]
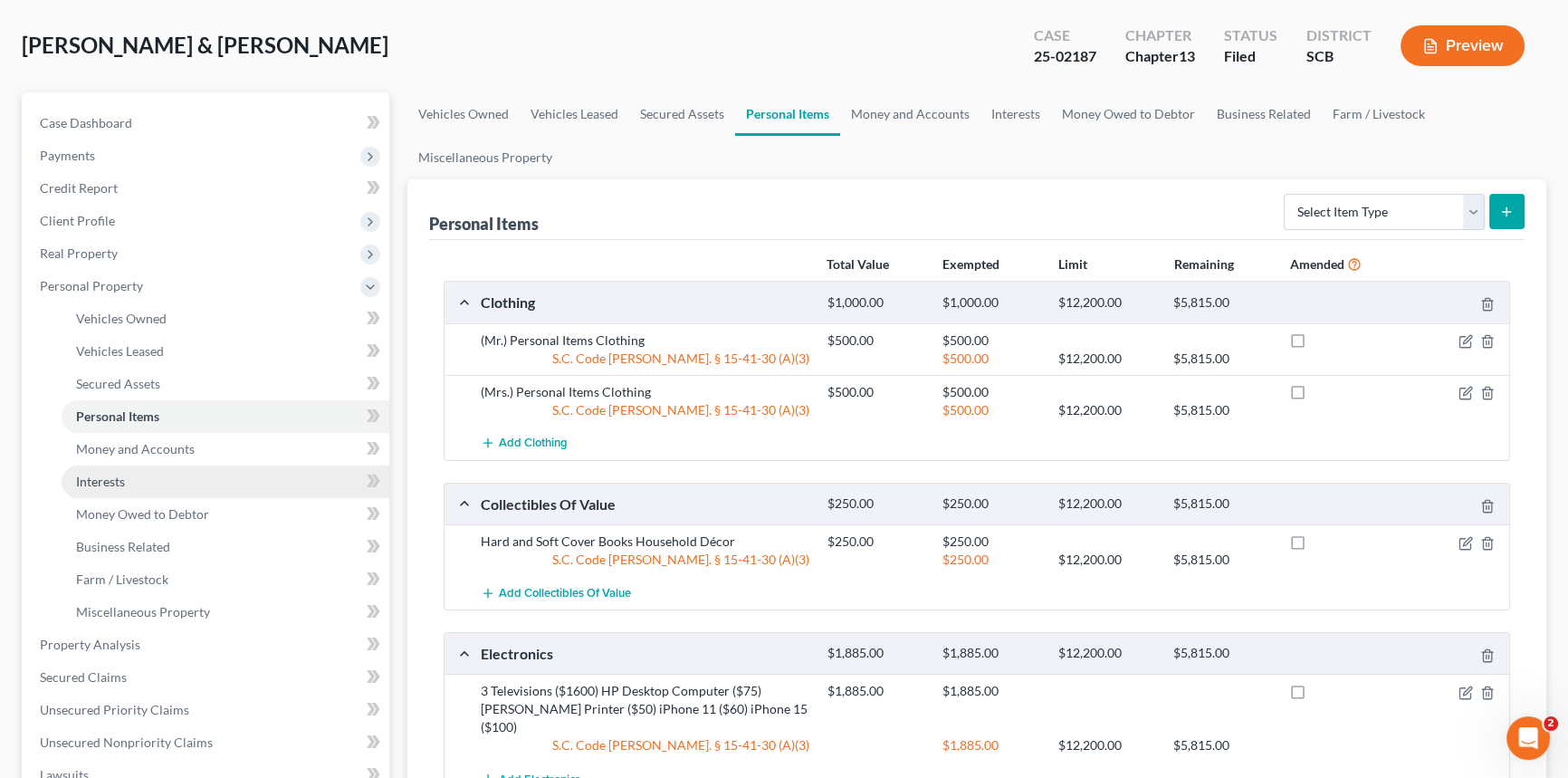
click at [103, 479] on span "Interests" at bounding box center [101, 481] width 49 height 16
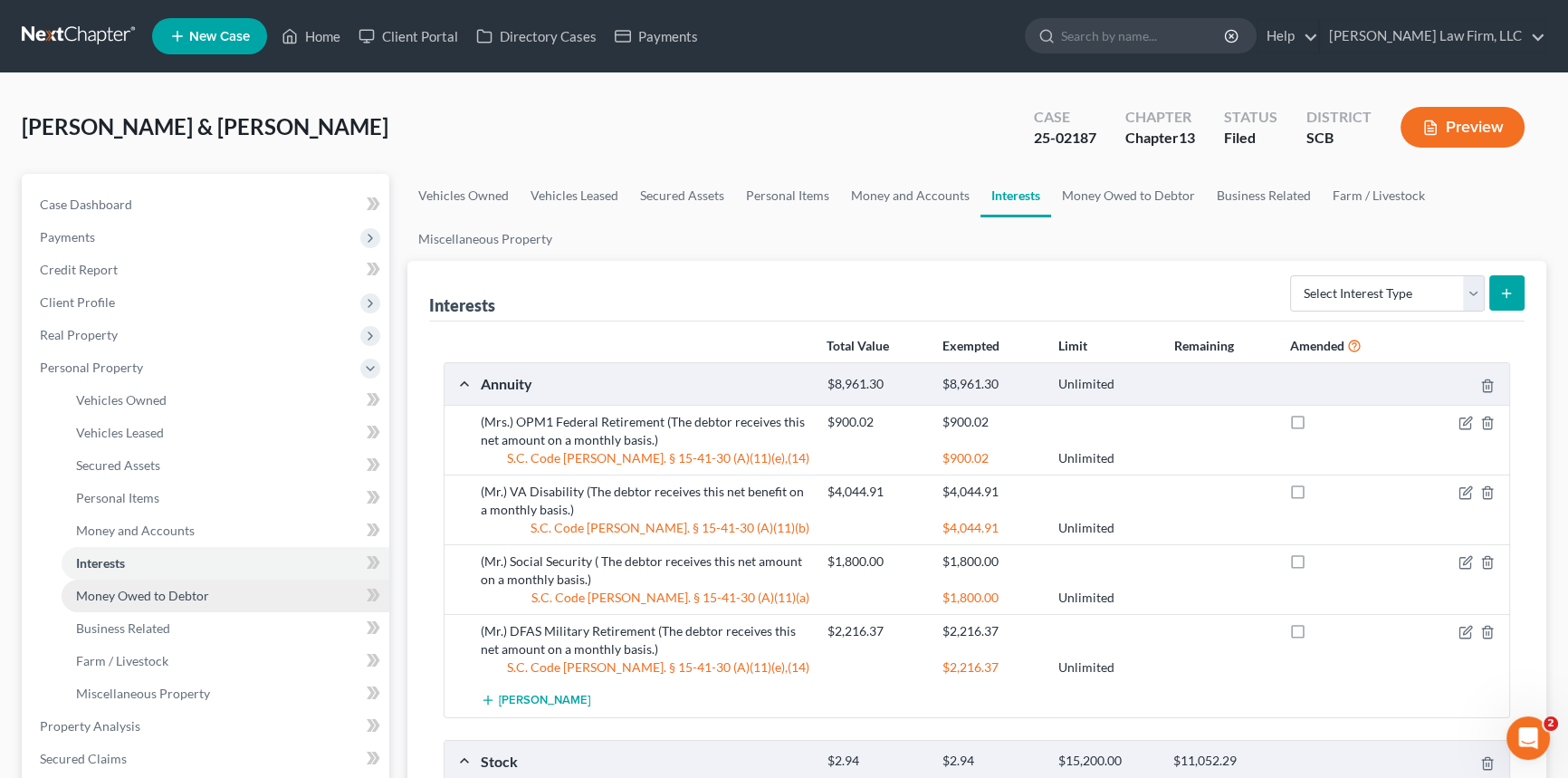
click at [110, 589] on span "Money Owed to Debtor" at bounding box center [143, 596] width 133 height 16
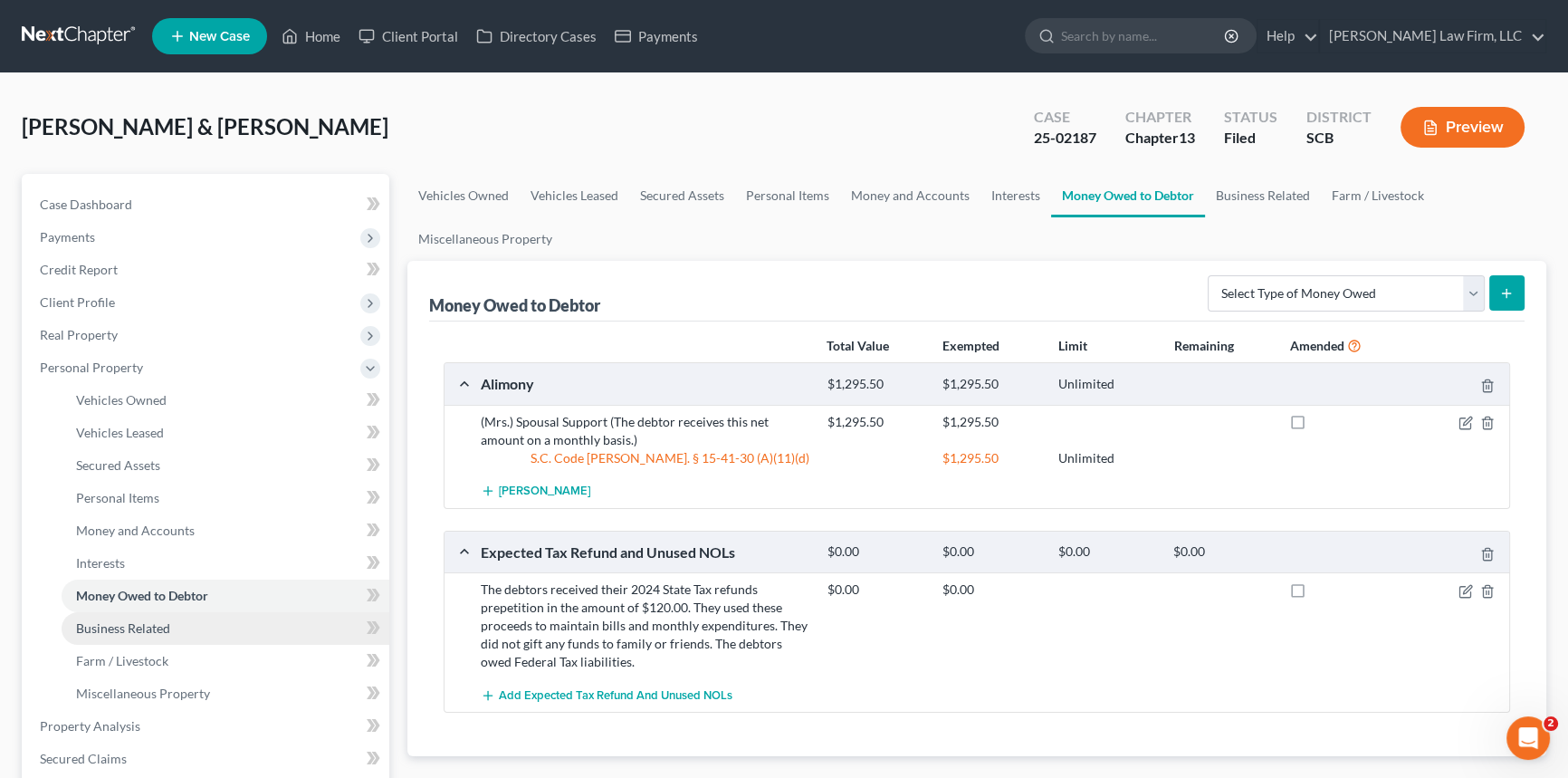
click at [118, 620] on span "Business Related" at bounding box center [123, 628] width 94 height 16
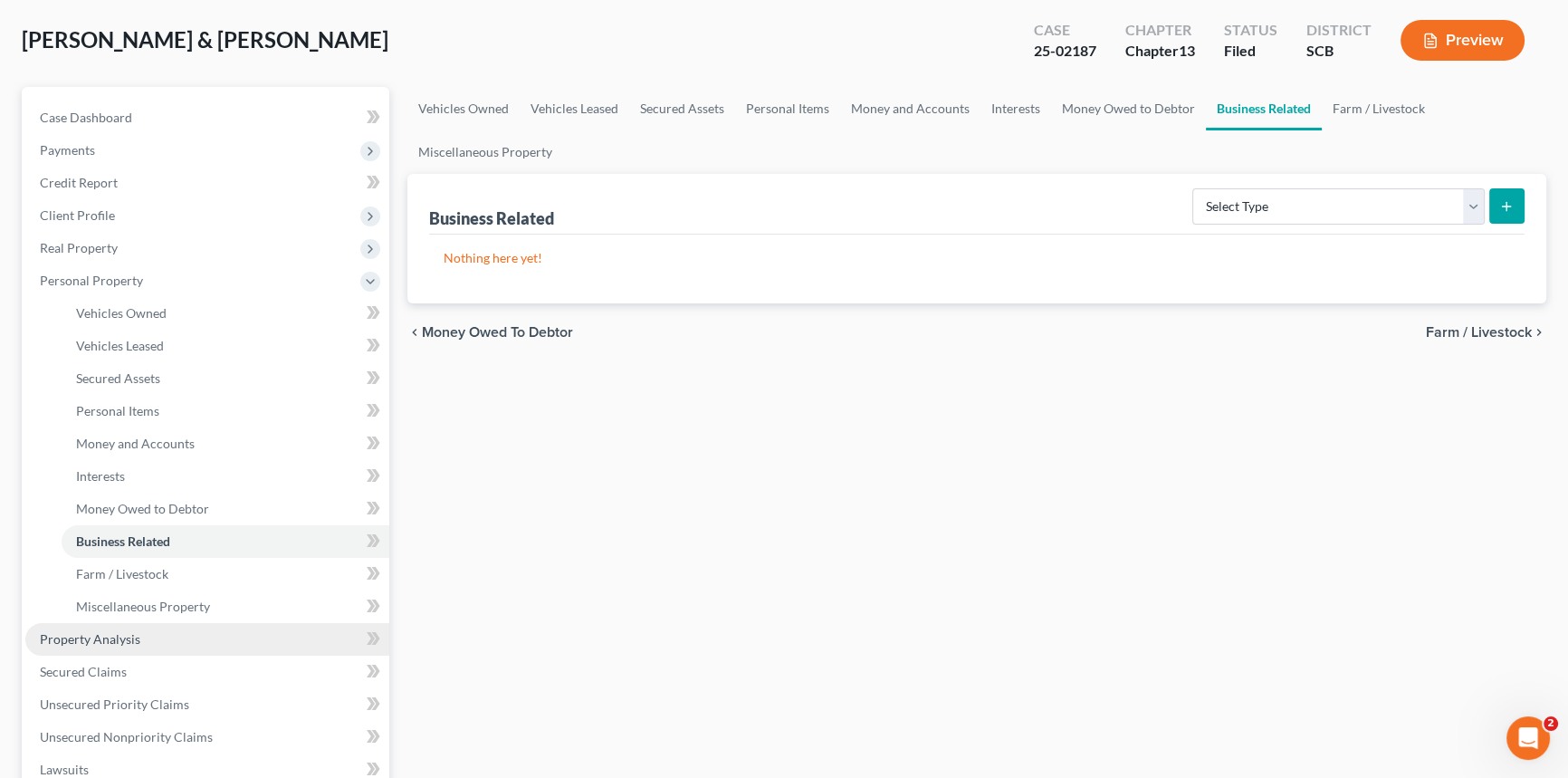
scroll to position [164, 0]
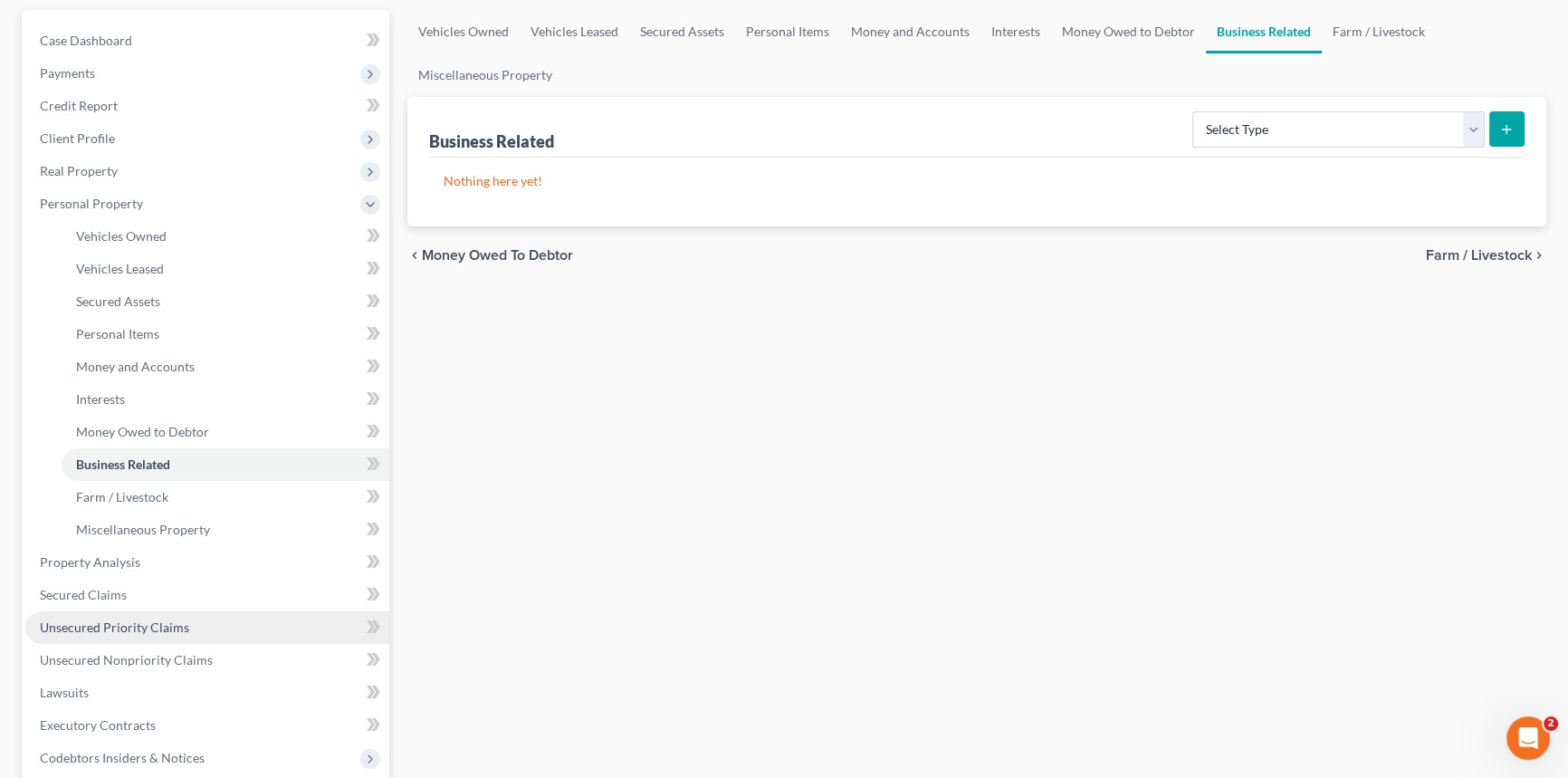
click at [120, 619] on span "Unsecured Priority Claims" at bounding box center [115, 627] width 150 height 16
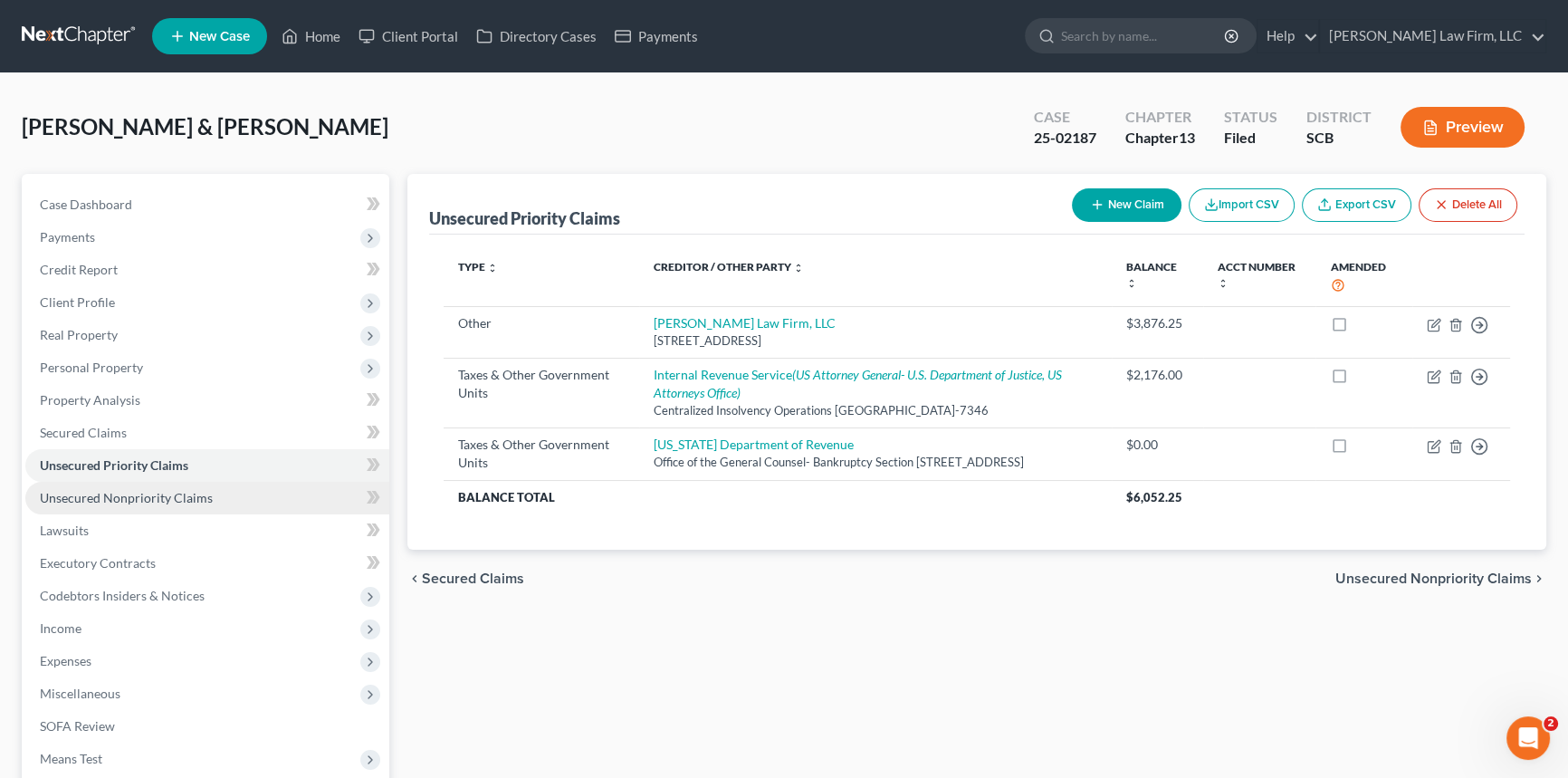
click at [95, 498] on span "Unsecured Nonpriority Claims" at bounding box center [126, 498] width 173 height 16
